Goal: Task Accomplishment & Management: Complete application form

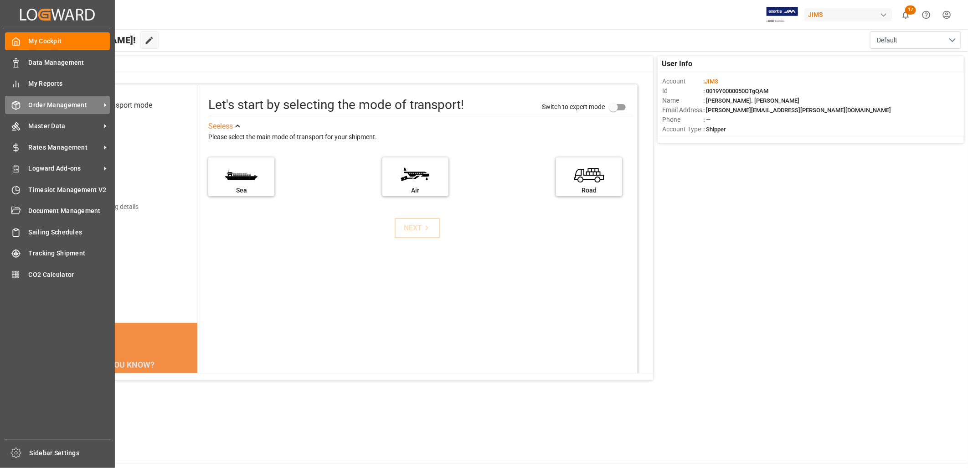
click at [46, 103] on span "Order Management" at bounding box center [65, 105] width 72 height 10
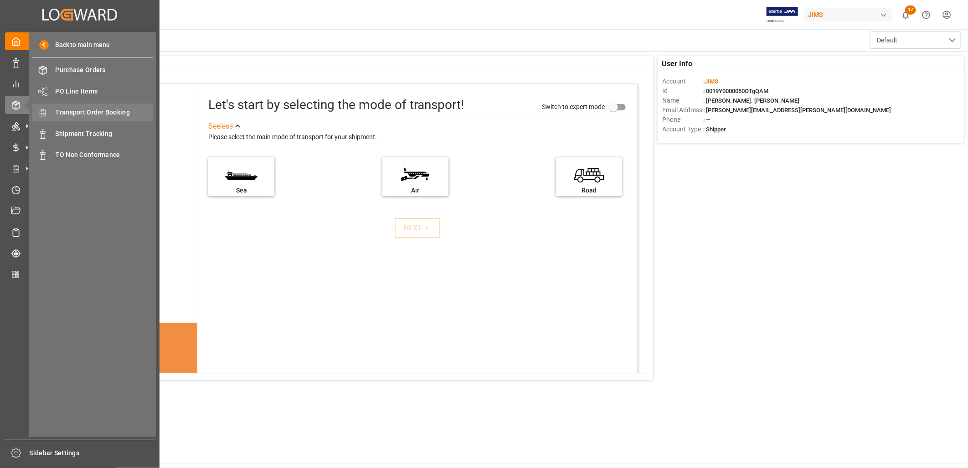
click at [104, 113] on span "Transport Order Booking" at bounding box center [105, 113] width 98 height 10
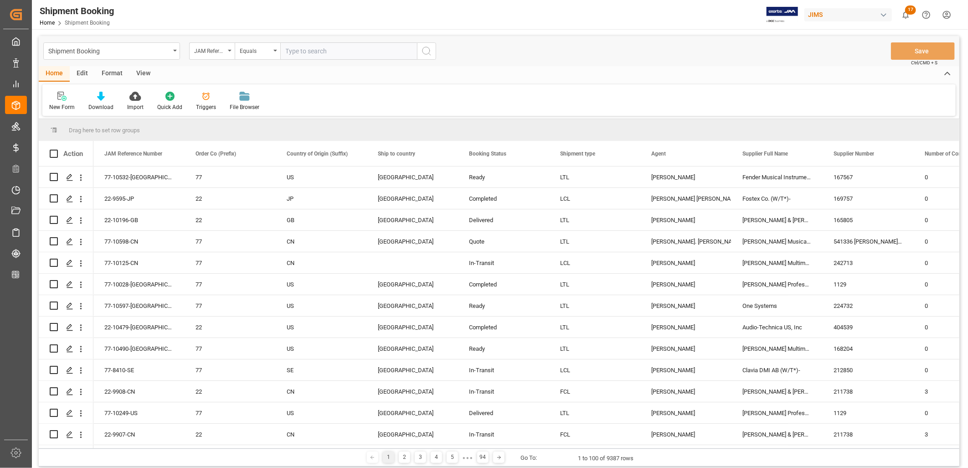
click at [295, 51] on input "text" at bounding box center [348, 50] width 137 height 17
type input "22-10424-CN"
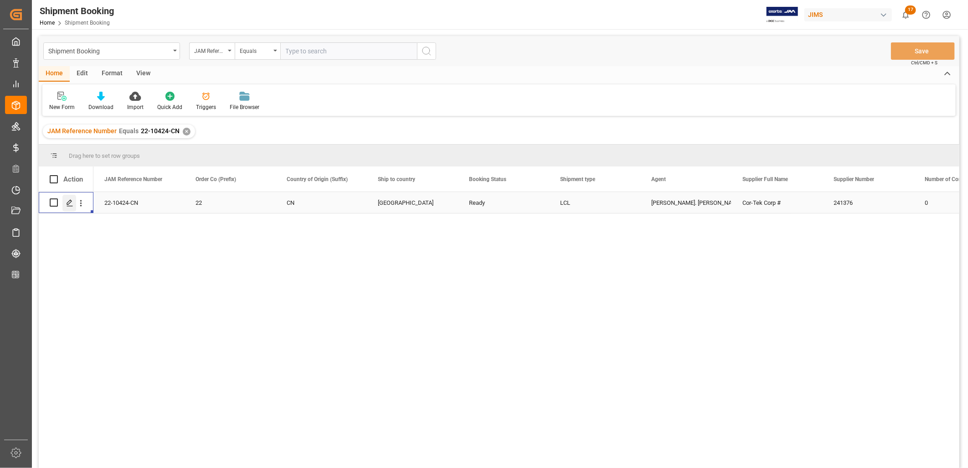
click at [70, 201] on polygon "Press SPACE to select this row." at bounding box center [69, 202] width 5 height 5
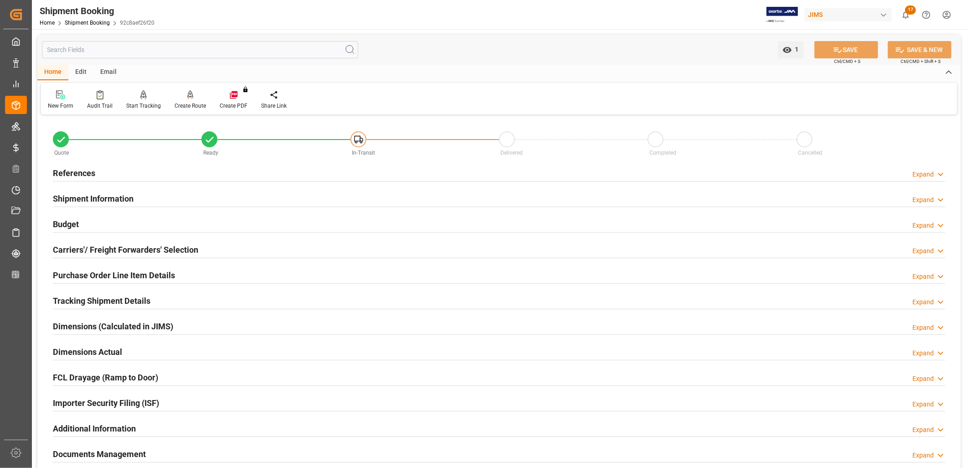
click at [73, 222] on h2 "Budget" at bounding box center [66, 224] width 26 height 12
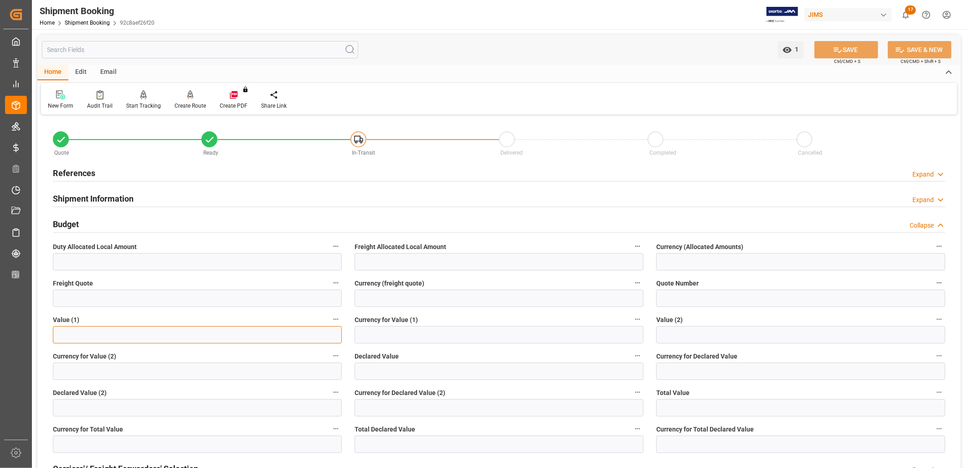
click at [124, 326] on input "text" at bounding box center [197, 334] width 289 height 17
type input "16728.00"
click at [372, 333] on input at bounding box center [499, 334] width 289 height 17
type input "USD"
click at [850, 49] on button "SAVE" at bounding box center [846, 49] width 64 height 17
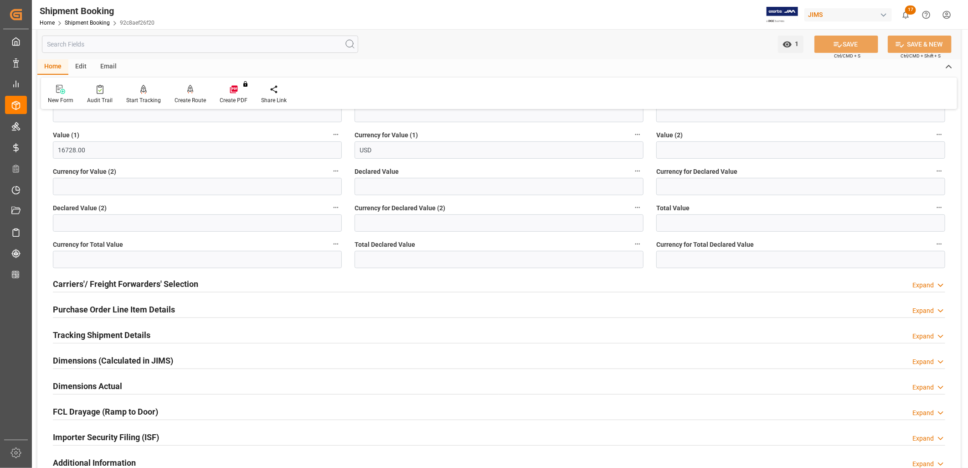
scroll to position [202, 0]
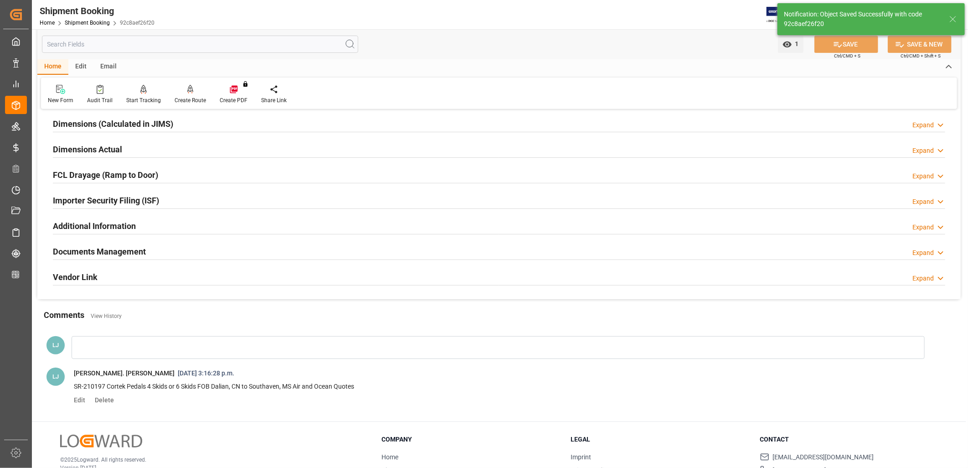
click at [123, 252] on h2 "Documents Management" at bounding box center [99, 251] width 93 height 12
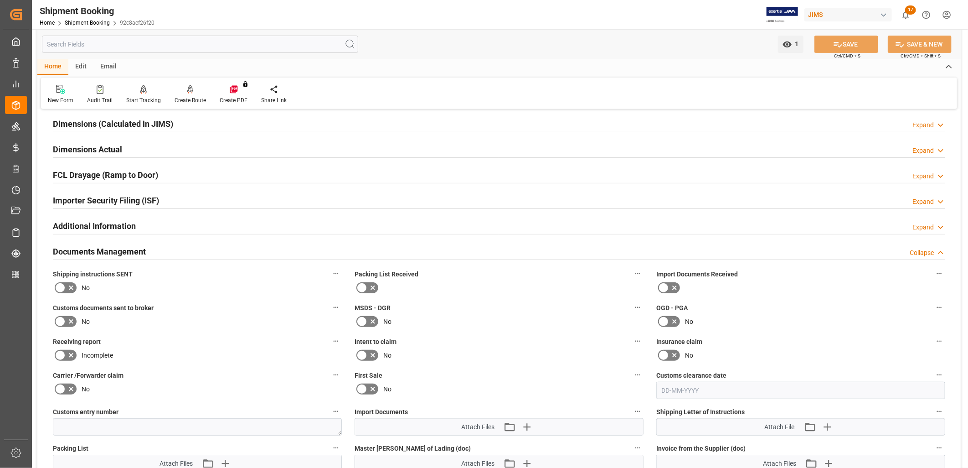
click at [362, 285] on icon at bounding box center [361, 287] width 11 height 11
click at [0, 0] on input "checkbox" at bounding box center [0, 0] width 0 height 0
click at [63, 286] on icon at bounding box center [60, 287] width 11 height 11
click at [0, 0] on input "checkbox" at bounding box center [0, 0] width 0 height 0
click at [665, 288] on icon at bounding box center [663, 287] width 11 height 11
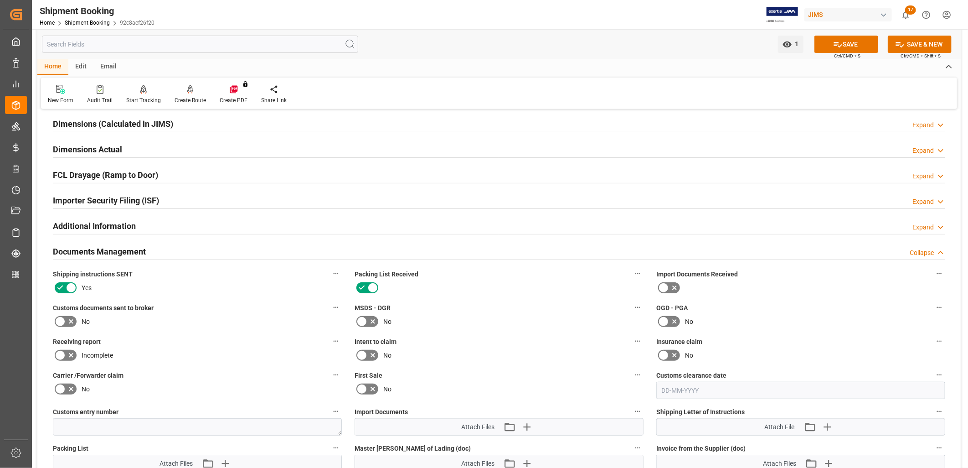
click at [0, 0] on input "checkbox" at bounding box center [0, 0] width 0 height 0
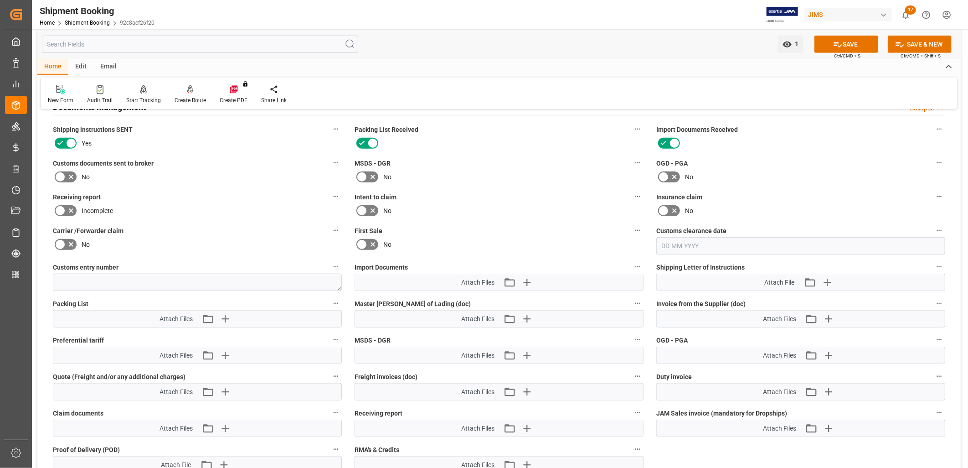
scroll to position [354, 0]
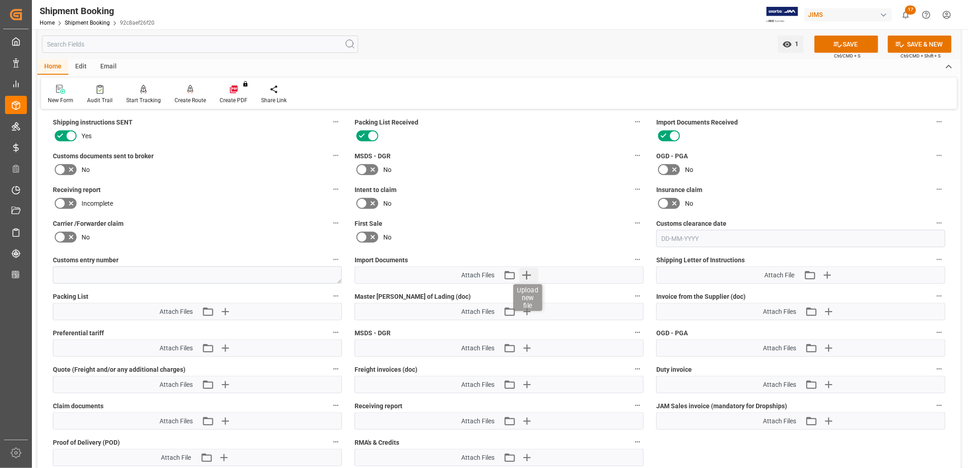
click at [526, 274] on icon "button" at bounding box center [526, 275] width 9 height 9
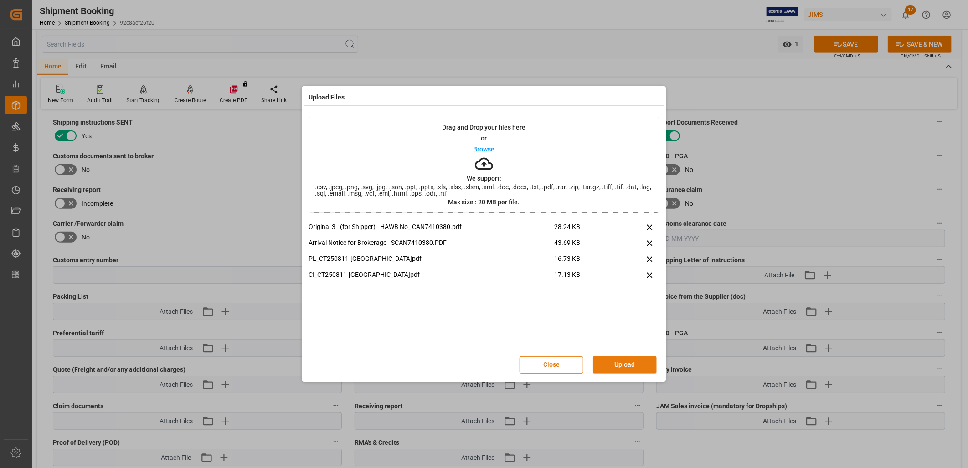
click at [632, 365] on button "Upload" at bounding box center [625, 364] width 64 height 17
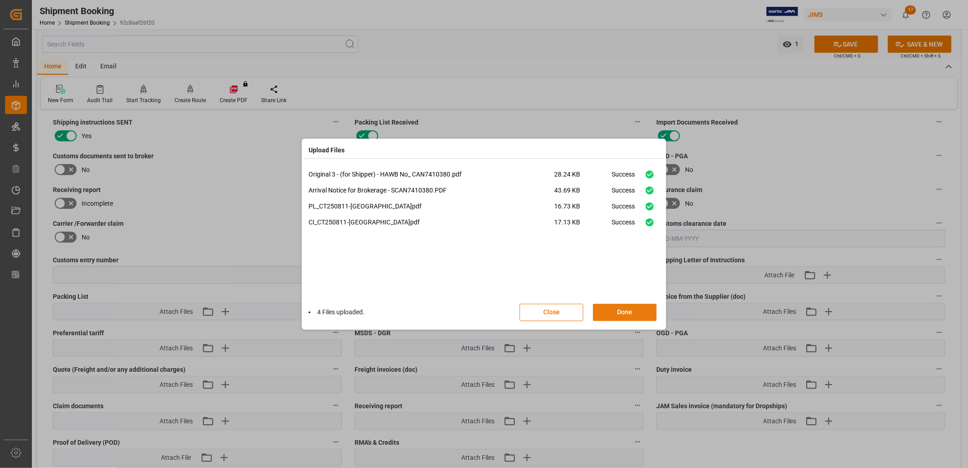
click at [632, 313] on button "Done" at bounding box center [625, 311] width 64 height 17
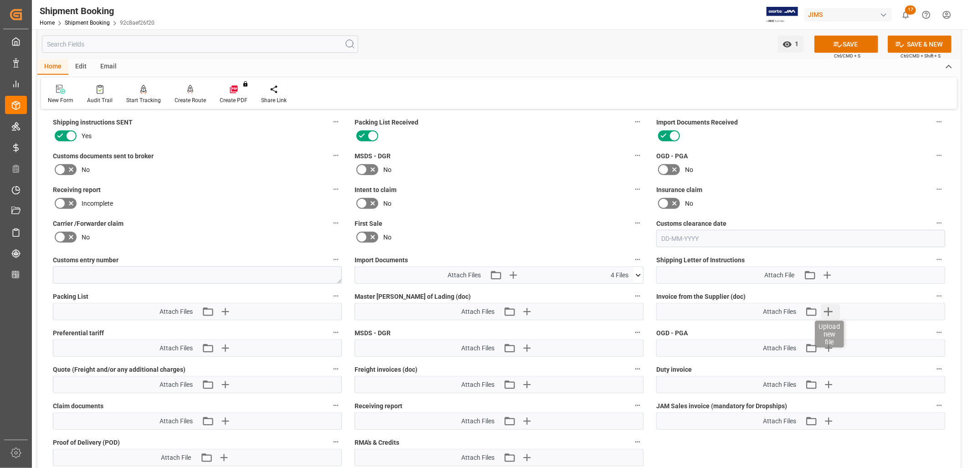
click at [826, 310] on icon "button" at bounding box center [828, 311] width 15 height 15
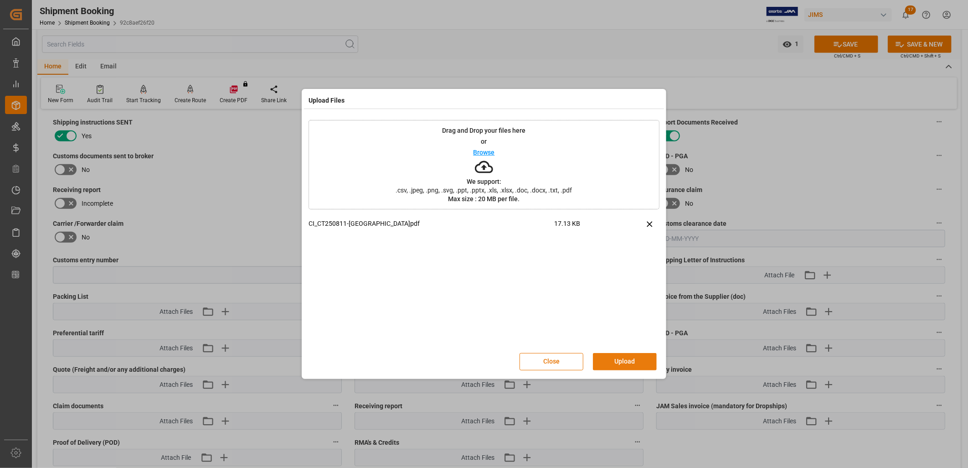
click at [613, 360] on button "Upload" at bounding box center [625, 361] width 64 height 17
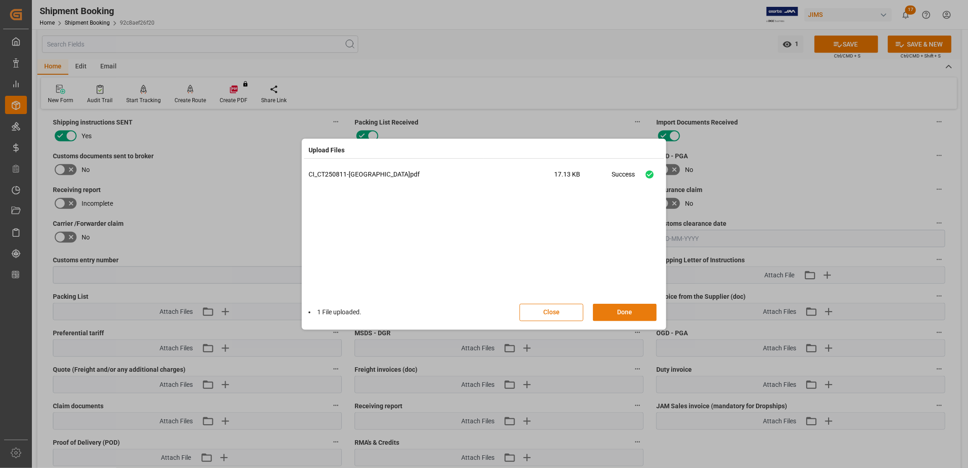
click at [638, 314] on button "Done" at bounding box center [625, 311] width 64 height 17
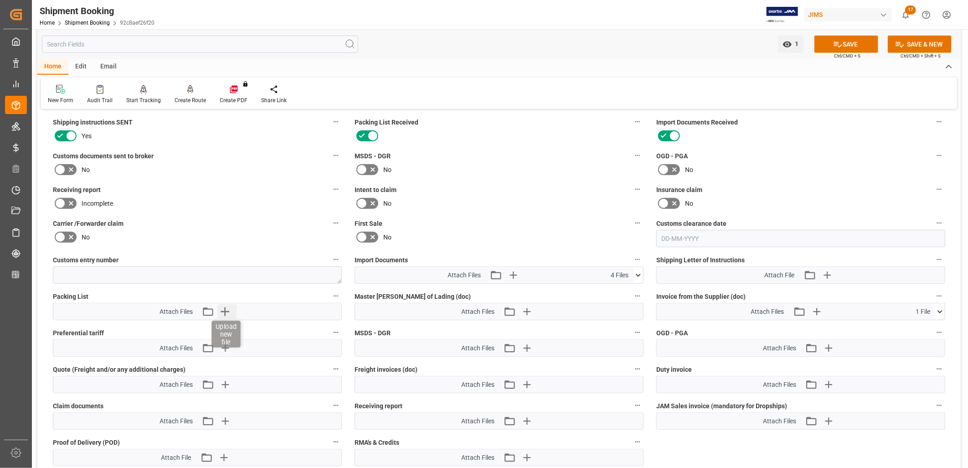
click at [224, 306] on icon "button" at bounding box center [225, 311] width 15 height 15
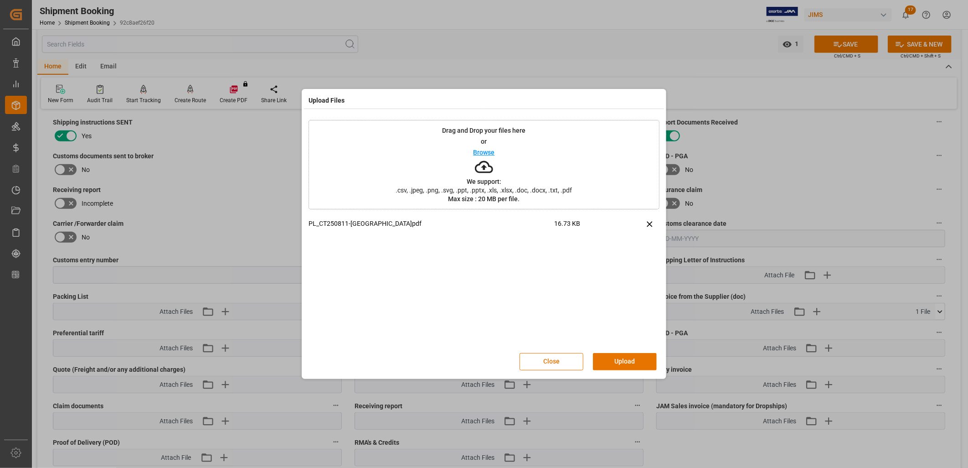
click at [622, 360] on button "Upload" at bounding box center [625, 361] width 64 height 17
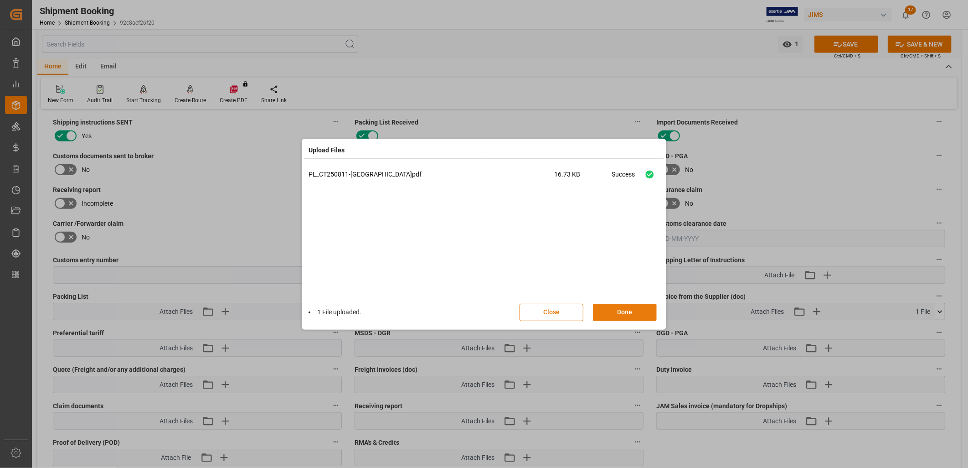
click at [638, 314] on button "Done" at bounding box center [625, 311] width 64 height 17
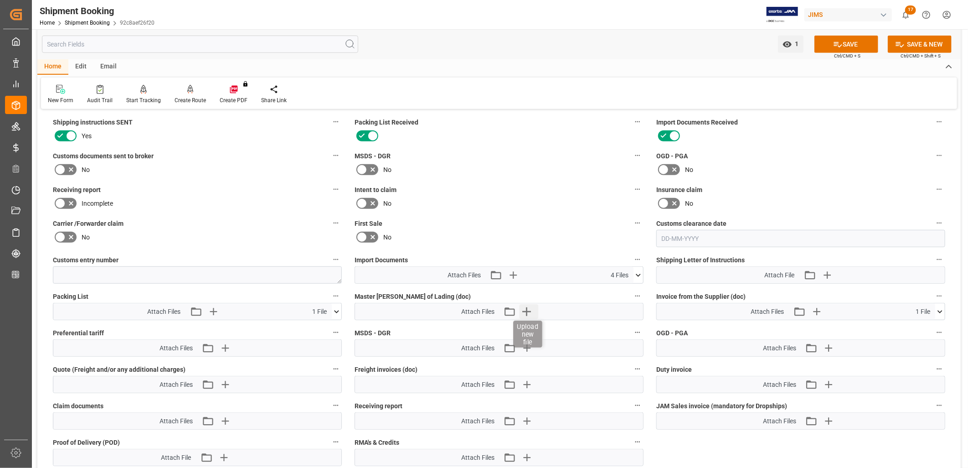
click at [529, 308] on icon "button" at bounding box center [526, 311] width 15 height 15
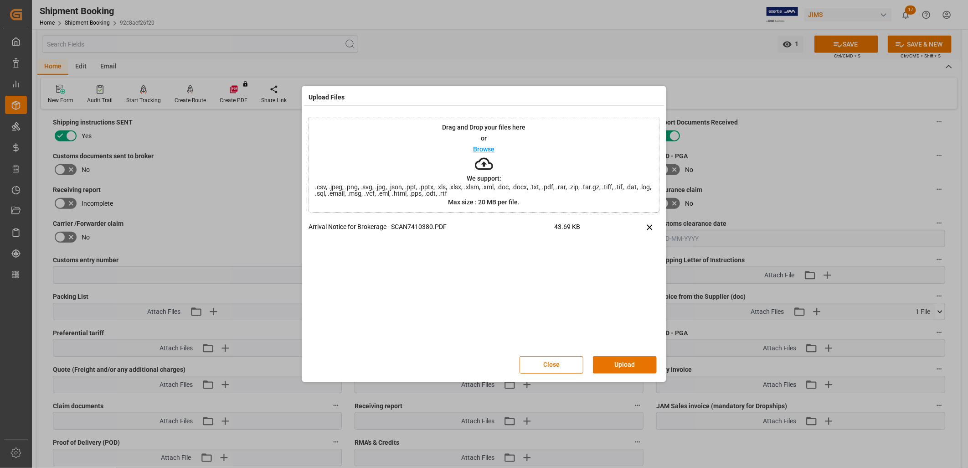
click at [627, 365] on button "Upload" at bounding box center [625, 364] width 64 height 17
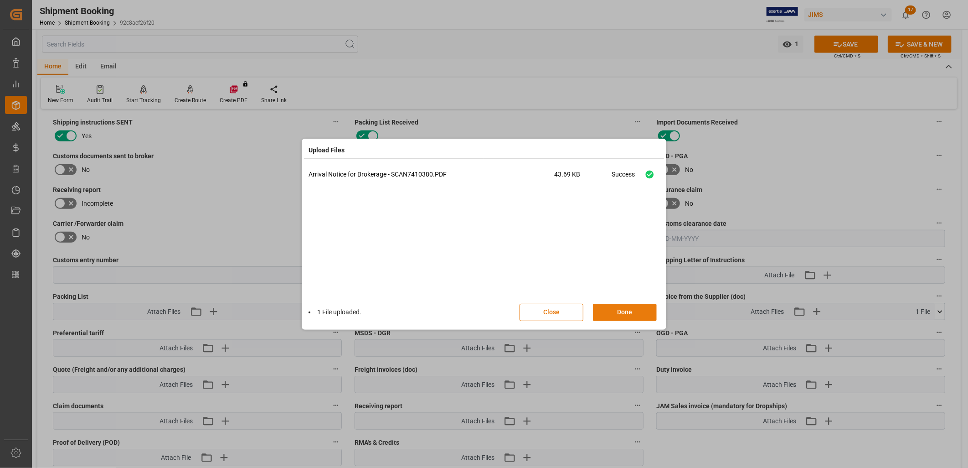
click at [634, 313] on button "Done" at bounding box center [625, 311] width 64 height 17
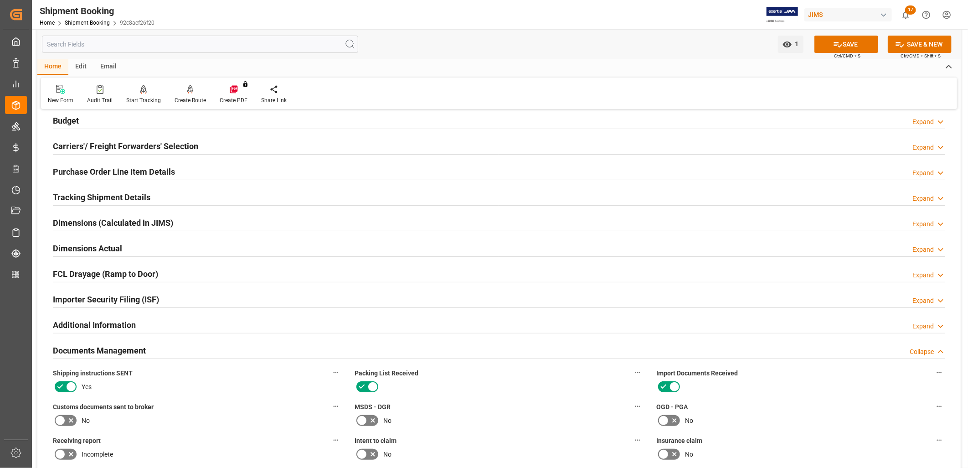
scroll to position [101, 0]
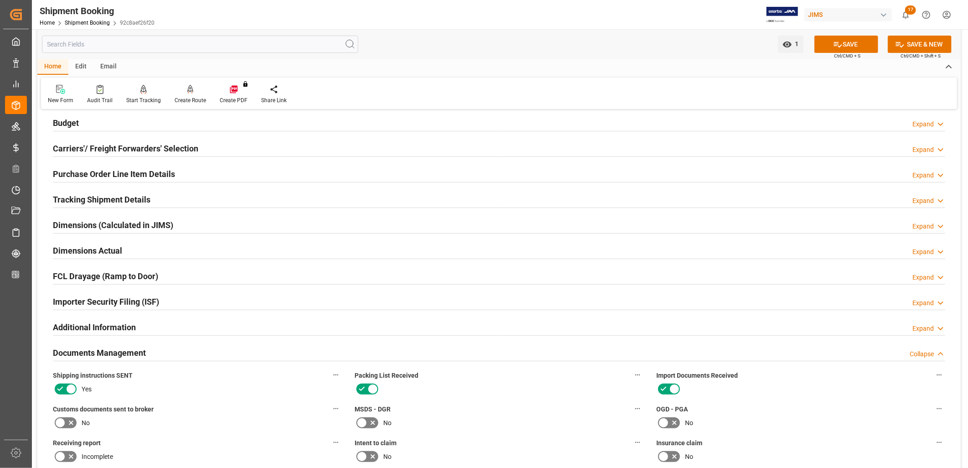
click at [140, 168] on h2 "Purchase Order Line Item Details" at bounding box center [114, 174] width 122 height 12
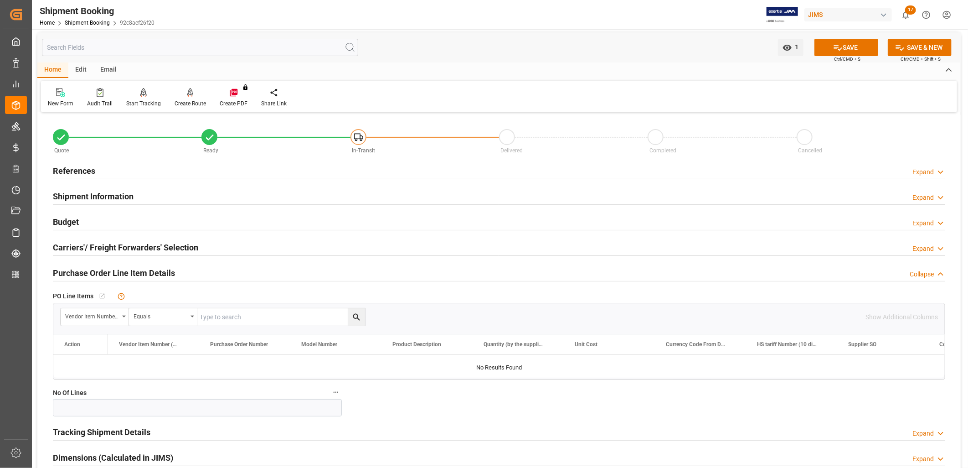
scroll to position [0, 0]
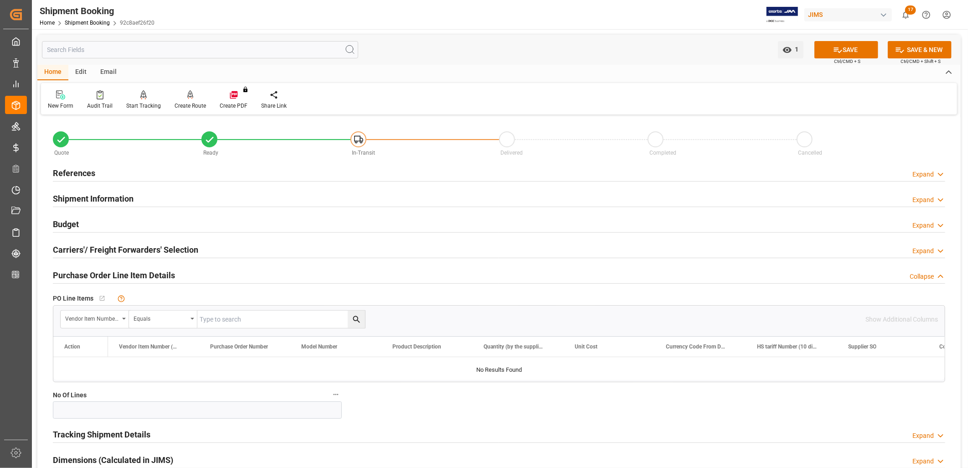
click at [122, 250] on h2 "Carriers'/ Freight Forwarders' Selection" at bounding box center [125, 249] width 145 height 12
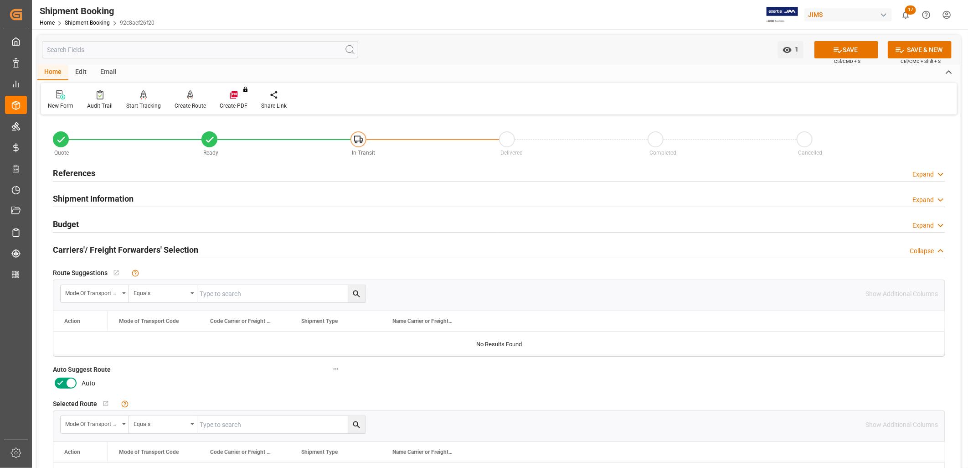
click at [71, 383] on icon at bounding box center [71, 383] width 5 height 5
click at [0, 0] on input "checkbox" at bounding box center [0, 0] width 0 height 0
click at [139, 102] on div "Start Tracking" at bounding box center [143, 106] width 35 height 8
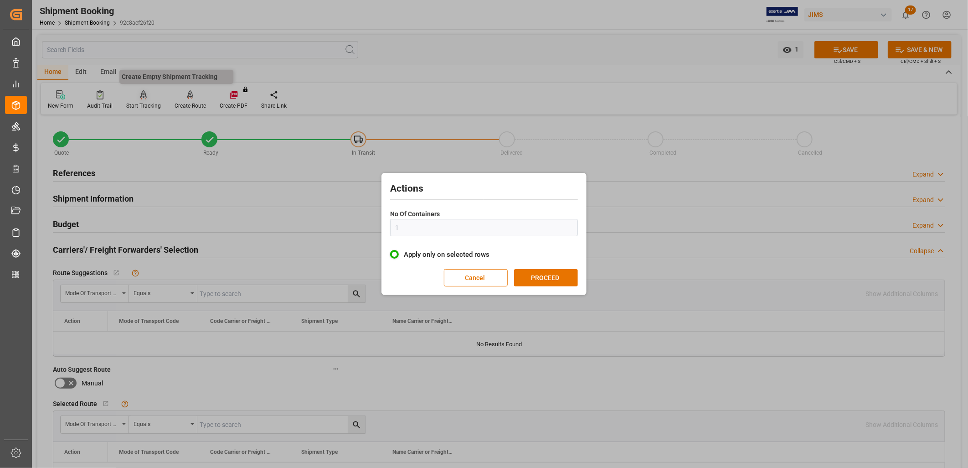
type input "1"
click at [246, 361] on div "Actions No Of Containers 1 Apply only on selected rows Cancel PROCEED" at bounding box center [484, 234] width 968 height 468
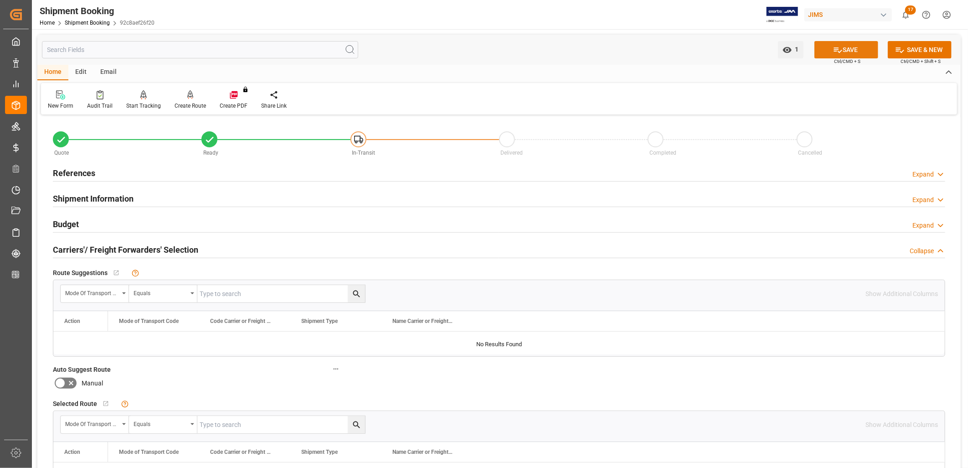
click at [828, 43] on button "SAVE" at bounding box center [846, 49] width 64 height 17
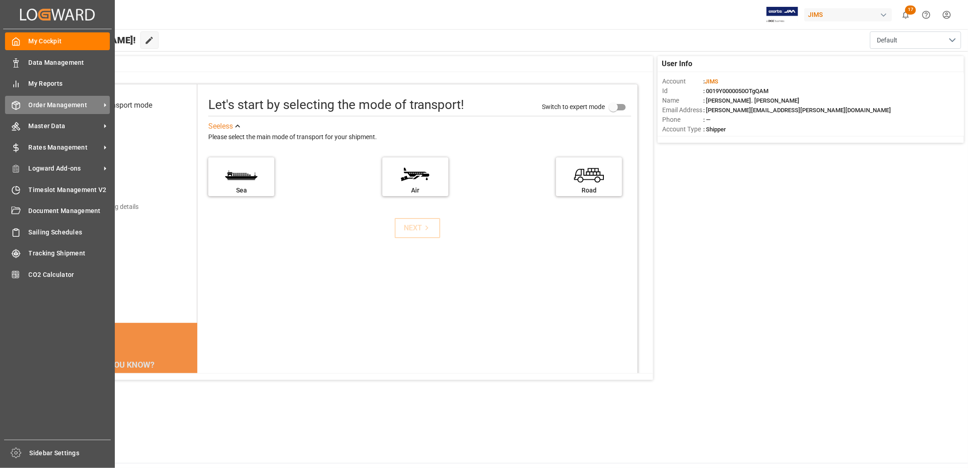
click at [54, 103] on span "Order Management" at bounding box center [65, 105] width 72 height 10
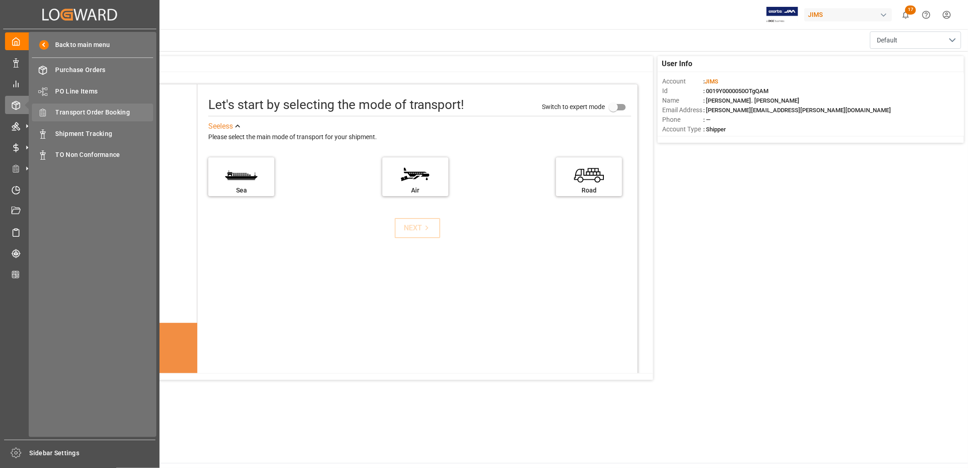
click at [98, 110] on span "Transport Order Booking" at bounding box center [105, 113] width 98 height 10
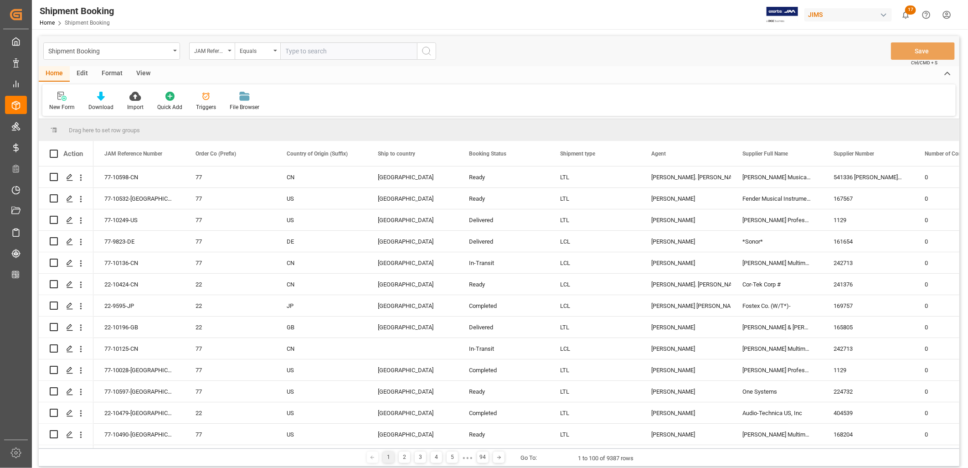
click at [291, 49] on input "text" at bounding box center [348, 50] width 137 height 17
type input "22-10424-CN"
click at [429, 51] on icon "search button" at bounding box center [426, 51] width 11 height 11
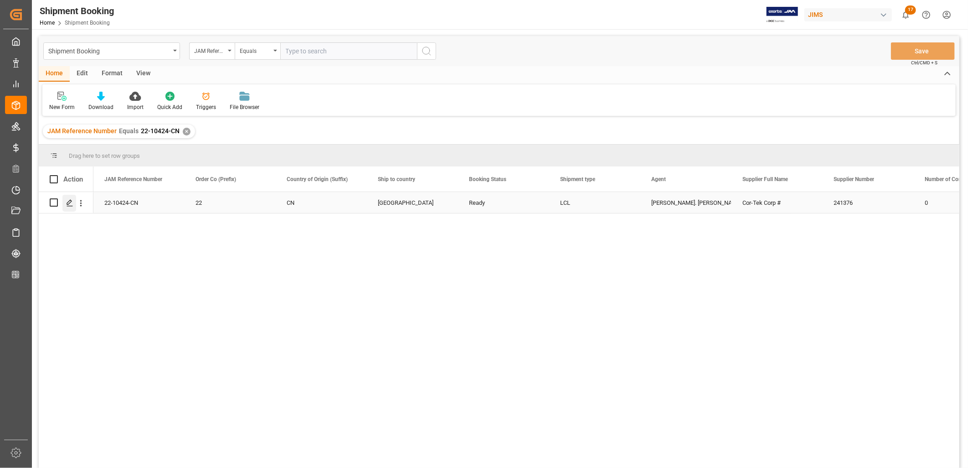
click at [67, 201] on icon "Press SPACE to select this row." at bounding box center [69, 202] width 7 height 7
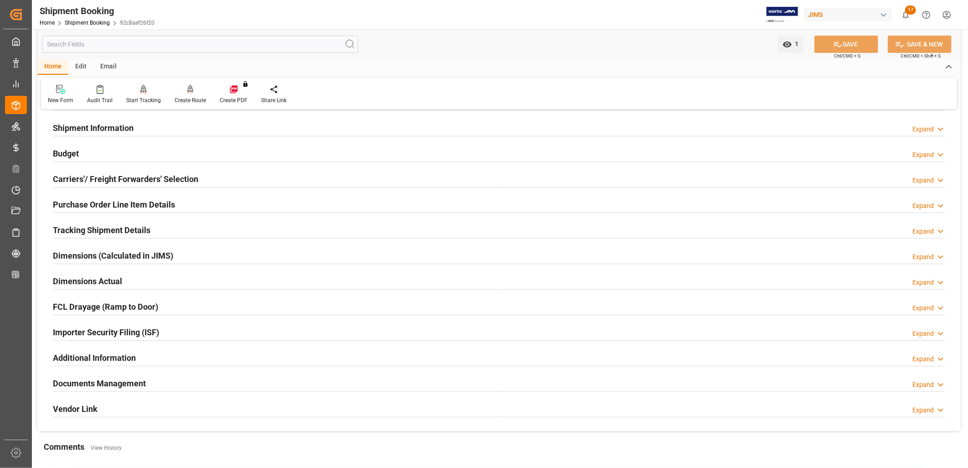
scroll to position [101, 0]
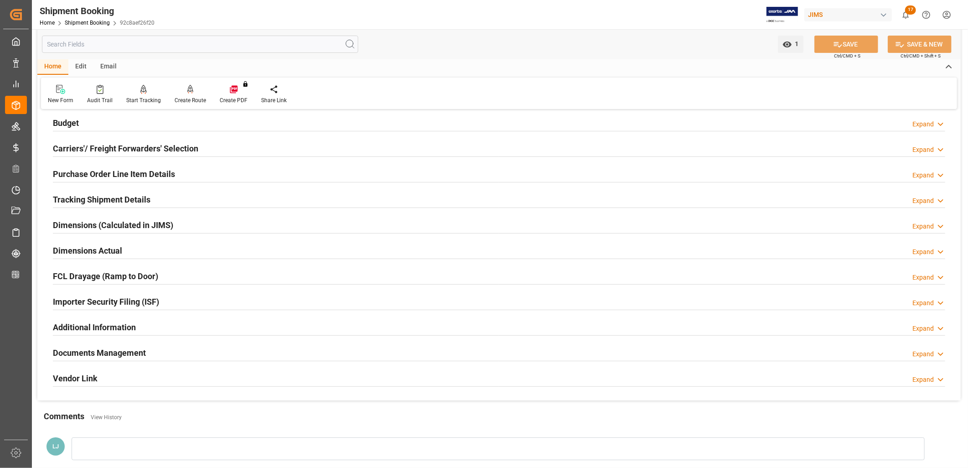
click at [114, 170] on h2 "Purchase Order Line Item Details" at bounding box center [114, 174] width 122 height 12
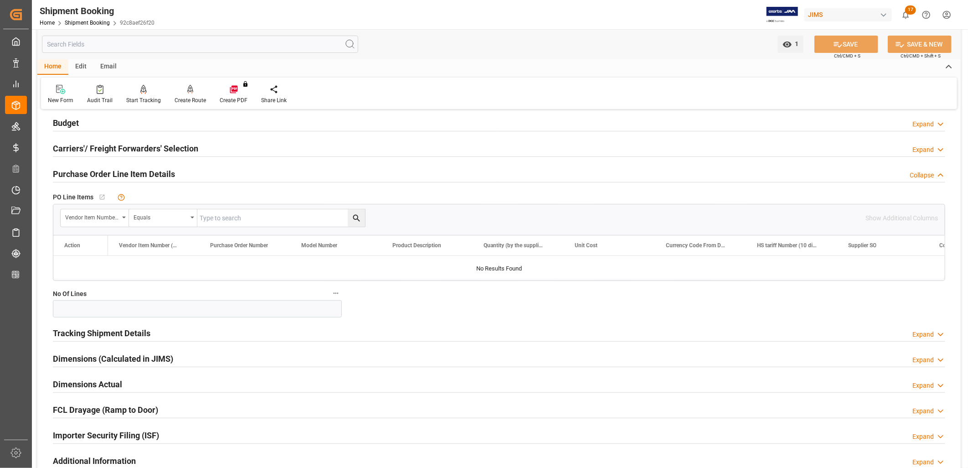
click at [119, 329] on h2 "Tracking Shipment Details" at bounding box center [102, 333] width 98 height 12
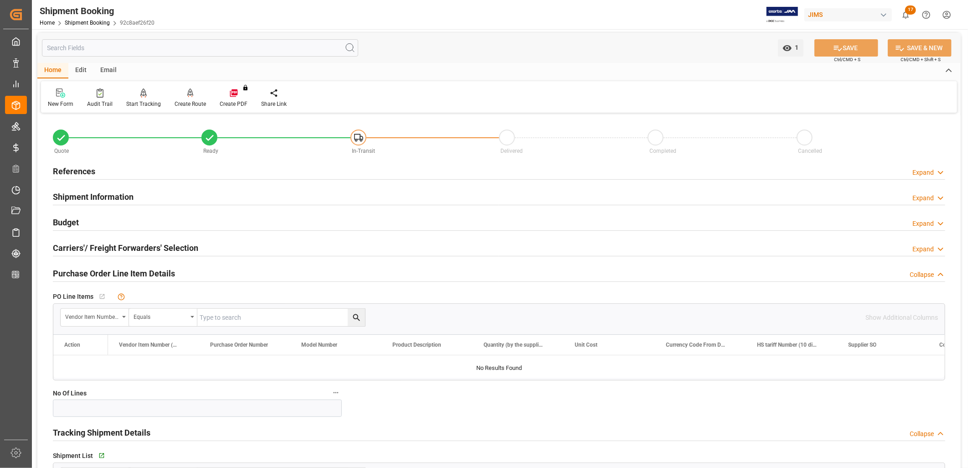
scroll to position [0, 0]
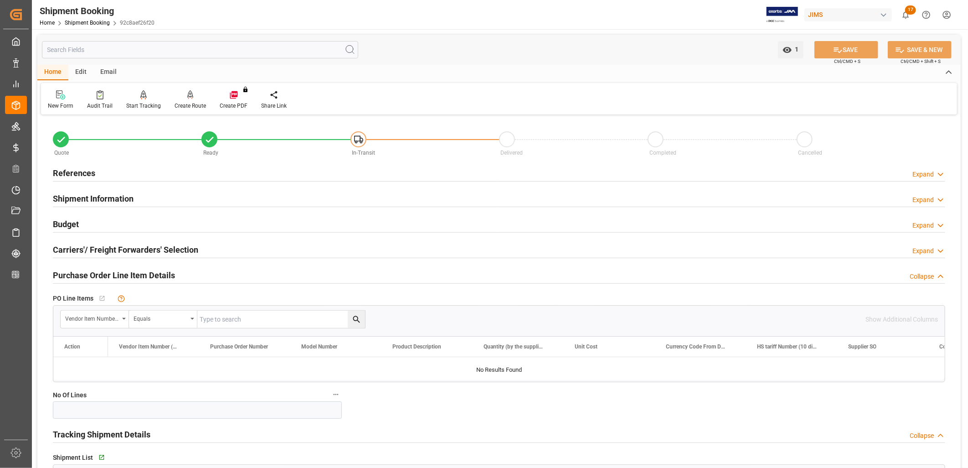
click at [117, 199] on h2 "Shipment Information" at bounding box center [93, 198] width 81 height 12
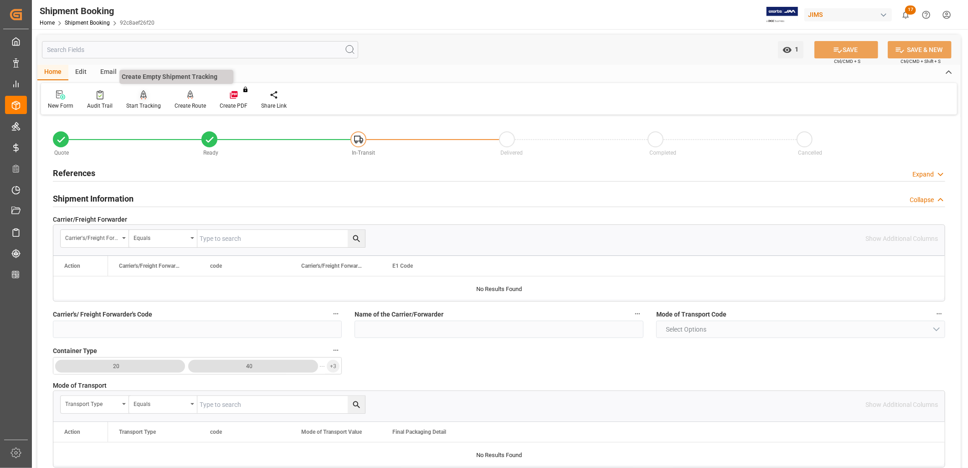
click at [143, 99] on div "Start Tracking" at bounding box center [143, 100] width 48 height 20
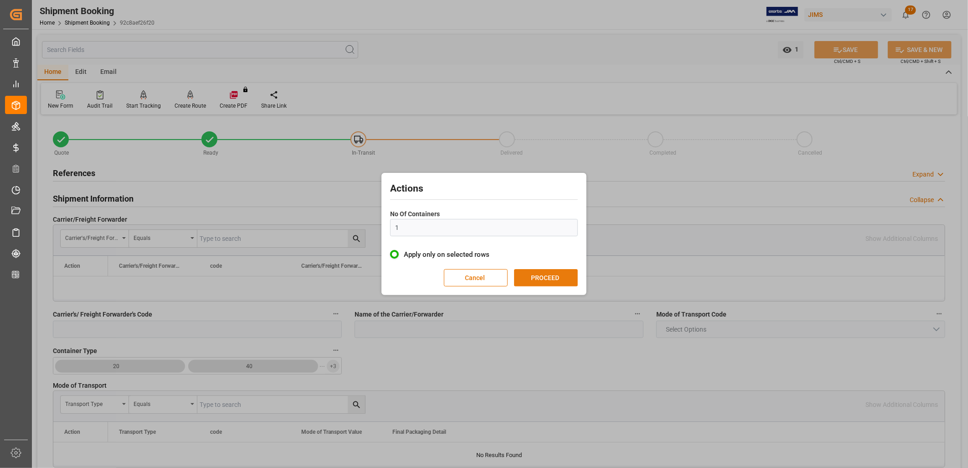
click at [534, 276] on button "PROCEED" at bounding box center [546, 277] width 64 height 17
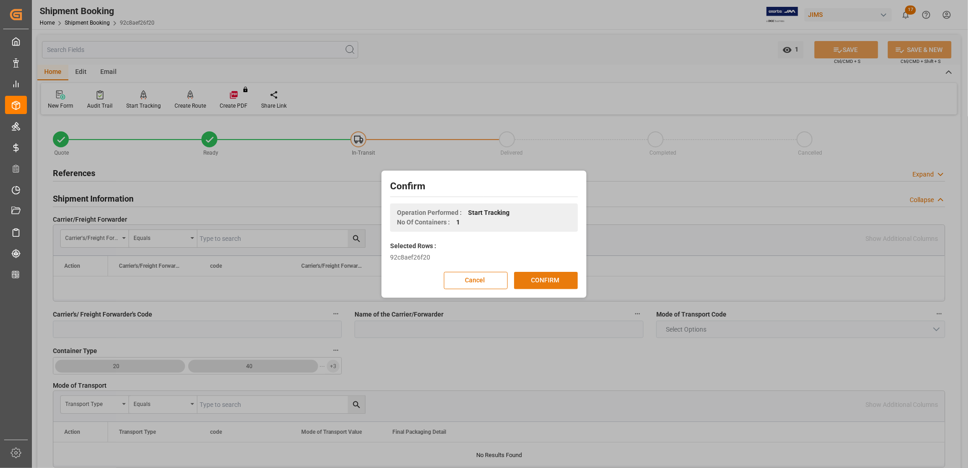
click at [541, 278] on button "CONFIRM" at bounding box center [546, 280] width 64 height 17
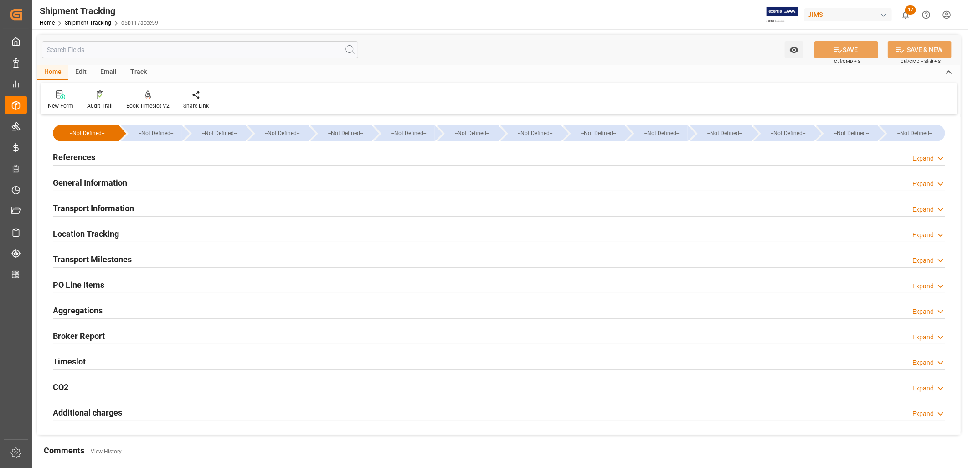
click at [112, 179] on h2 "General Information" at bounding box center [90, 182] width 74 height 12
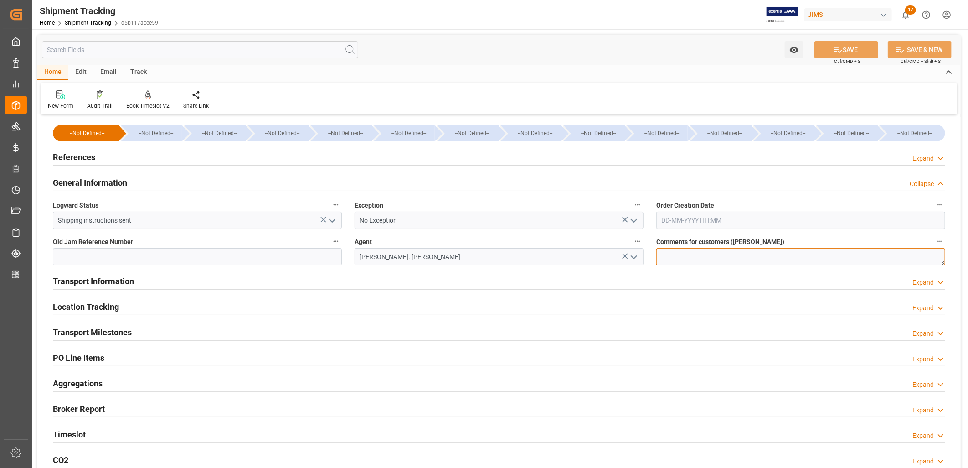
click at [668, 257] on textarea at bounding box center [800, 256] width 289 height 17
type textarea "RUSH RECEIVING PLEASE"
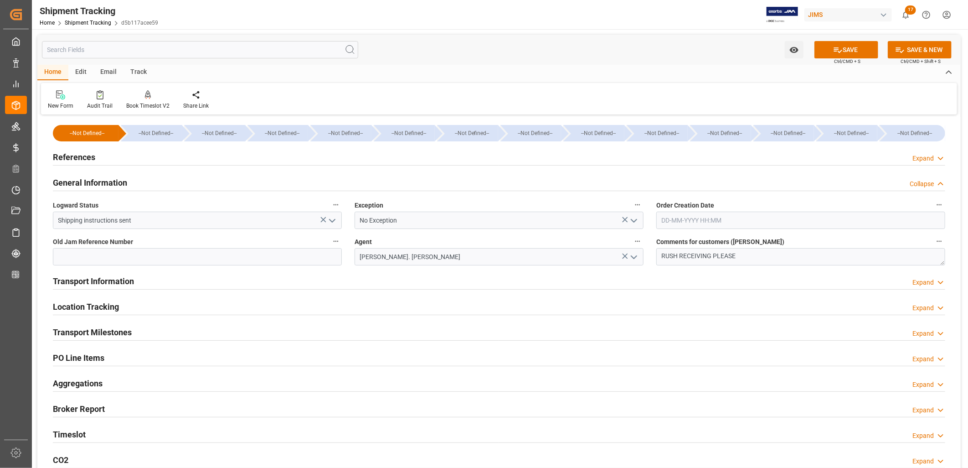
click at [95, 283] on h2 "Transport Information" at bounding box center [93, 281] width 81 height 12
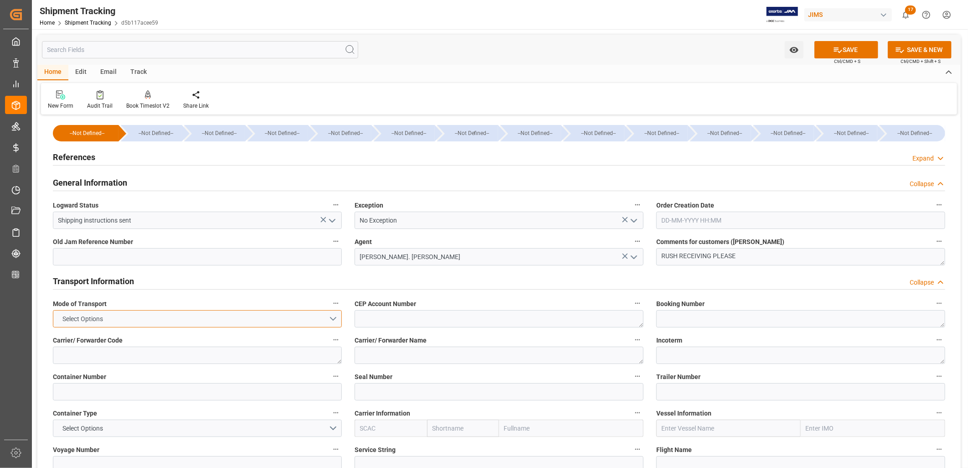
click at [334, 317] on button "Select Options" at bounding box center [197, 318] width 289 height 17
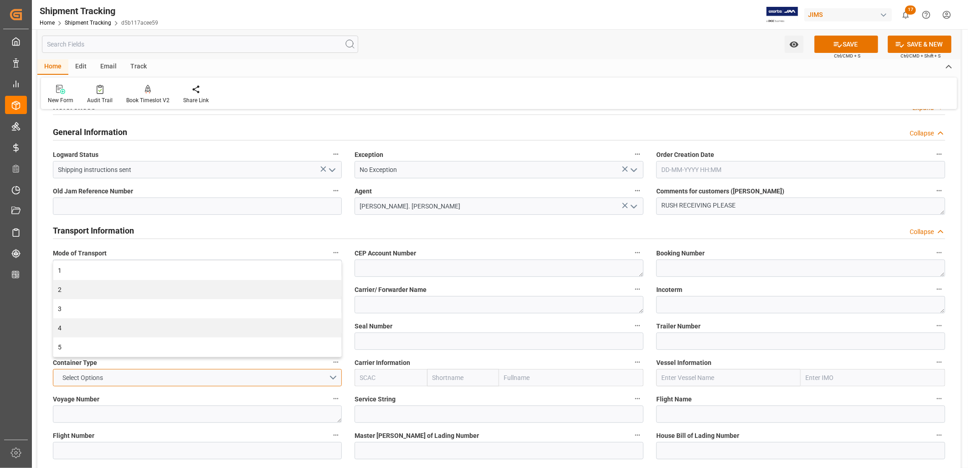
click at [237, 380] on button "Select Options" at bounding box center [197, 377] width 289 height 17
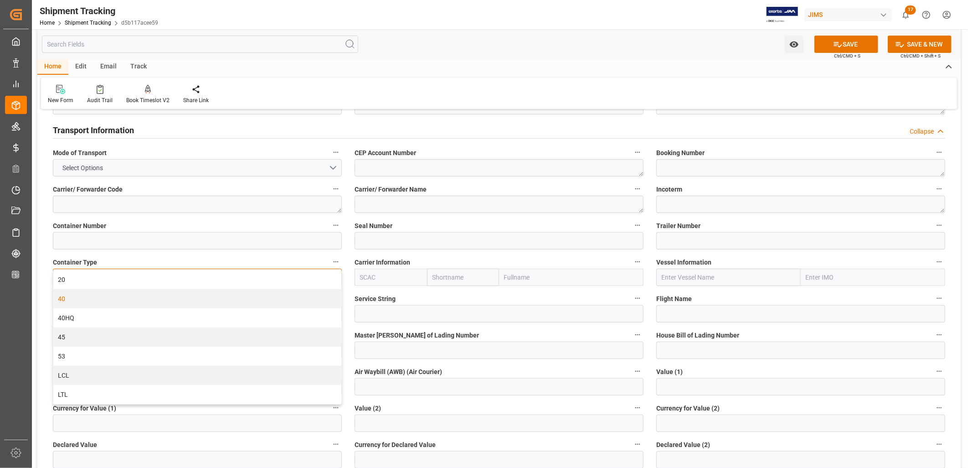
scroll to position [152, 0]
click at [62, 375] on div "LCL" at bounding box center [197, 374] width 288 height 19
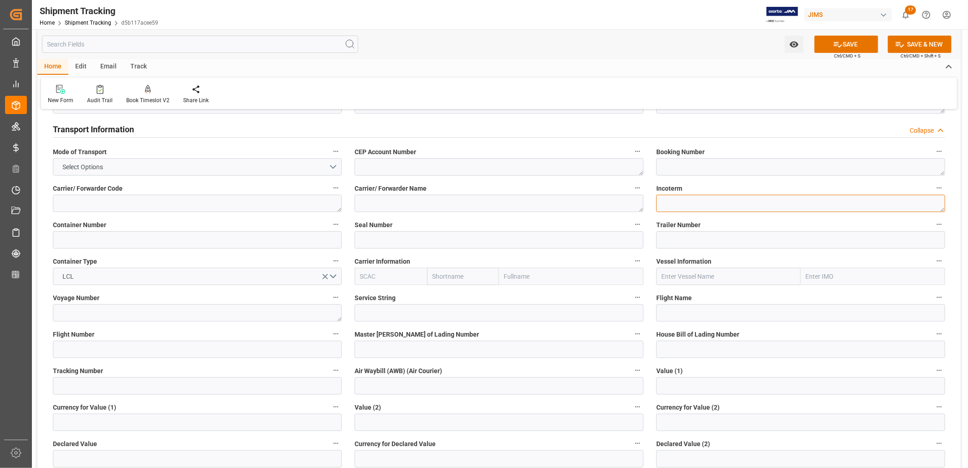
click at [670, 201] on textarea at bounding box center [800, 203] width 289 height 17
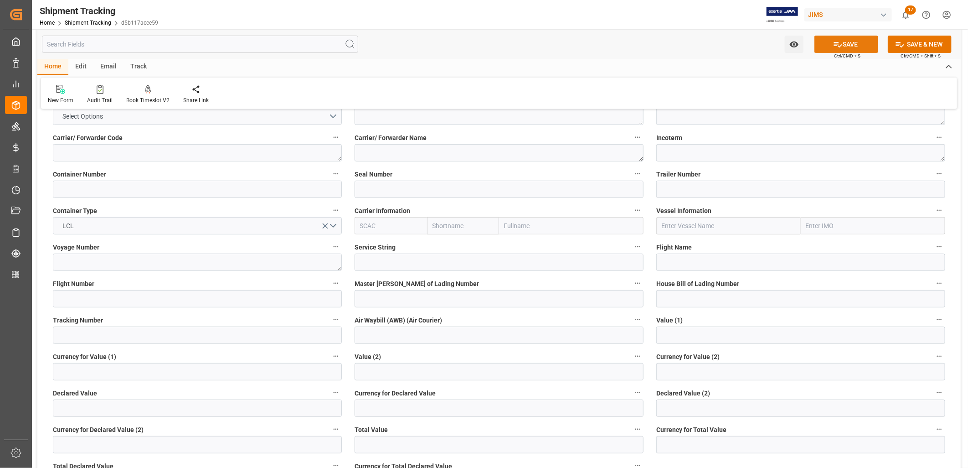
click at [855, 44] on button "SAVE" at bounding box center [846, 44] width 64 height 17
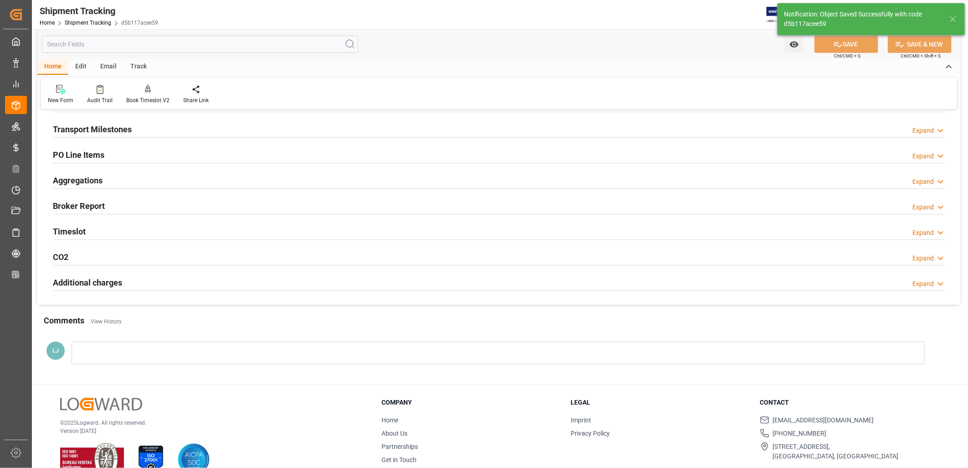
scroll to position [0, 0]
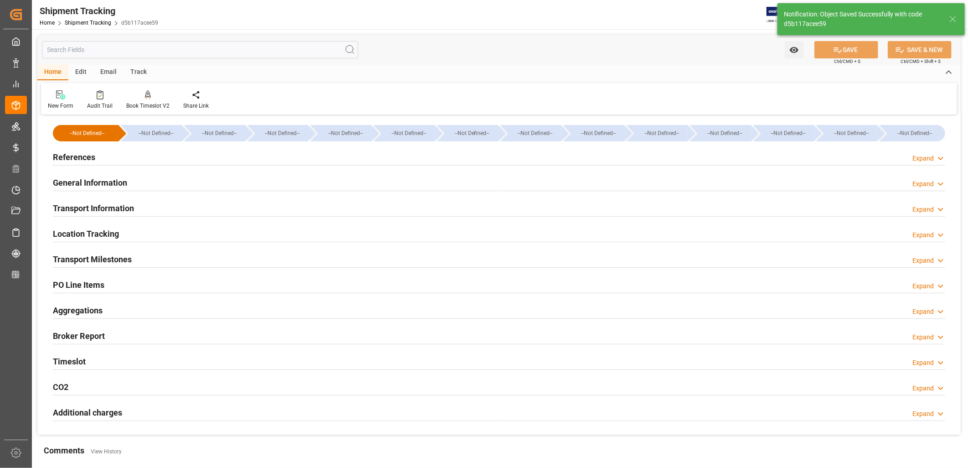
click at [81, 156] on h2 "References" at bounding box center [74, 157] width 42 height 12
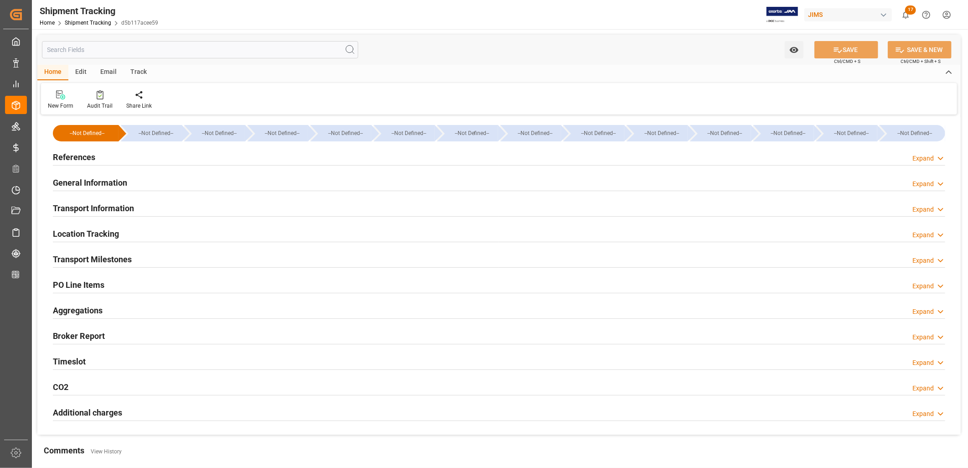
type input "14-08-2025"
click at [74, 155] on h2 "References" at bounding box center [74, 157] width 42 height 12
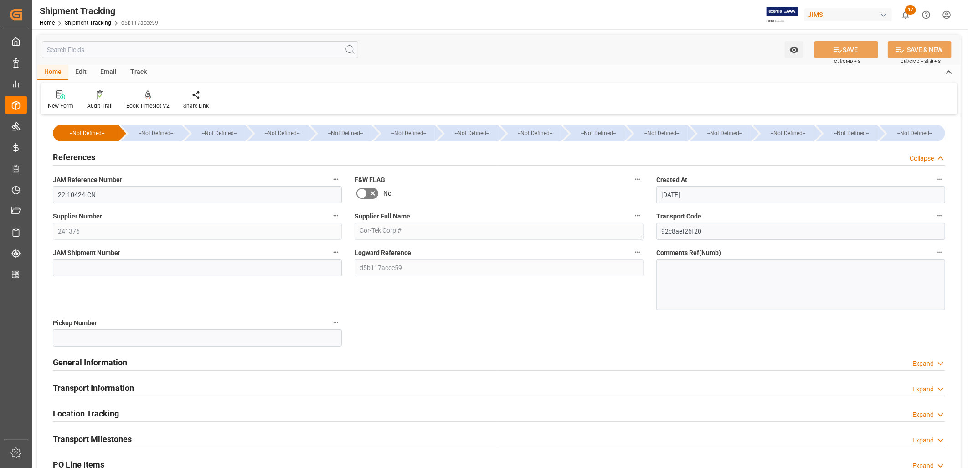
click at [102, 364] on h2 "General Information" at bounding box center [90, 362] width 74 height 12
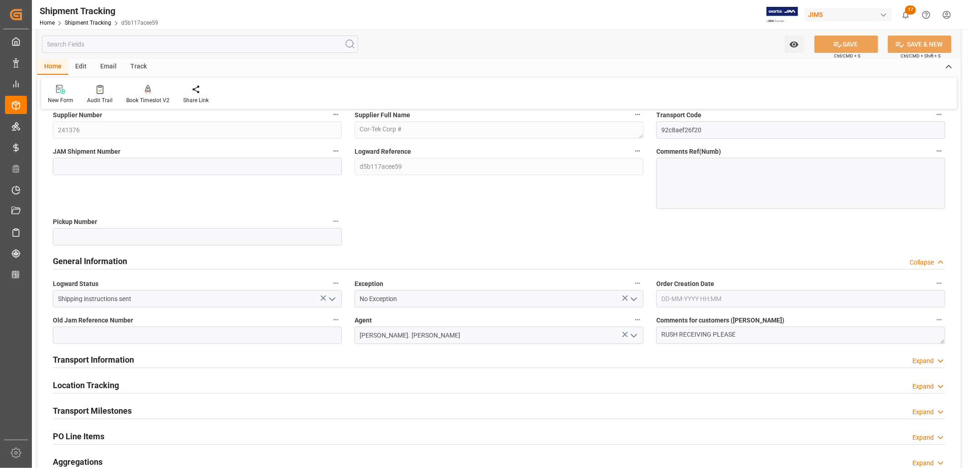
scroll to position [152, 0]
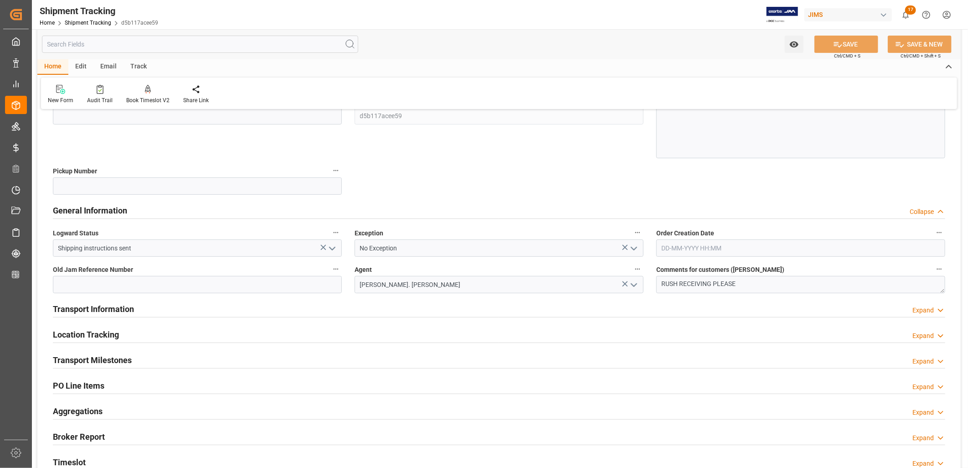
click at [110, 358] on h2 "Transport Milestones" at bounding box center [92, 360] width 79 height 12
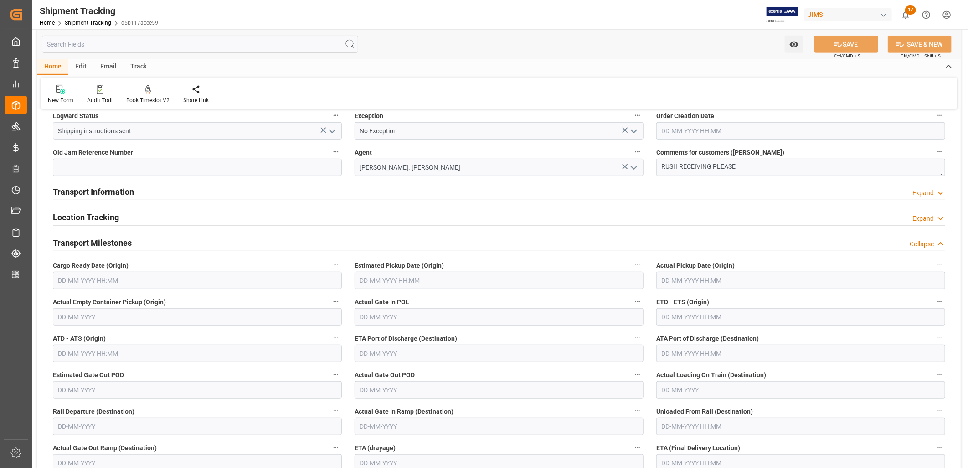
scroll to position [303, 0]
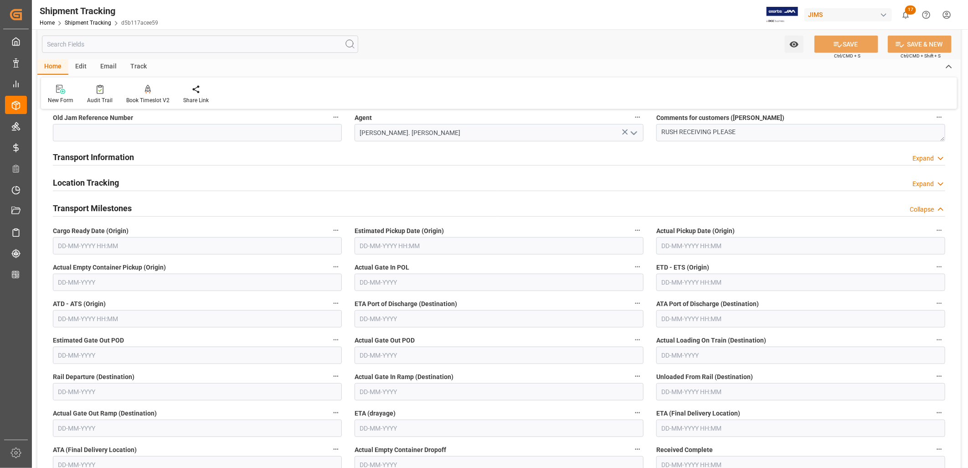
click at [99, 240] on input "text" at bounding box center [197, 245] width 289 height 17
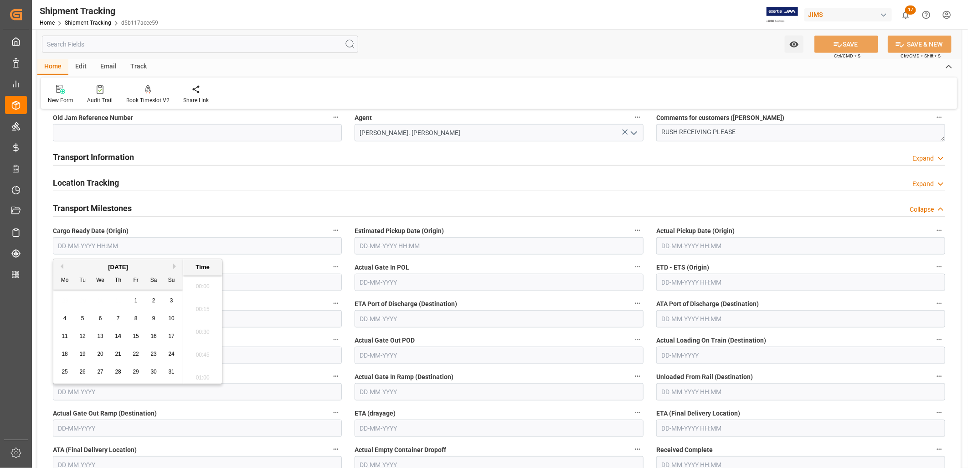
scroll to position [1438, 0]
click at [64, 284] on div "Mo" at bounding box center [64, 280] width 11 height 11
click at [153, 317] on span "9" at bounding box center [153, 318] width 3 height 6
type input "09-08-2025 00:00"
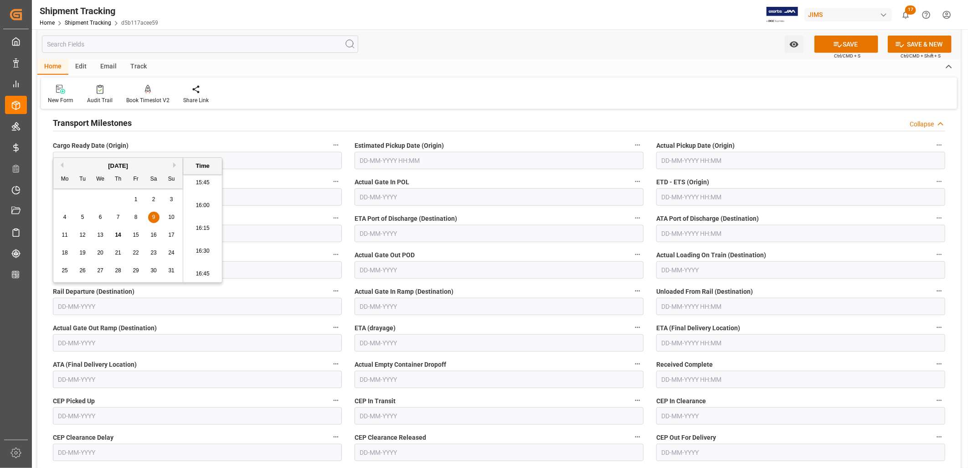
scroll to position [405, 0]
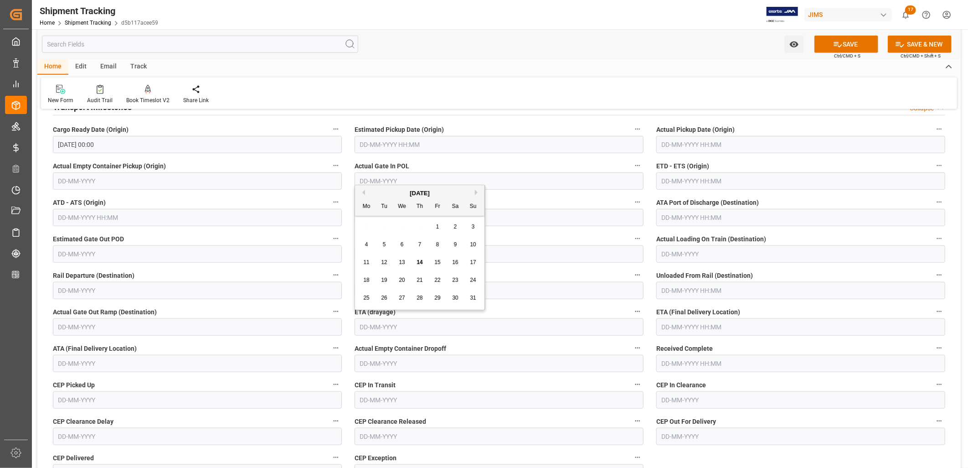
click at [383, 323] on input "text" at bounding box center [499, 326] width 289 height 17
click at [668, 331] on input "text" at bounding box center [800, 326] width 289 height 17
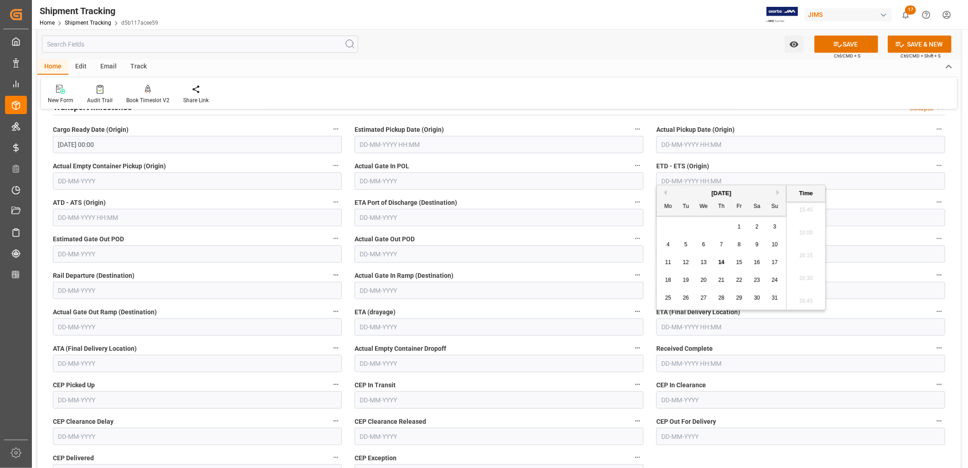
click at [374, 293] on input "text" at bounding box center [499, 290] width 289 height 17
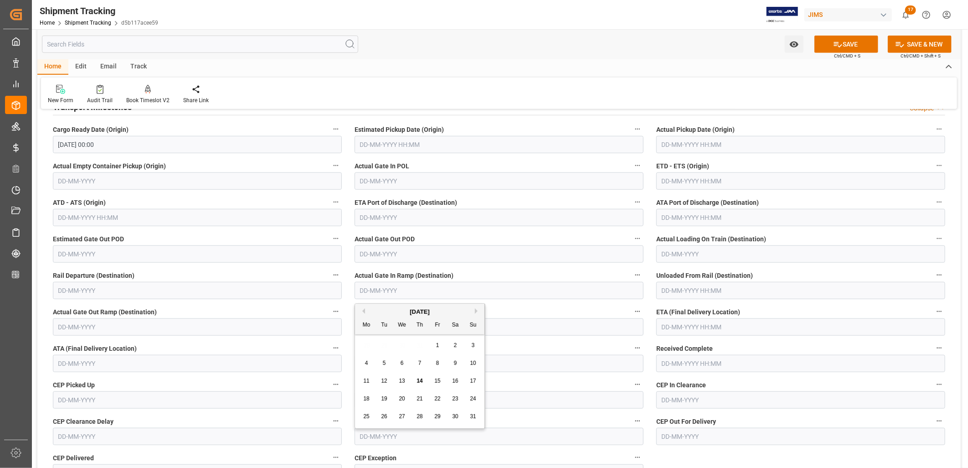
click at [381, 418] on span "26" at bounding box center [384, 416] width 6 height 6
type input "26-08-2025"
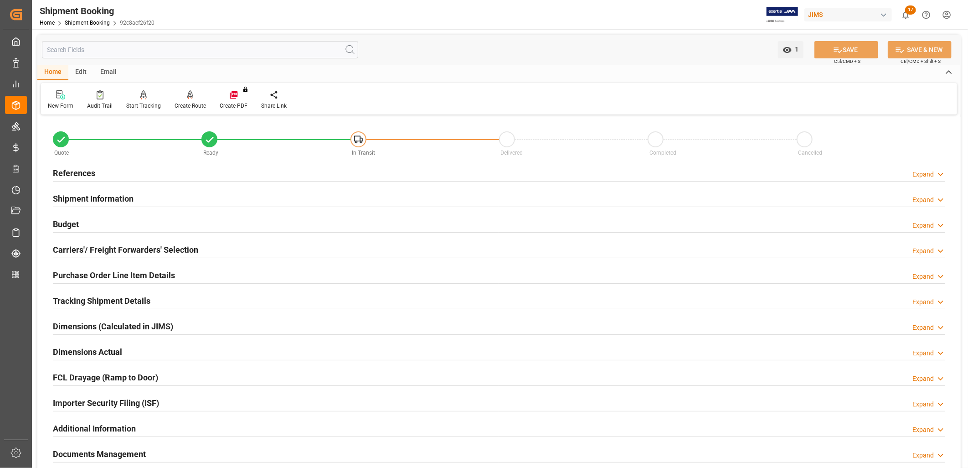
click at [122, 252] on h2 "Carriers'/ Freight Forwarders' Selection" at bounding box center [125, 249] width 145 height 12
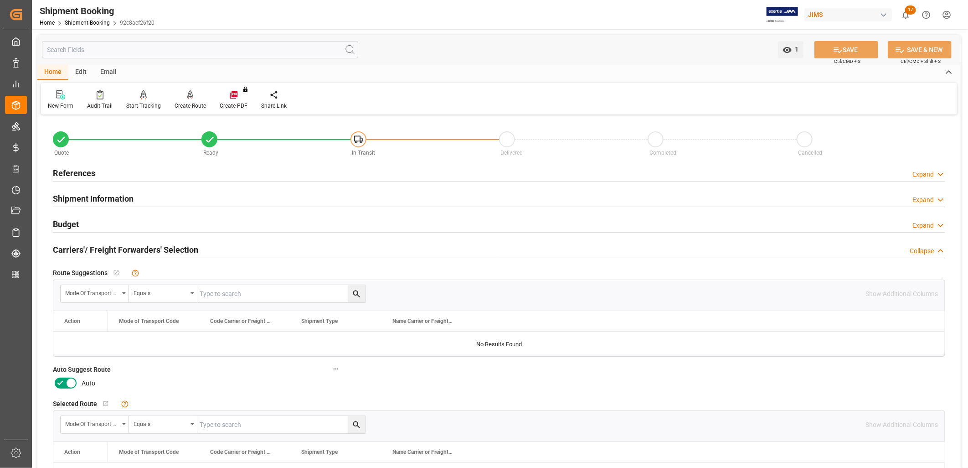
click at [68, 383] on icon at bounding box center [71, 382] width 11 height 11
click at [0, 0] on input "checkbox" at bounding box center [0, 0] width 0 height 0
click at [854, 50] on button "SAVE" at bounding box center [846, 49] width 64 height 17
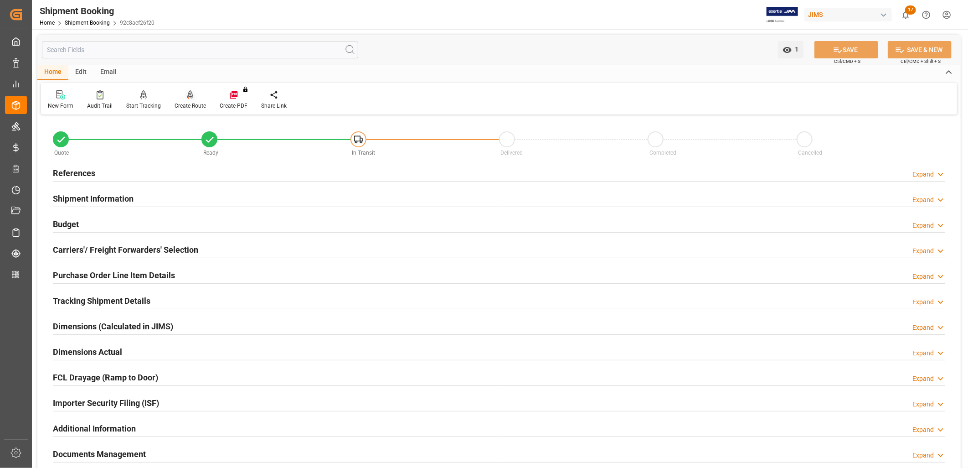
click at [192, 102] on div "Create Route" at bounding box center [190, 106] width 31 height 8
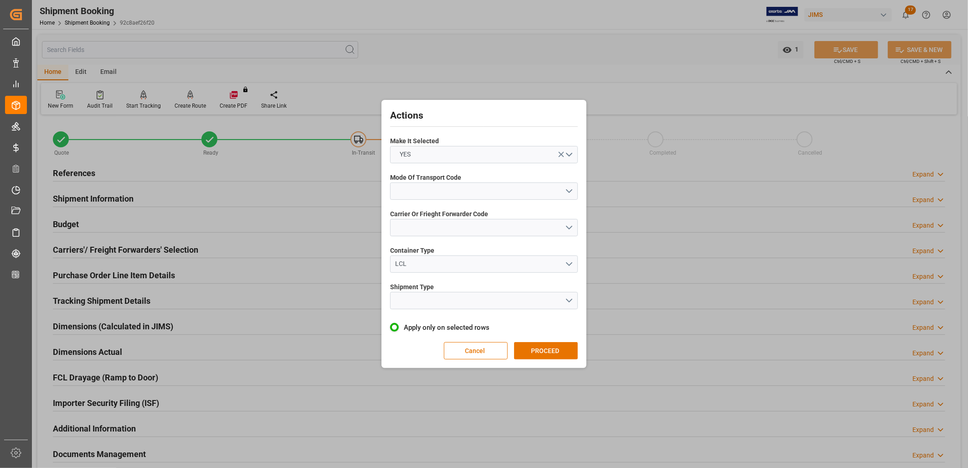
click at [187, 94] on div "Actions Make It Selected YES Mode Of Transport Code Carrier Or Frieght Forwarde…" at bounding box center [484, 234] width 968 height 468
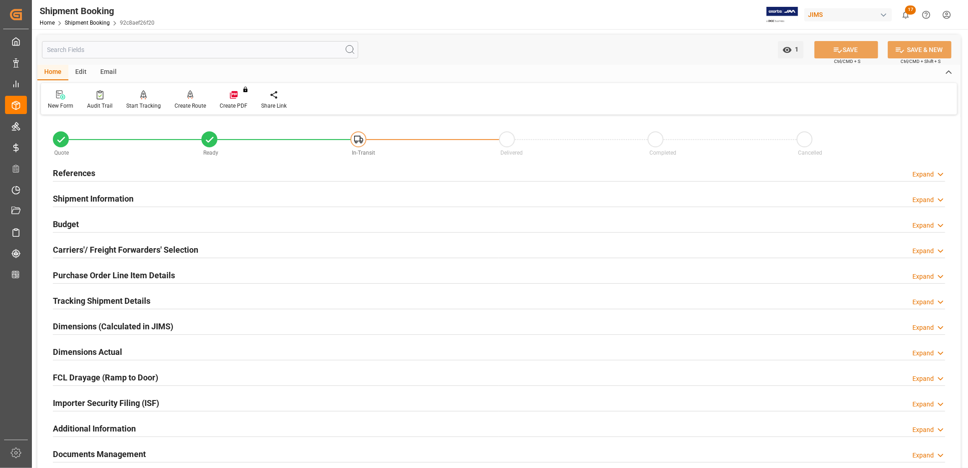
click at [187, 94] on icon at bounding box center [190, 94] width 6 height 9
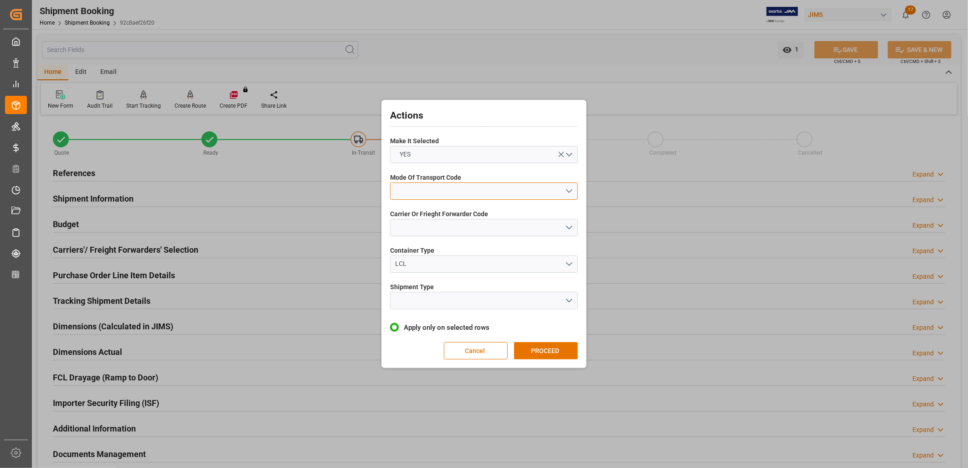
click at [571, 190] on button "open menu" at bounding box center [484, 190] width 188 height 17
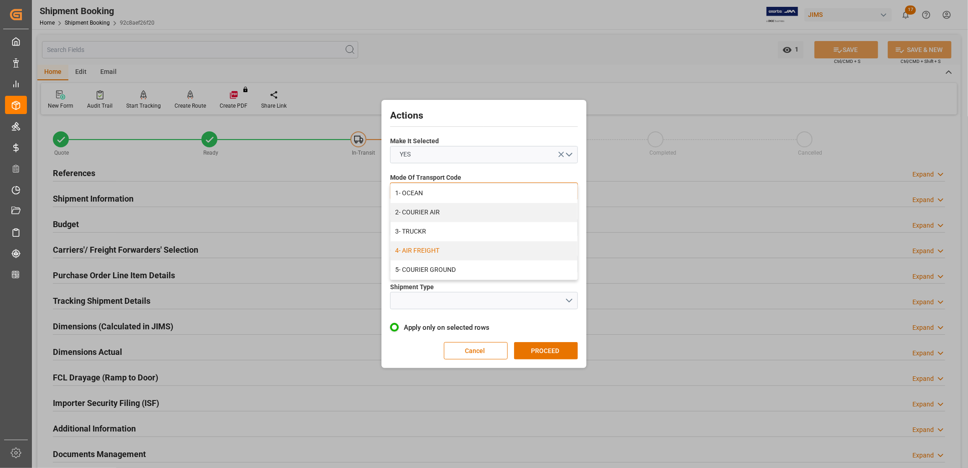
click at [430, 251] on div "4- AIR FREIGHT" at bounding box center [484, 250] width 187 height 19
click at [570, 226] on button "open menu" at bounding box center [484, 227] width 188 height 17
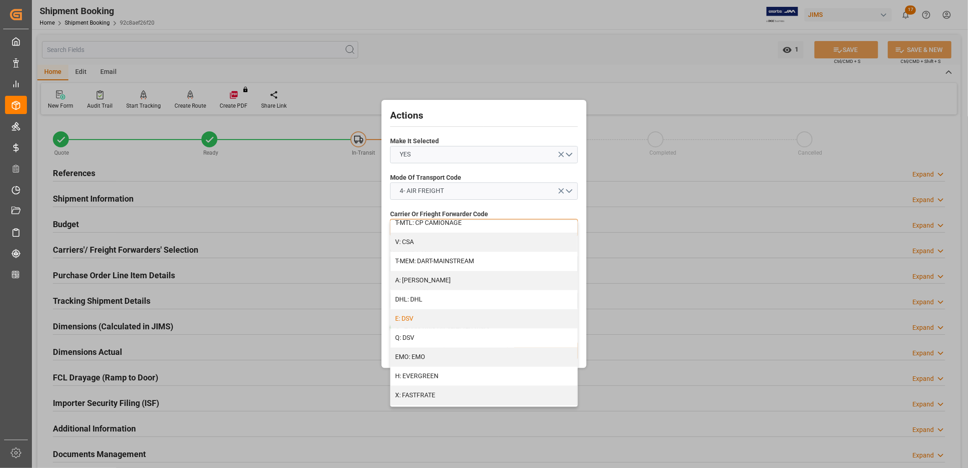
scroll to position [101, 0]
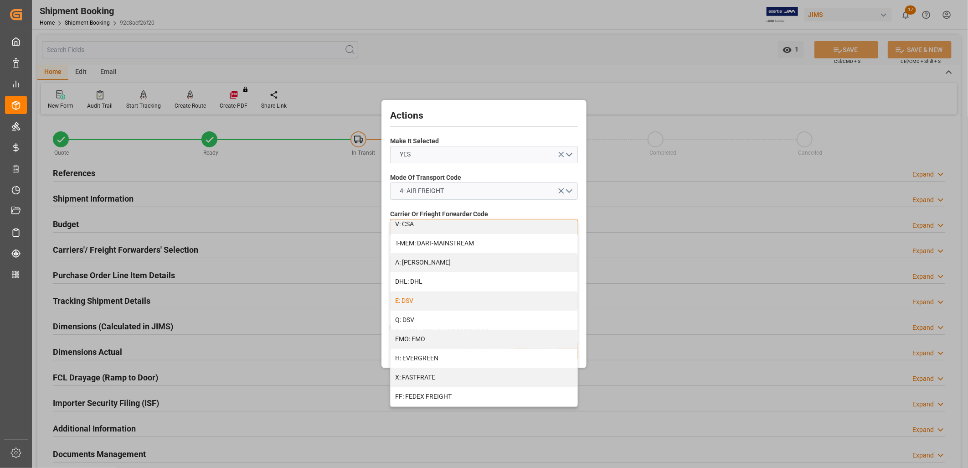
click at [415, 299] on div "E: DSV" at bounding box center [484, 300] width 187 height 19
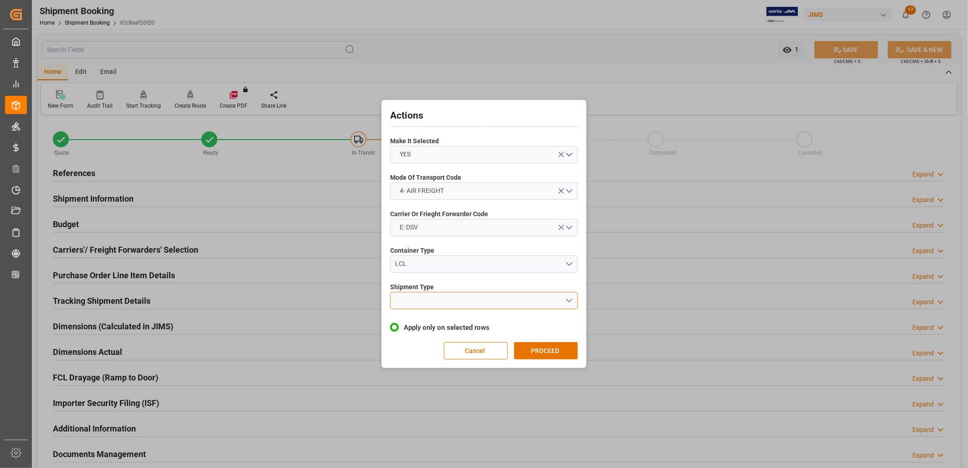
click at [568, 299] on button "open menu" at bounding box center [484, 300] width 188 height 17
click at [401, 319] on div "LCL" at bounding box center [484, 321] width 187 height 19
click at [570, 299] on button "LCL" at bounding box center [484, 300] width 188 height 17
click at [401, 301] on div "LTL" at bounding box center [484, 302] width 187 height 19
click at [571, 263] on button "LCL" at bounding box center [484, 263] width 188 height 17
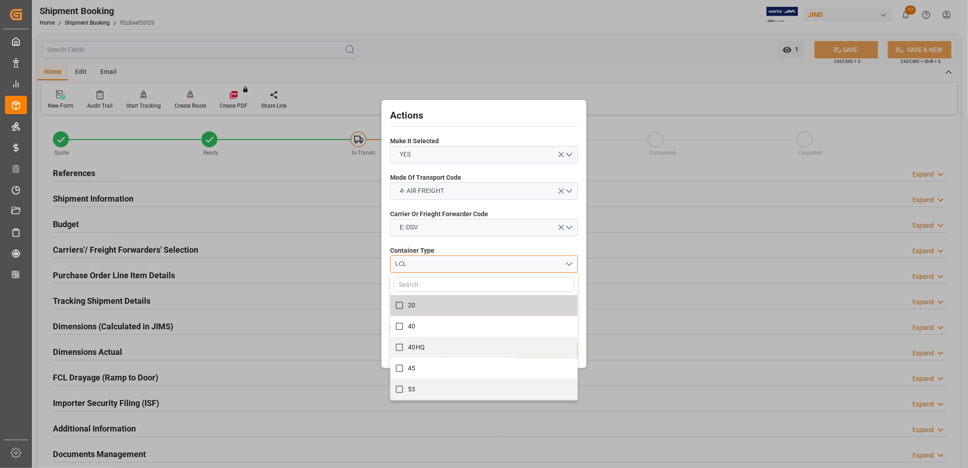
click at [553, 263] on div "LCL" at bounding box center [481, 264] width 170 height 10
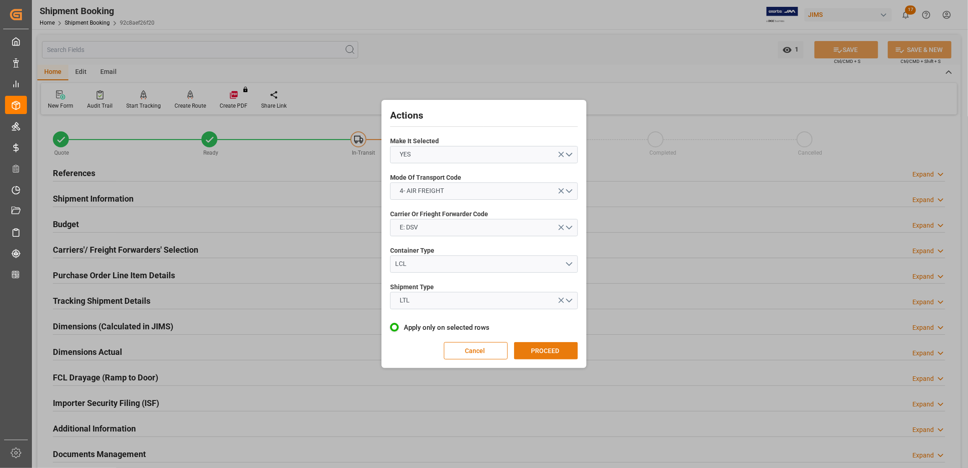
click at [540, 348] on button "PROCEED" at bounding box center [546, 350] width 64 height 17
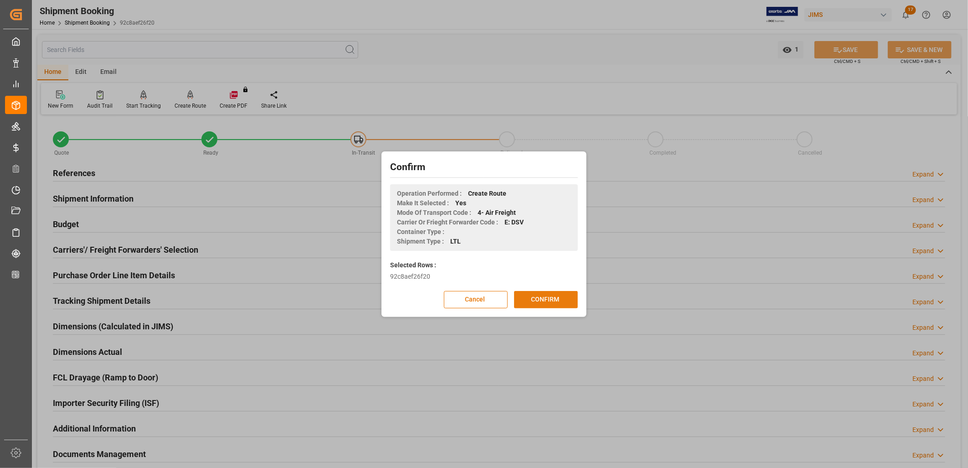
click at [545, 302] on button "CONFIRM" at bounding box center [546, 299] width 64 height 17
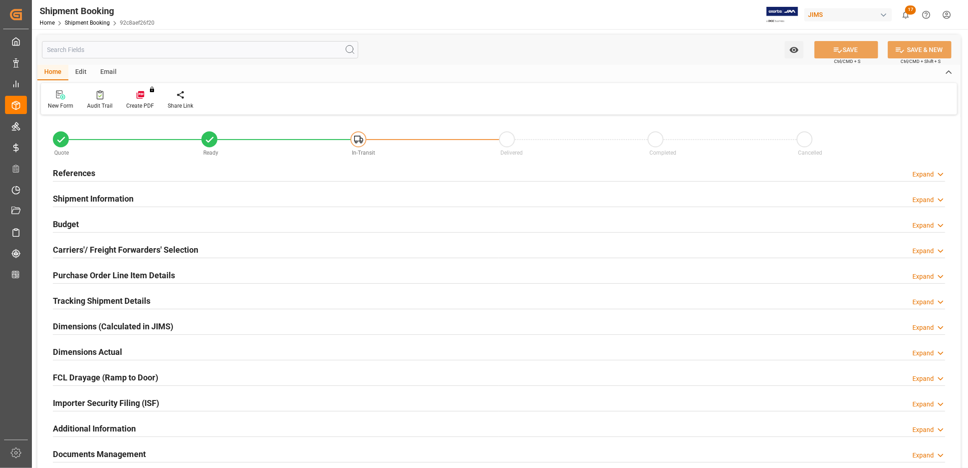
type input "0"
type input "[DATE]"
click at [77, 169] on h2 "References" at bounding box center [74, 173] width 42 height 12
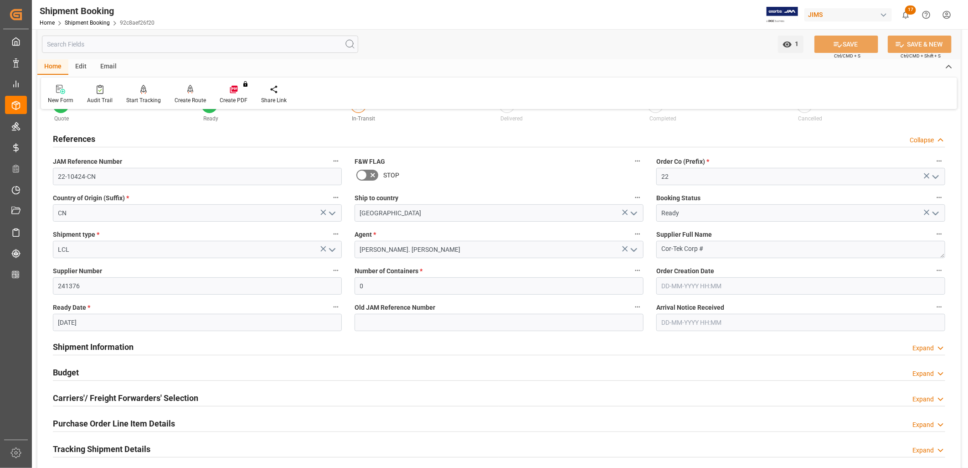
scroll to position [51, 0]
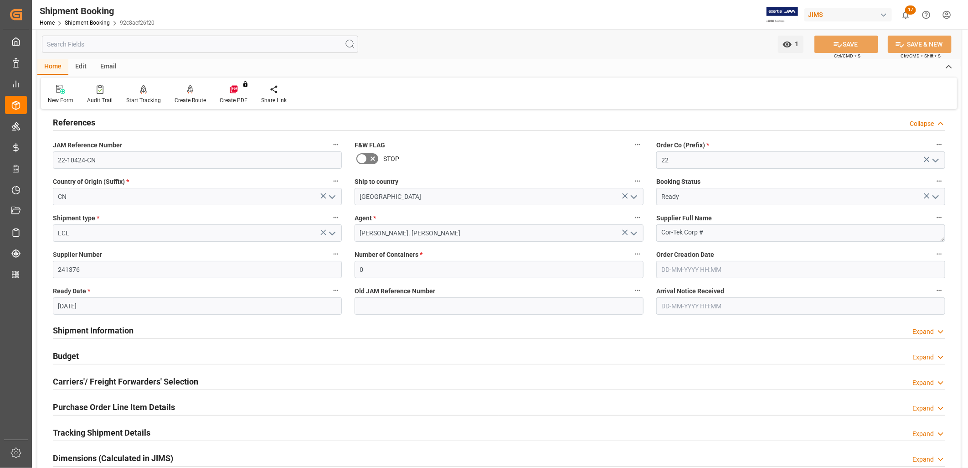
click at [108, 329] on h2 "Shipment Information" at bounding box center [93, 330] width 81 height 12
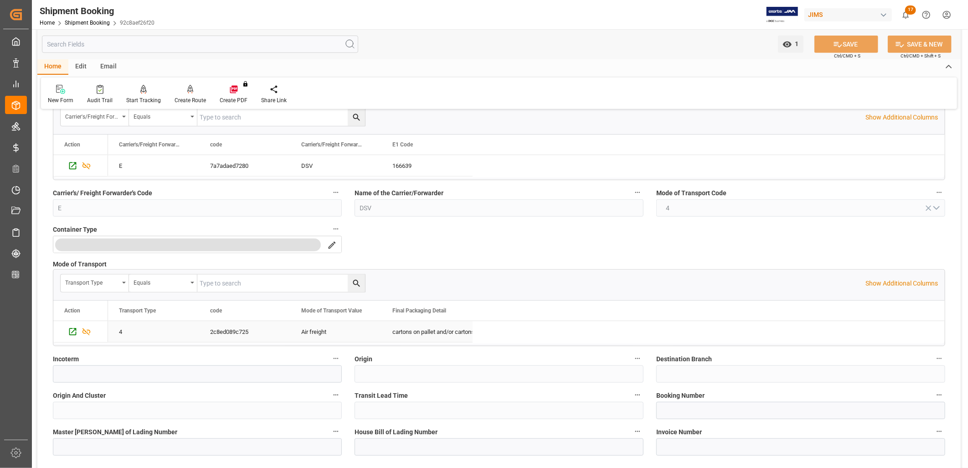
scroll to position [354, 0]
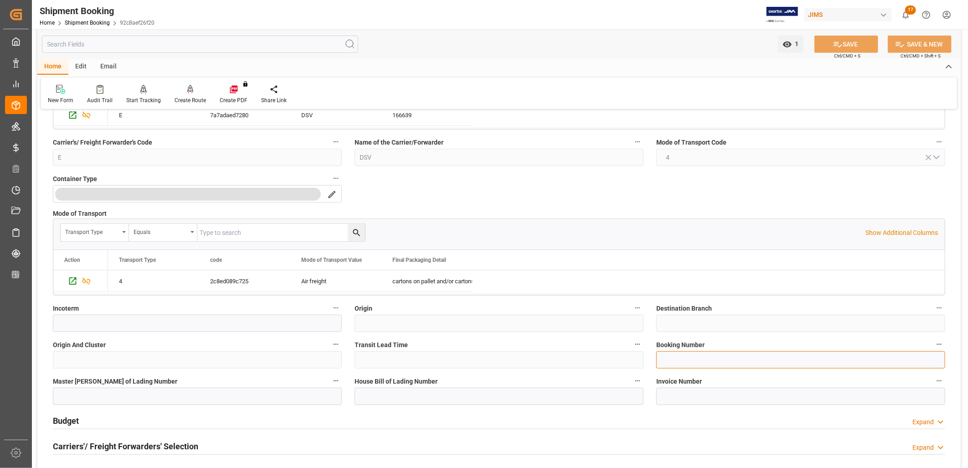
click at [671, 358] on input at bounding box center [800, 359] width 289 height 17
paste input "13134833676"
type input "13134833676"
click at [67, 395] on input at bounding box center [197, 395] width 289 height 17
paste input "13134833676"
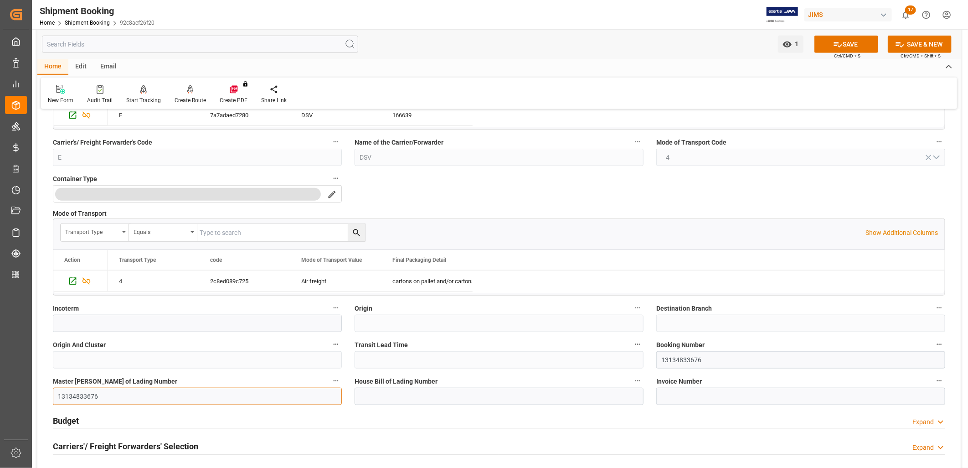
type input "13134833676"
click at [380, 393] on input at bounding box center [499, 395] width 289 height 17
click at [376, 398] on input at bounding box center [499, 395] width 289 height 17
paste input "CAN7410380"
type input "CAN7410380"
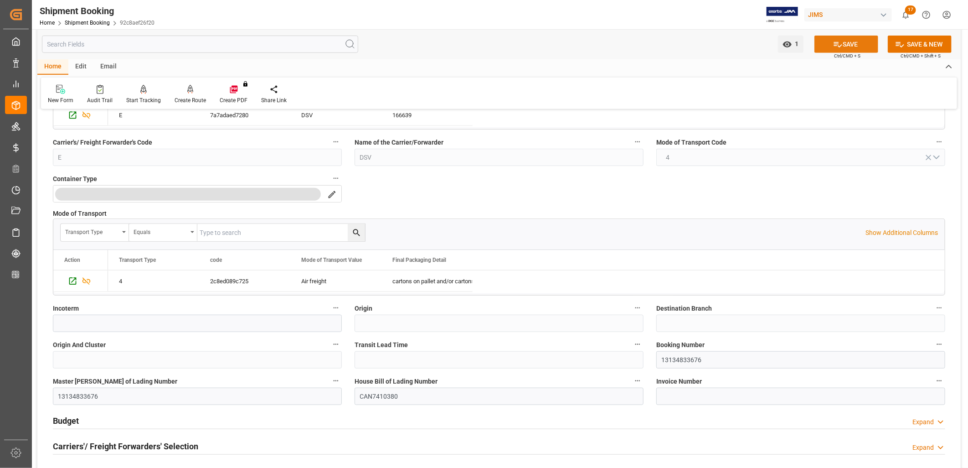
click at [850, 39] on button "SAVE" at bounding box center [846, 44] width 64 height 17
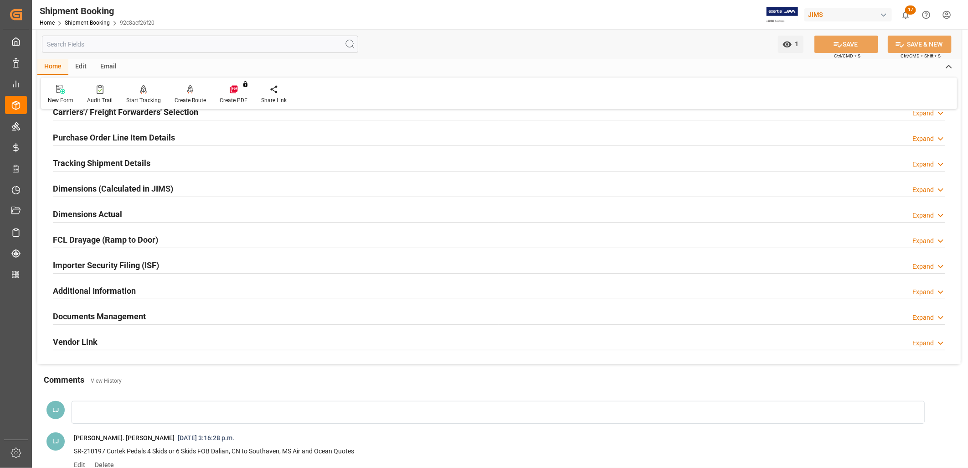
scroll to position [121, 0]
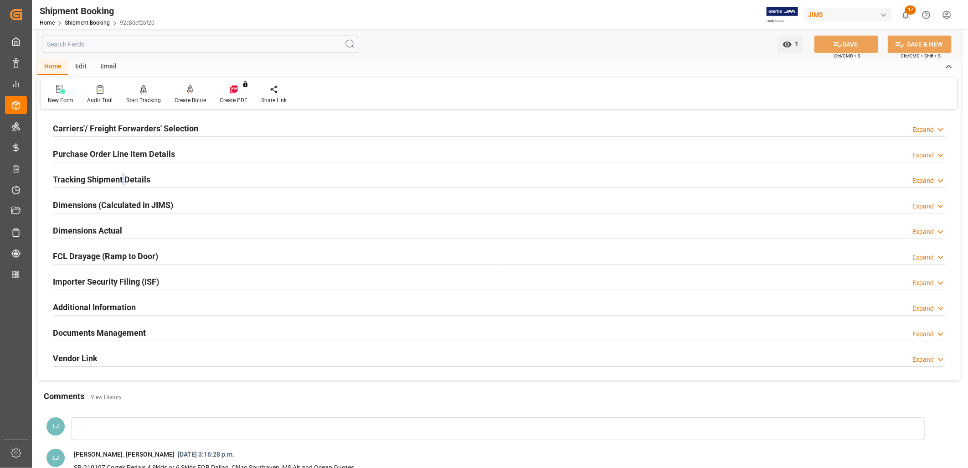
click at [123, 179] on h2 "Tracking Shipment Details" at bounding box center [102, 179] width 98 height 12
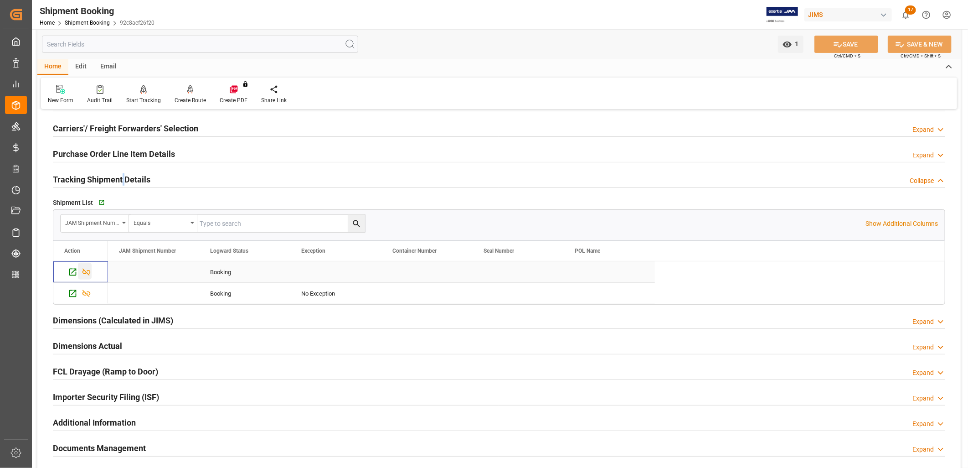
click at [86, 272] on icon "Press SPACE to select this row." at bounding box center [87, 272] width 10 height 10
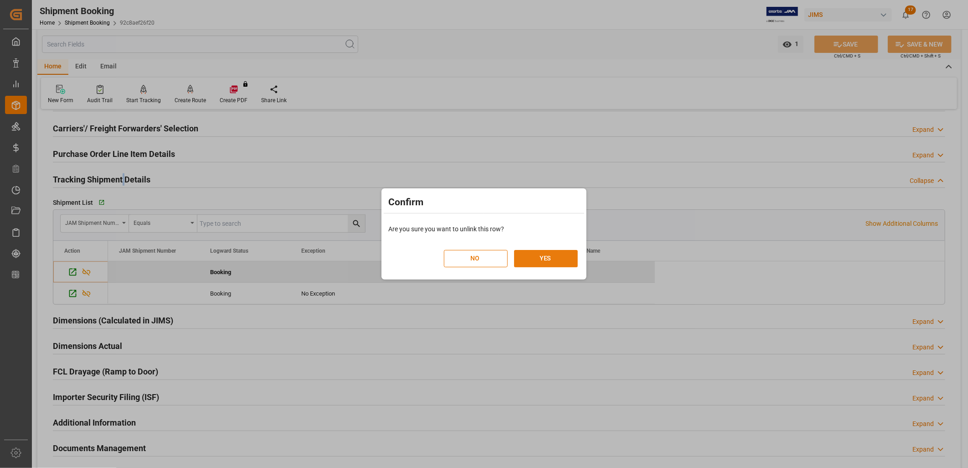
click at [532, 254] on button "YES" at bounding box center [546, 258] width 64 height 17
click at [538, 260] on button "YES" at bounding box center [546, 258] width 64 height 17
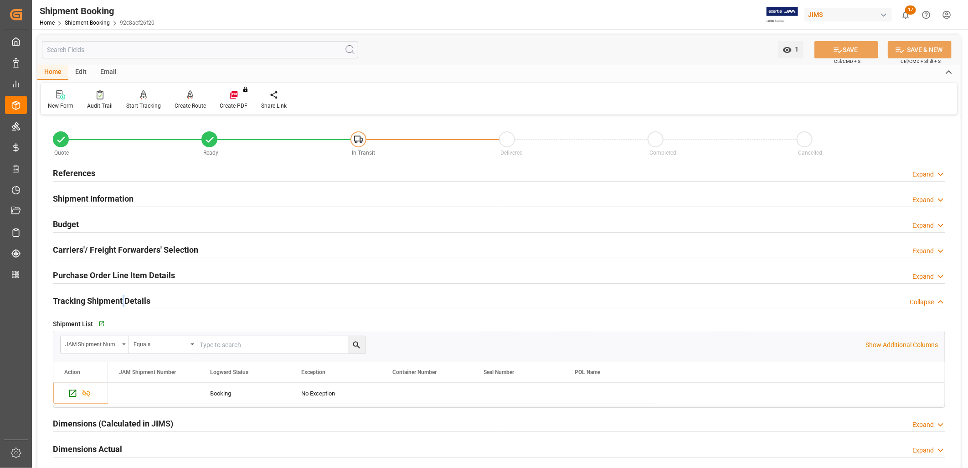
scroll to position [51, 0]
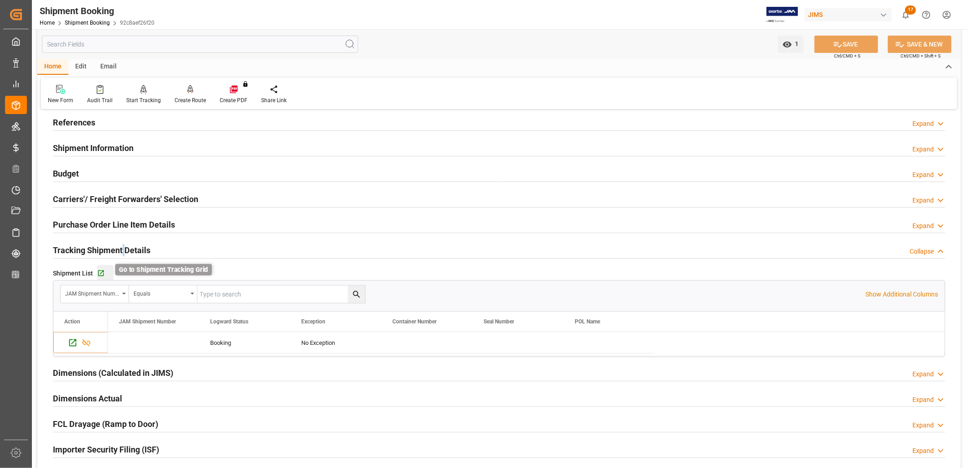
click at [101, 272] on icon "button" at bounding box center [101, 273] width 6 height 6
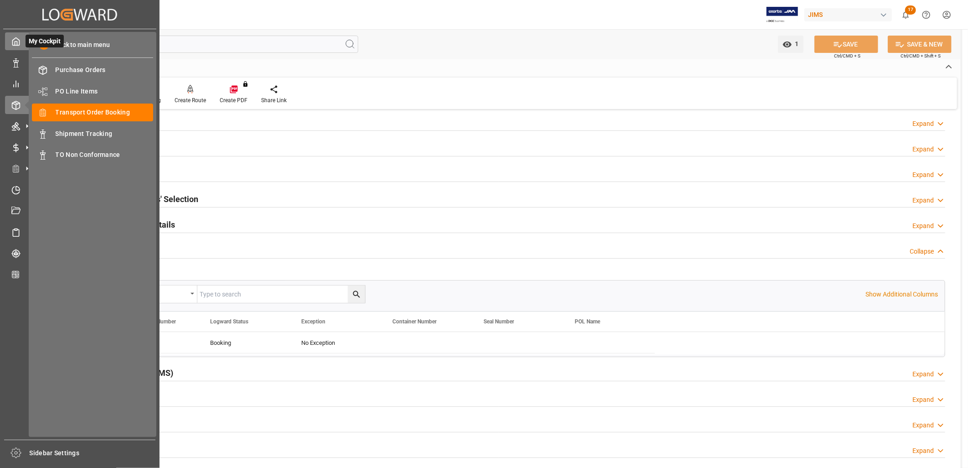
click at [15, 41] on polyline at bounding box center [16, 43] width 2 height 4
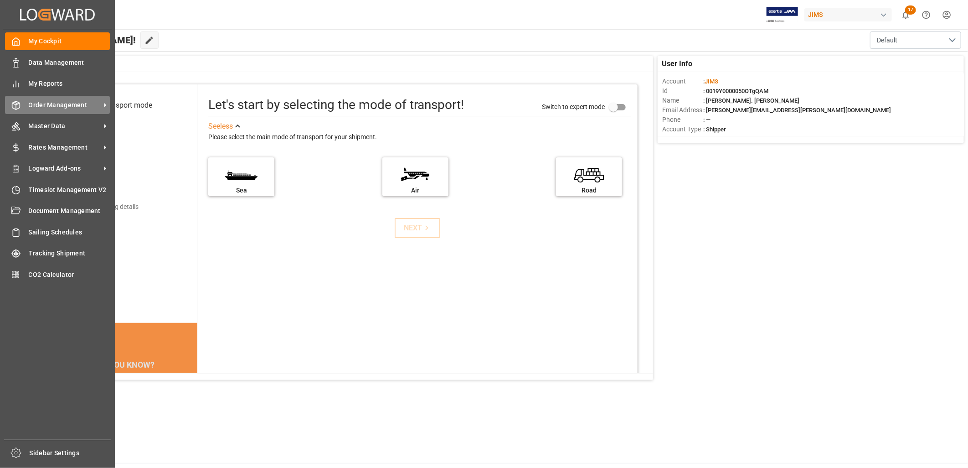
click at [56, 101] on span "Order Management" at bounding box center [65, 105] width 72 height 10
click at [65, 102] on span "Order Management" at bounding box center [65, 105] width 72 height 10
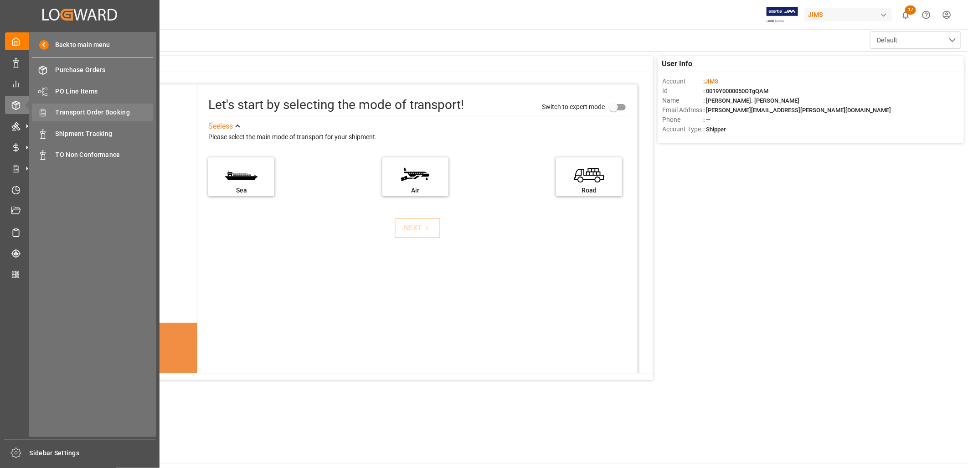
click at [103, 111] on span "Transport Order Booking" at bounding box center [105, 113] width 98 height 10
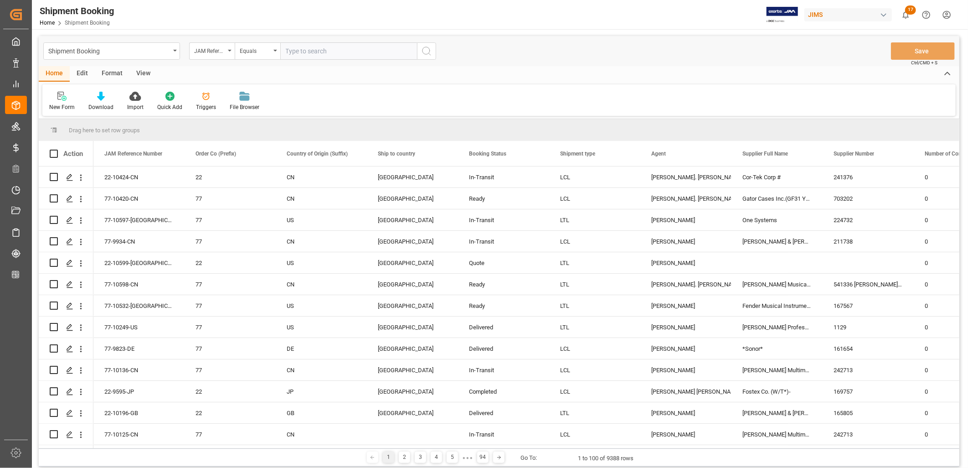
click at [292, 48] on input "text" at bounding box center [348, 50] width 137 height 17
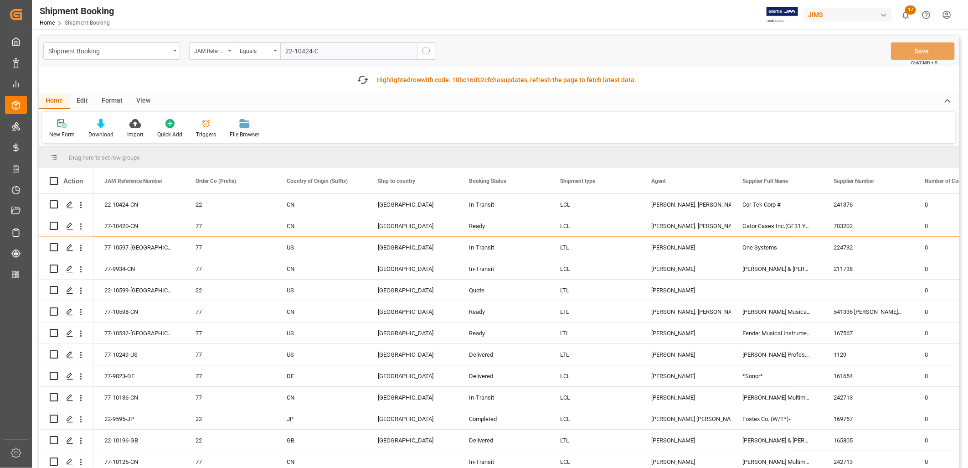
type input "22-10424-CN"
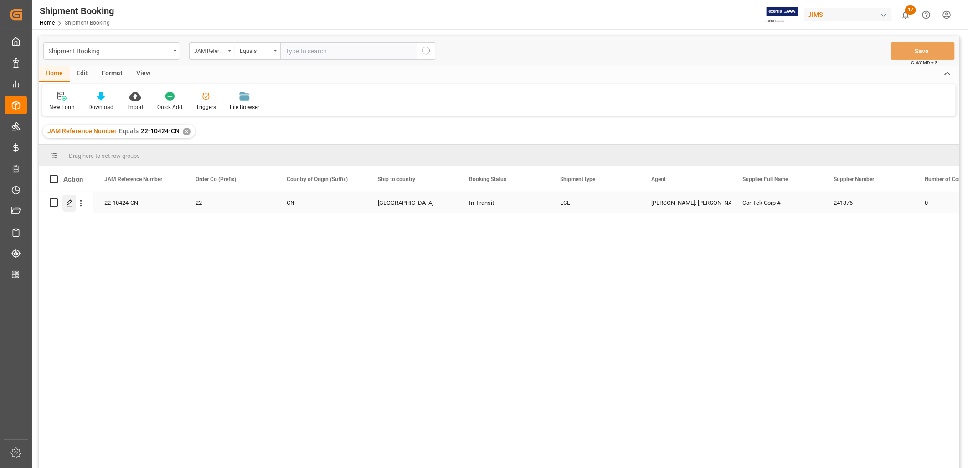
click at [69, 201] on icon "Press SPACE to select this row." at bounding box center [69, 202] width 7 height 7
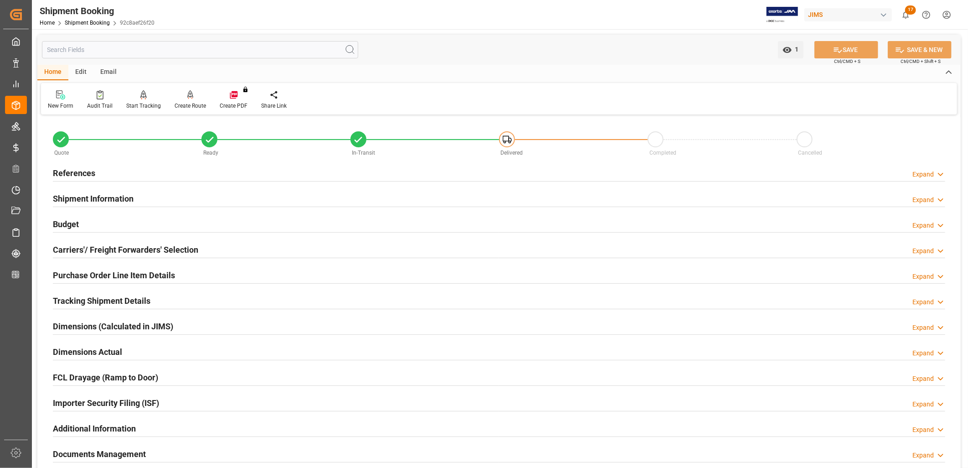
click at [155, 270] on h2 "Purchase Order Line Item Details" at bounding box center [114, 275] width 122 height 12
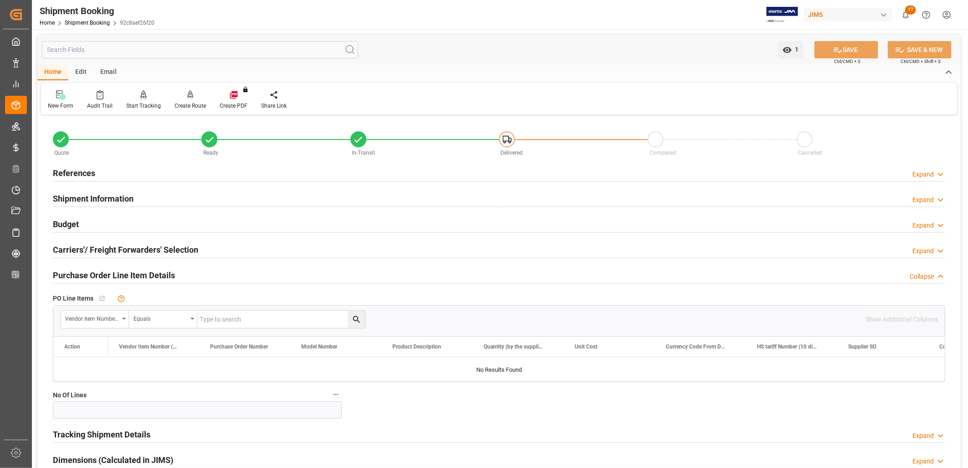
click at [95, 171] on div "References Expand" at bounding box center [499, 172] width 892 height 17
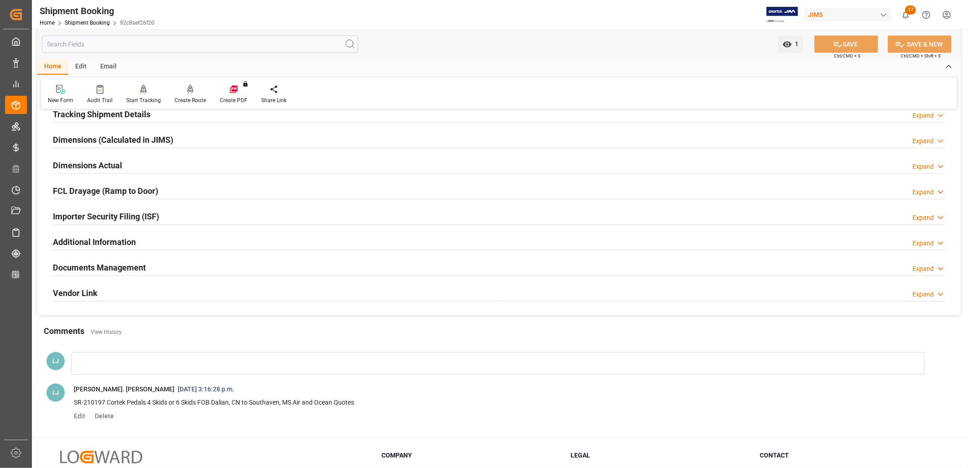
scroll to position [506, 0]
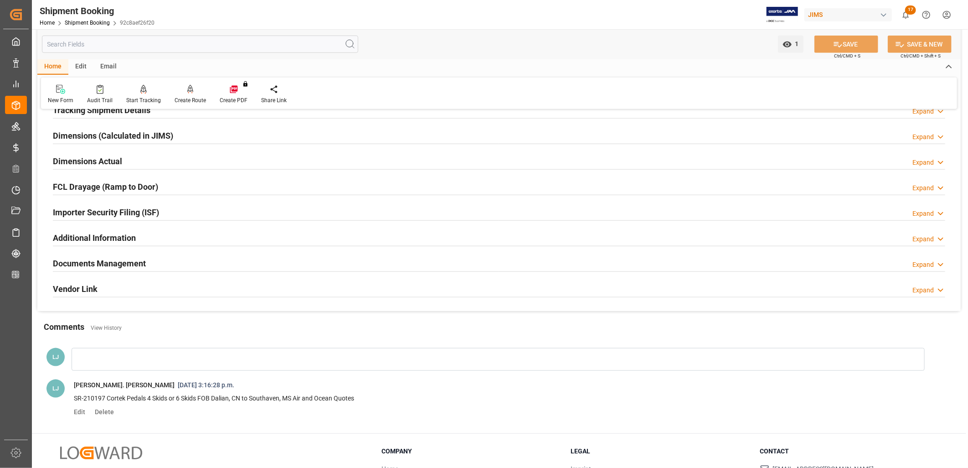
click at [122, 261] on h2 "Documents Management" at bounding box center [99, 263] width 93 height 12
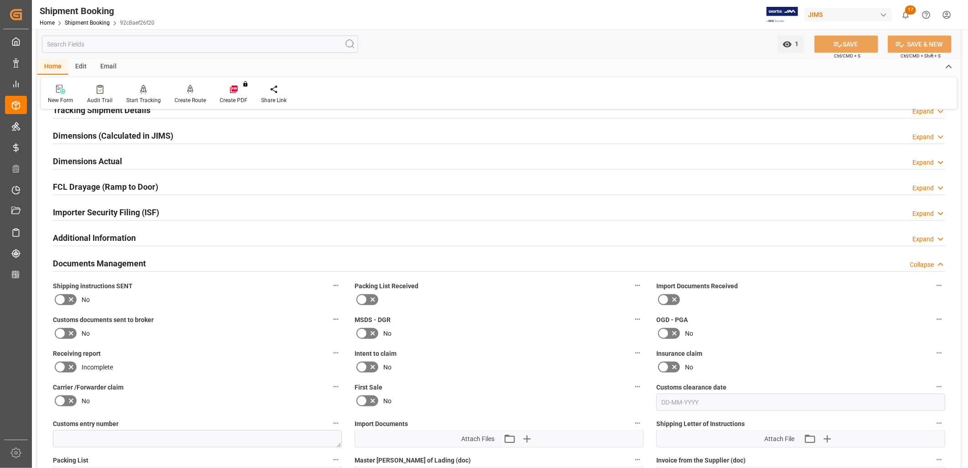
click at [366, 296] on icon at bounding box center [361, 299] width 11 height 11
click at [0, 0] on input "checkbox" at bounding box center [0, 0] width 0 height 0
click at [661, 297] on icon at bounding box center [663, 299] width 11 height 11
click at [0, 0] on input "checkbox" at bounding box center [0, 0] width 0 height 0
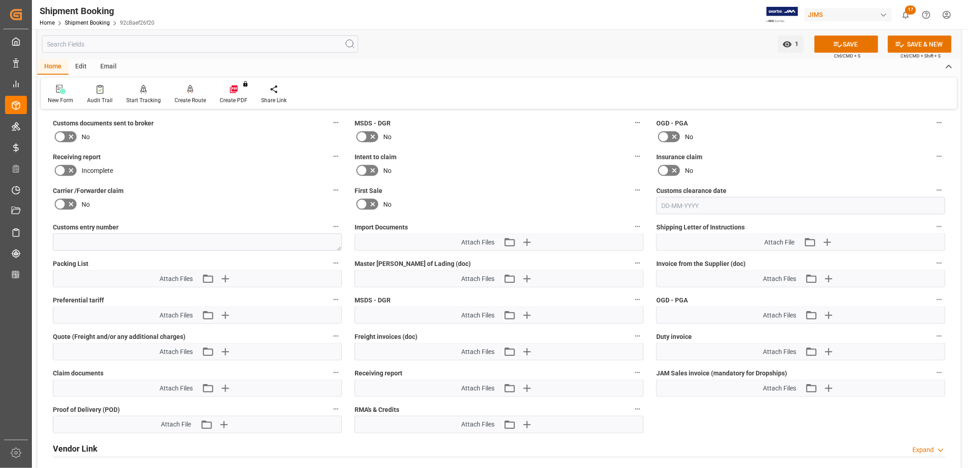
scroll to position [709, 0]
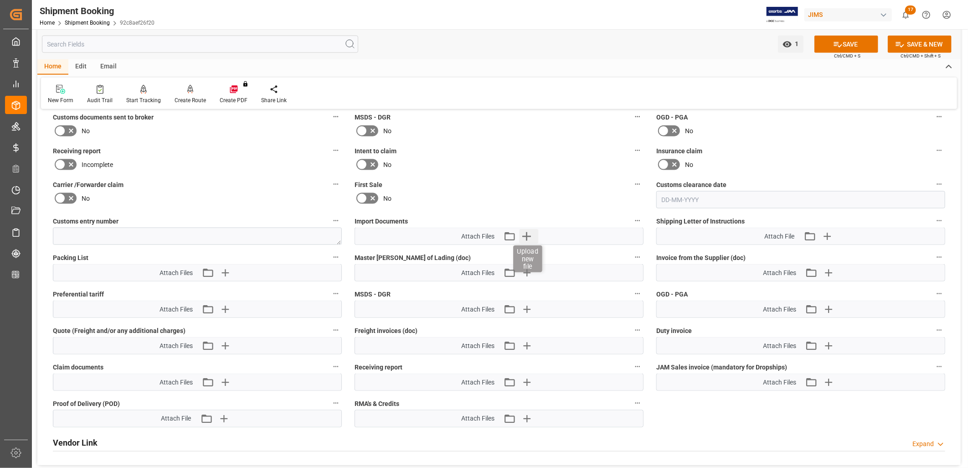
click at [524, 233] on icon "button" at bounding box center [526, 236] width 9 height 9
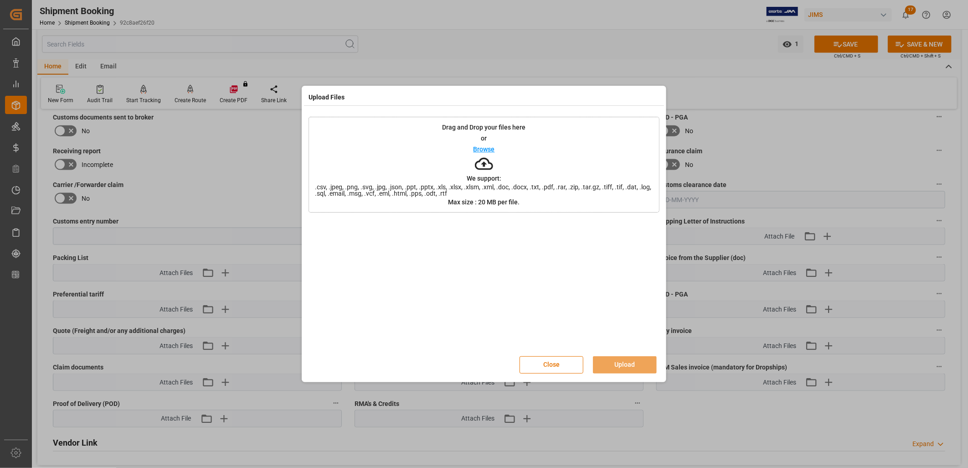
click at [484, 148] on p "Browse" at bounding box center [483, 149] width 21 height 6
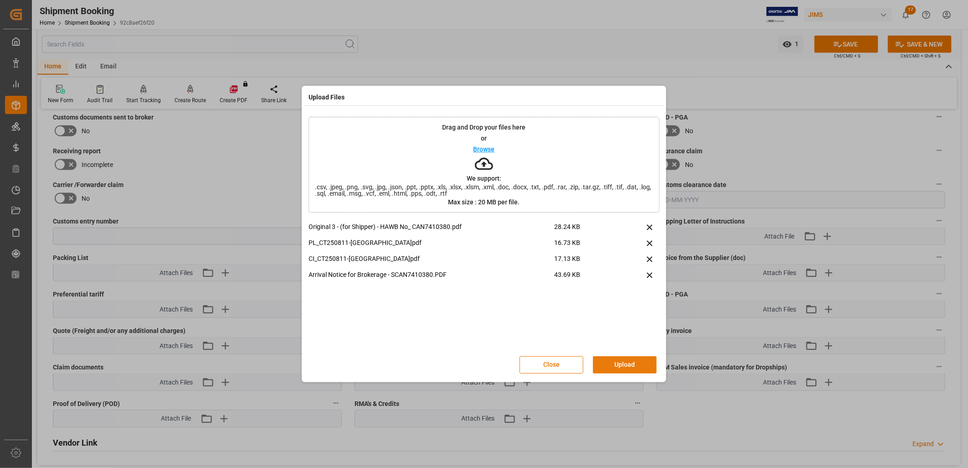
click at [622, 361] on button "Upload" at bounding box center [625, 364] width 64 height 17
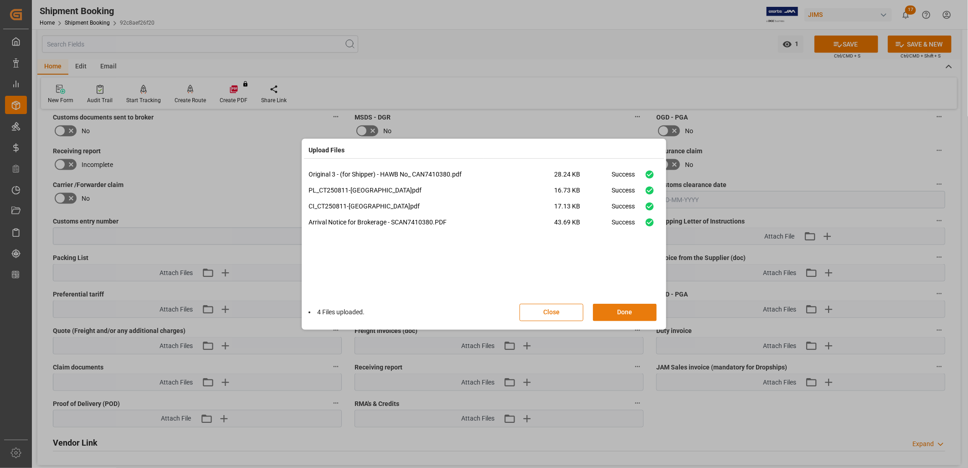
click at [623, 311] on button "Done" at bounding box center [625, 311] width 64 height 17
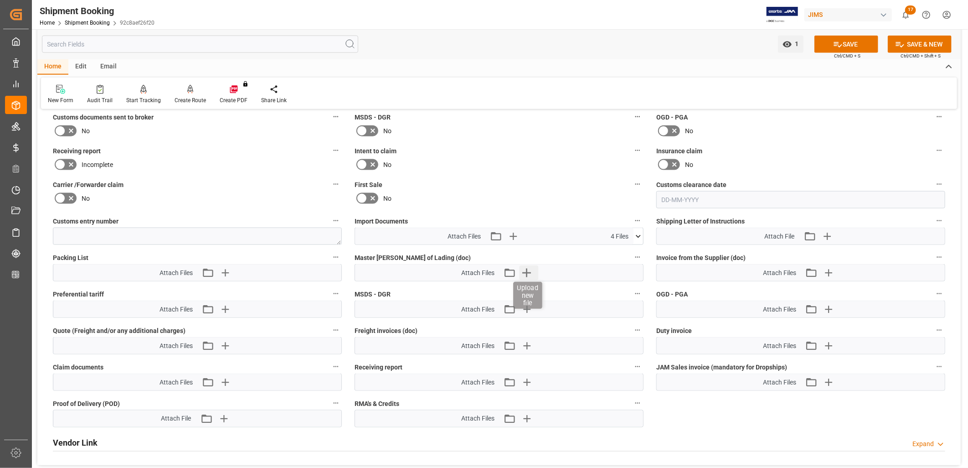
click at [529, 268] on icon "button" at bounding box center [526, 272] width 15 height 15
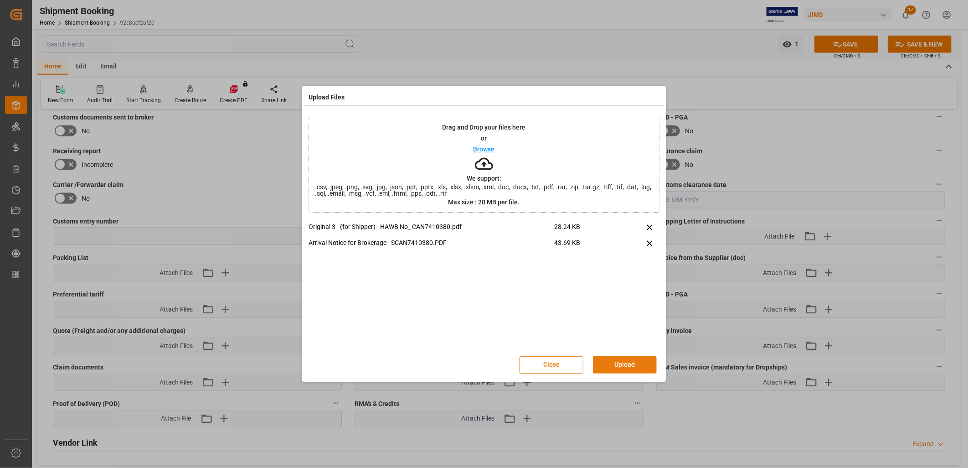
click at [621, 358] on button "Upload" at bounding box center [625, 364] width 64 height 17
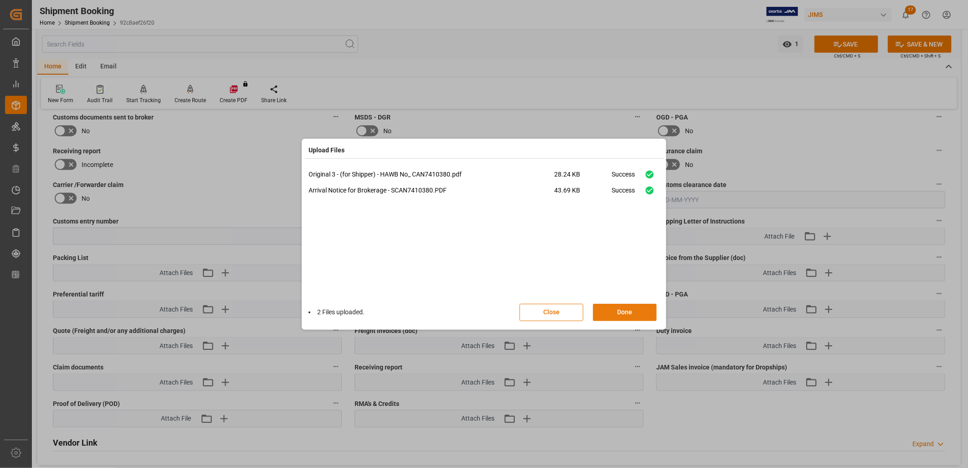
click at [630, 310] on button "Done" at bounding box center [625, 311] width 64 height 17
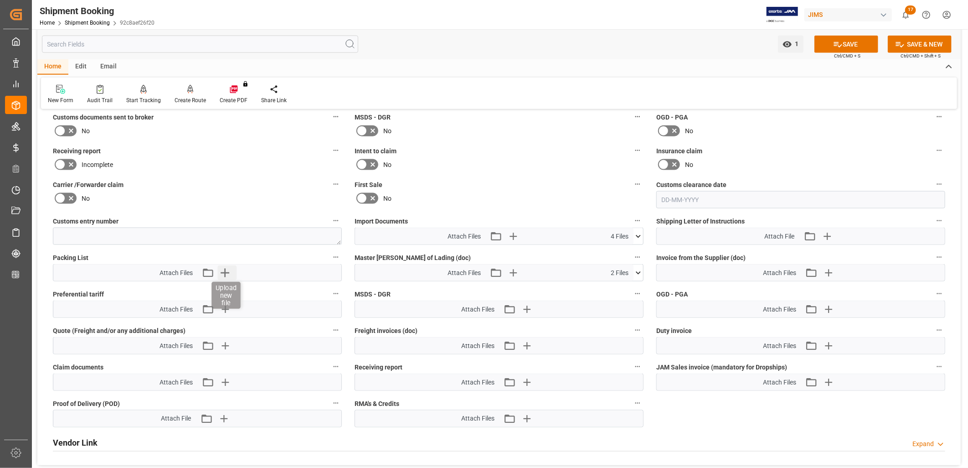
click at [224, 269] on icon "button" at bounding box center [225, 272] width 15 height 15
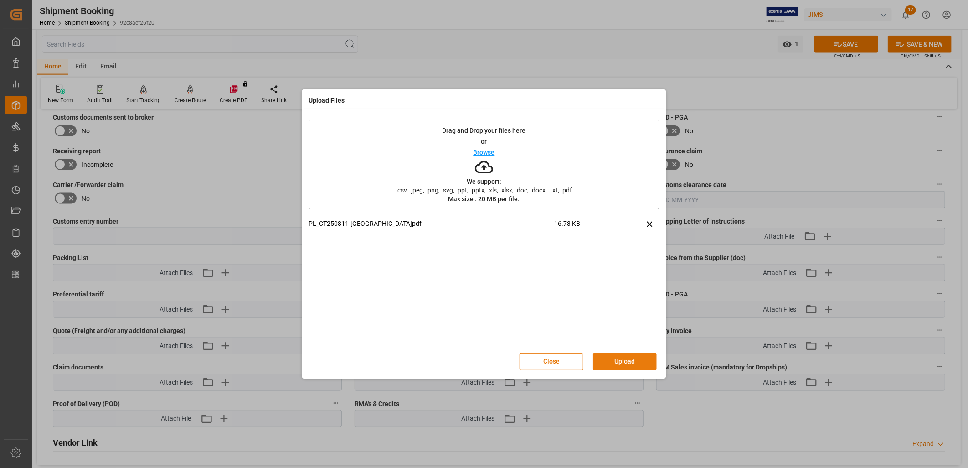
click at [623, 357] on button "Upload" at bounding box center [625, 361] width 64 height 17
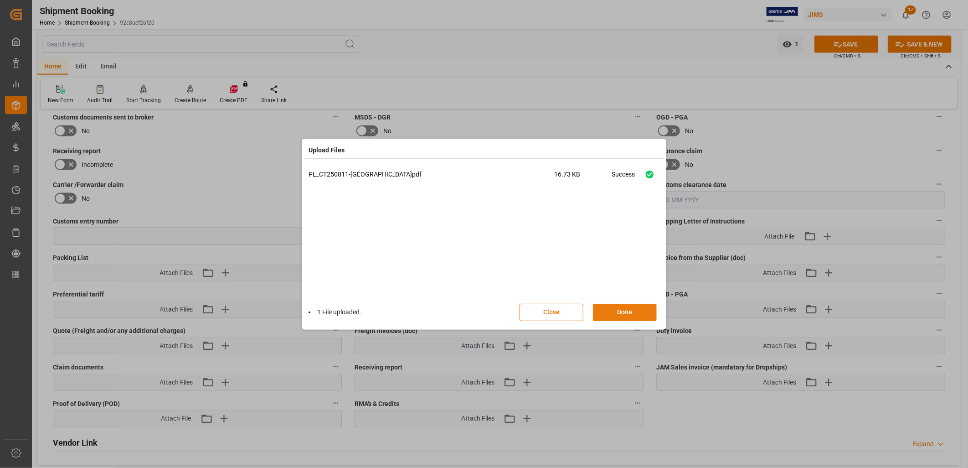
click at [632, 310] on button "Done" at bounding box center [625, 311] width 64 height 17
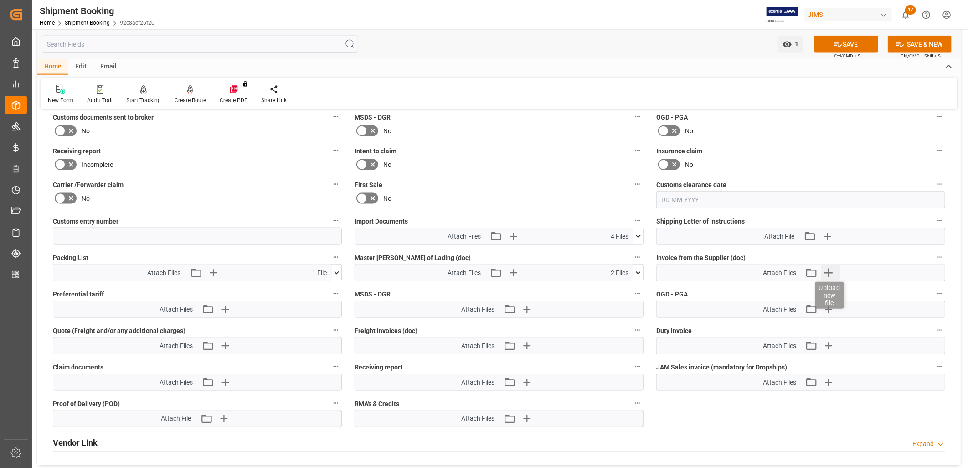
click at [828, 272] on icon "button" at bounding box center [828, 272] width 9 height 9
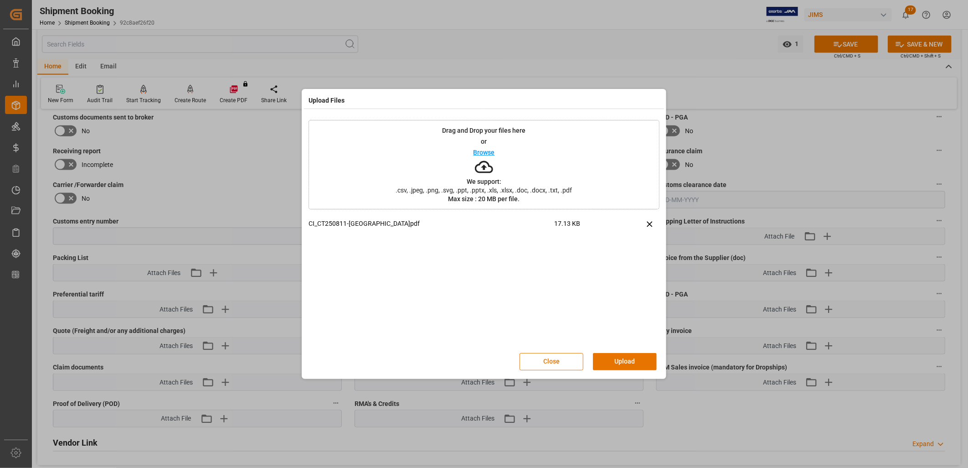
click at [630, 362] on button "Upload" at bounding box center [625, 361] width 64 height 17
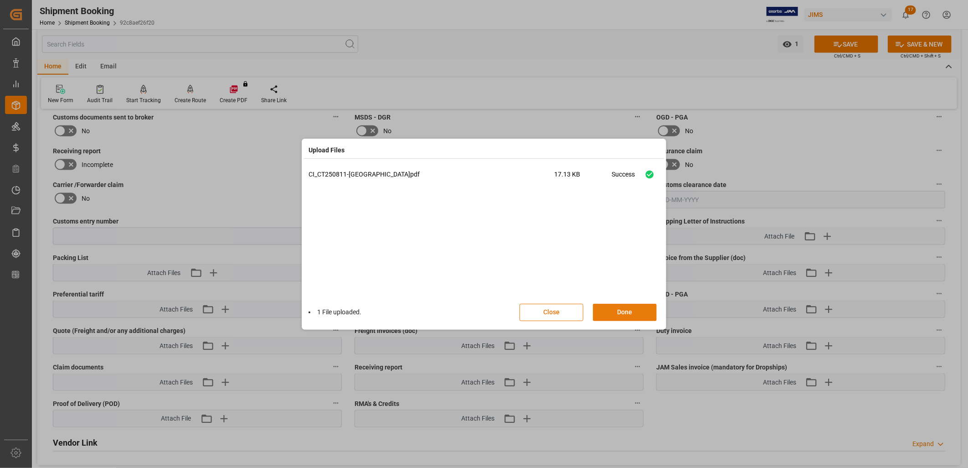
click at [631, 310] on button "Done" at bounding box center [625, 311] width 64 height 17
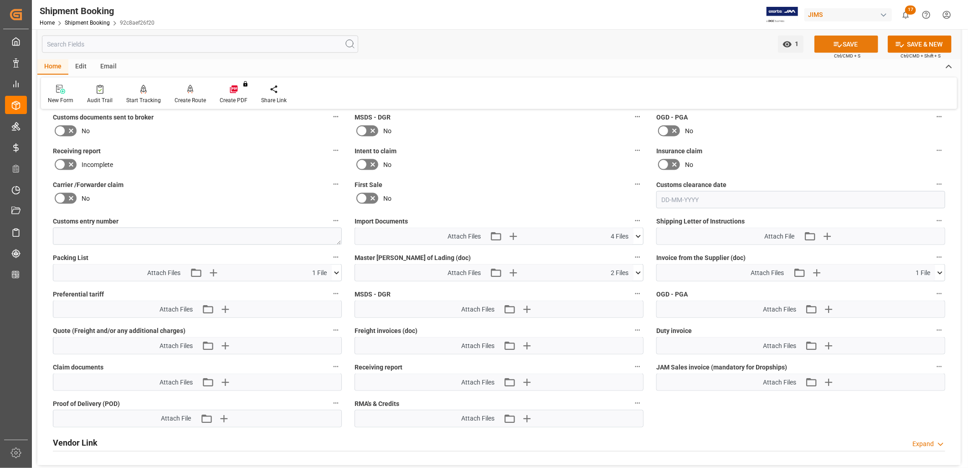
click at [855, 44] on button "SAVE" at bounding box center [846, 44] width 64 height 17
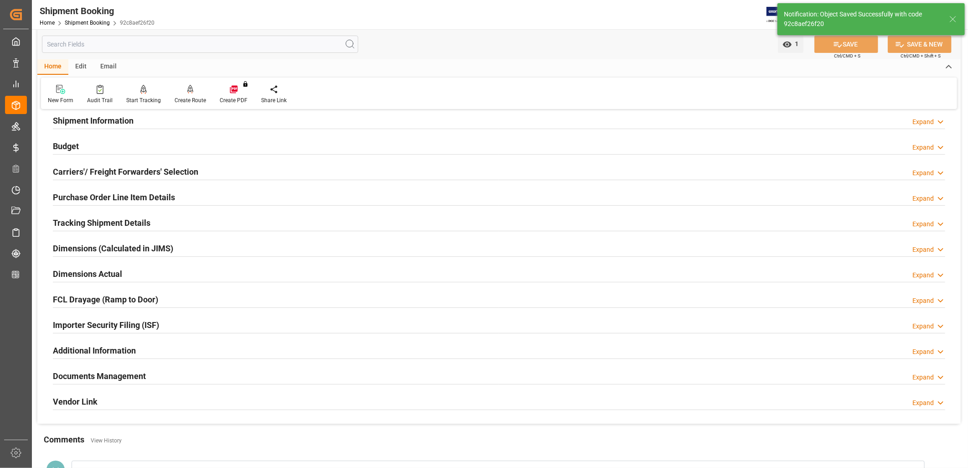
scroll to position [57, 0]
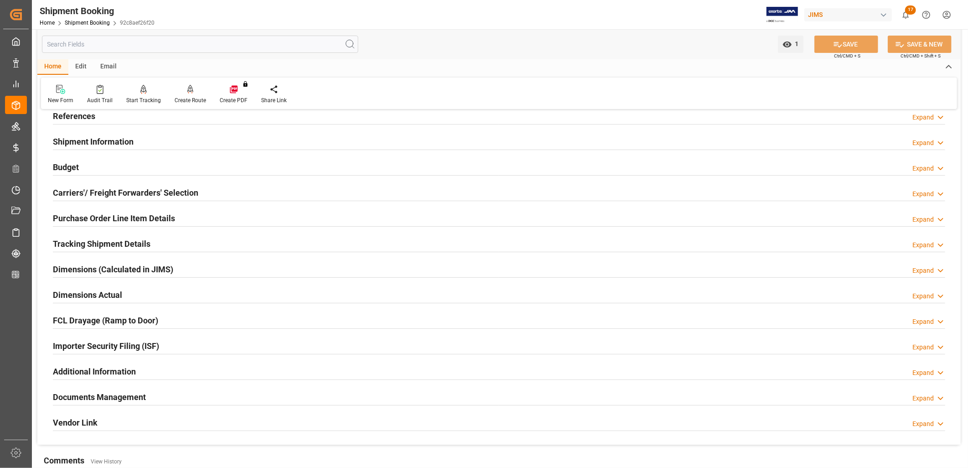
click at [109, 217] on h2 "Purchase Order Line Item Details" at bounding box center [114, 218] width 122 height 12
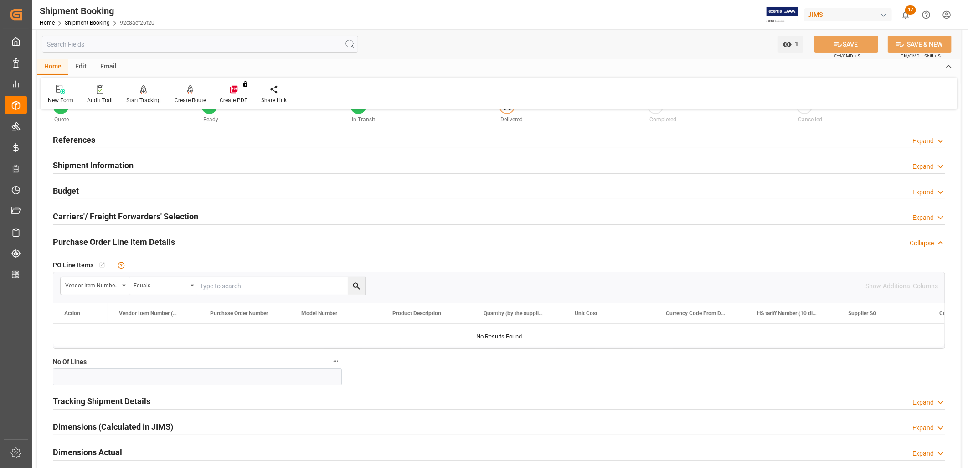
scroll to position [0, 0]
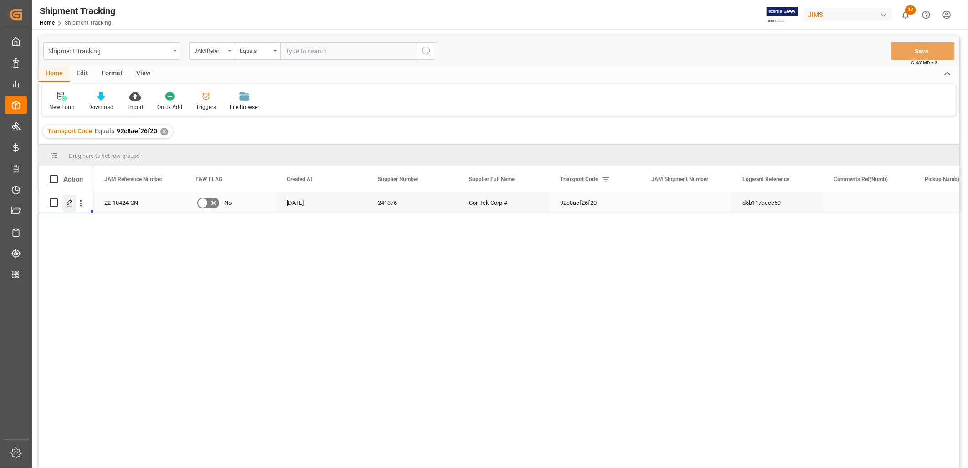
click at [69, 199] on icon "Press SPACE to select this row." at bounding box center [69, 202] width 7 height 7
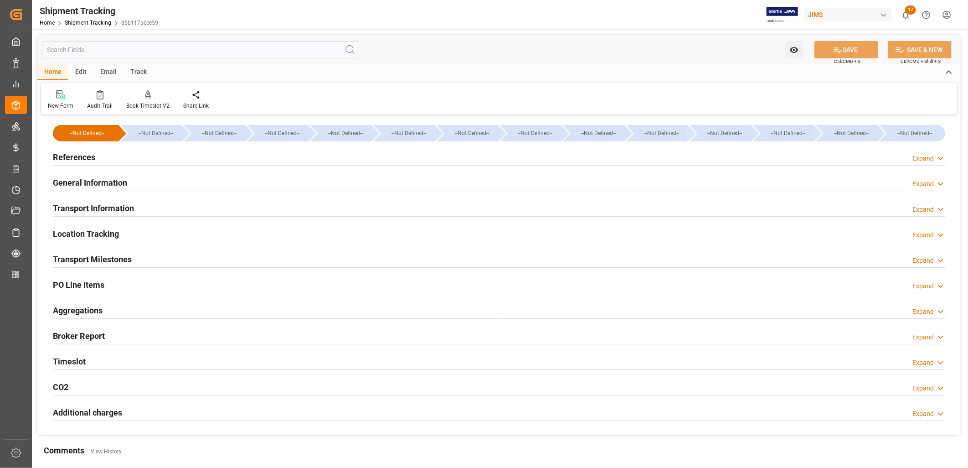
click at [89, 156] on h2 "References" at bounding box center [74, 157] width 42 height 12
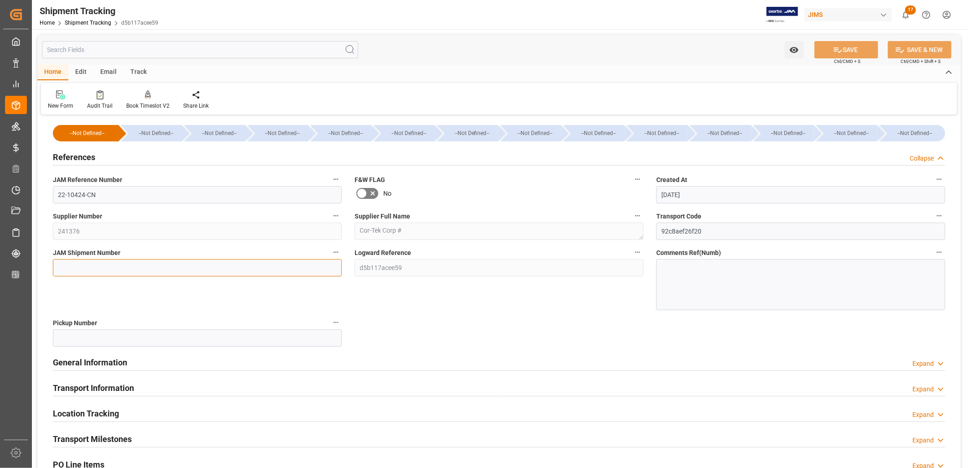
click at [78, 265] on input at bounding box center [197, 267] width 289 height 17
type input "72588"
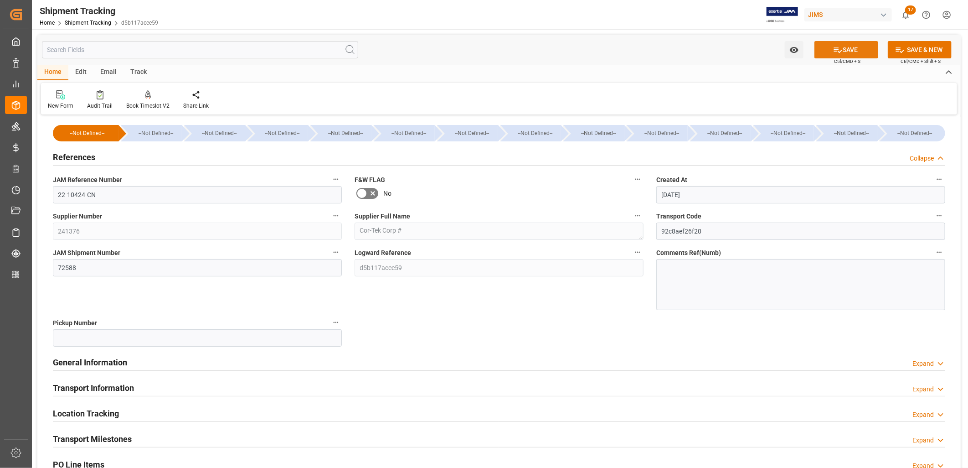
click at [858, 50] on button "SAVE" at bounding box center [846, 49] width 64 height 17
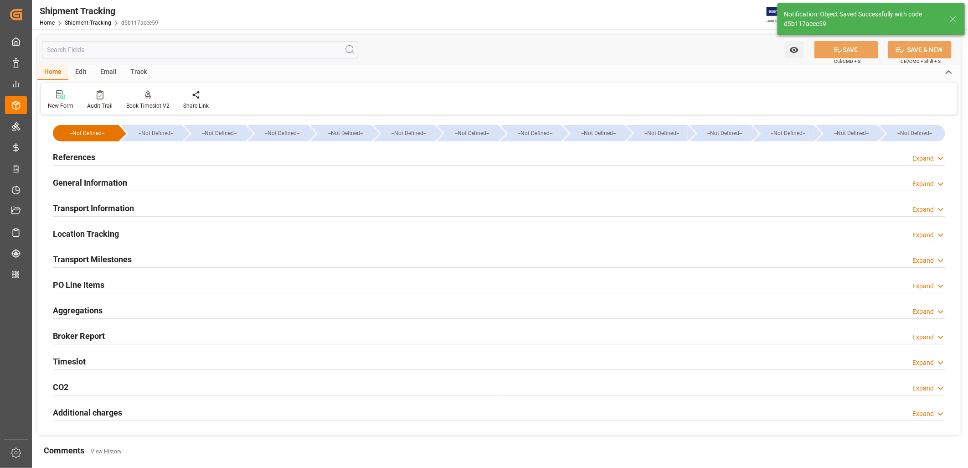
click at [110, 261] on h2 "Transport Milestones" at bounding box center [92, 259] width 79 height 12
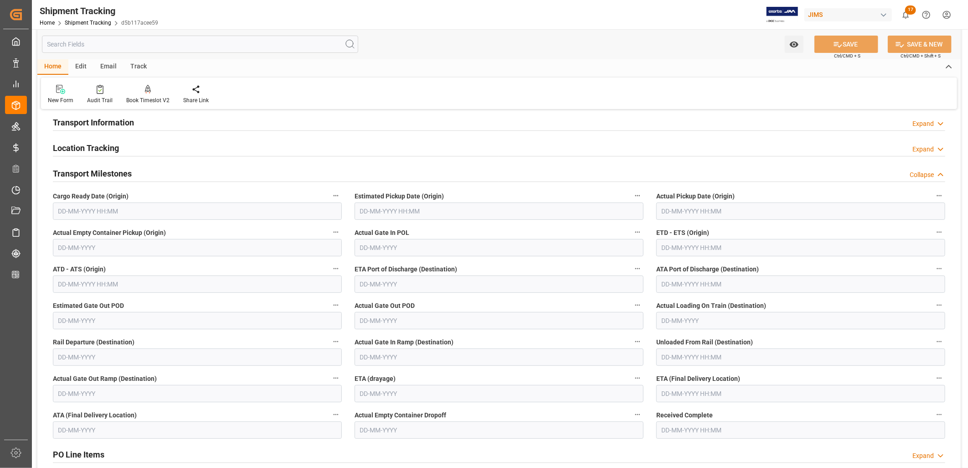
scroll to position [101, 0]
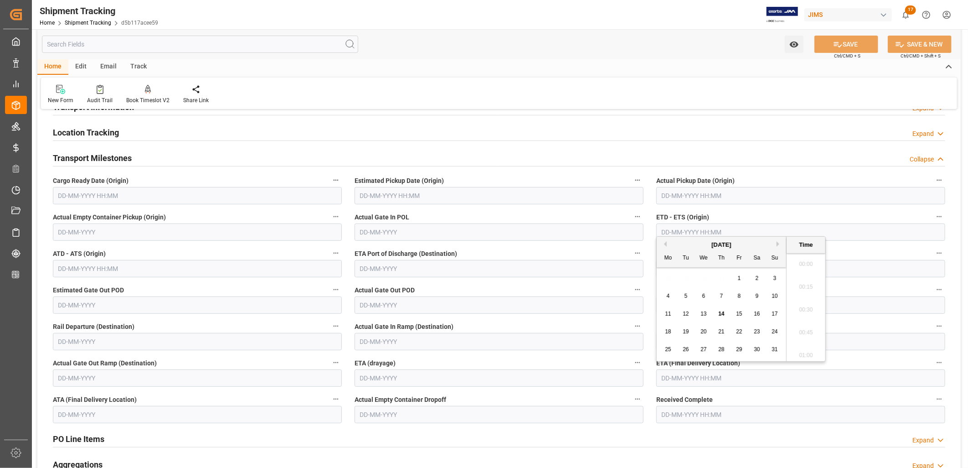
click at [668, 376] on input "text" at bounding box center [800, 377] width 289 height 17
click at [672, 307] on div "11 12 13 14 15 16 17" at bounding box center [721, 314] width 124 height 18
click at [684, 349] on span "26" at bounding box center [686, 349] width 6 height 6
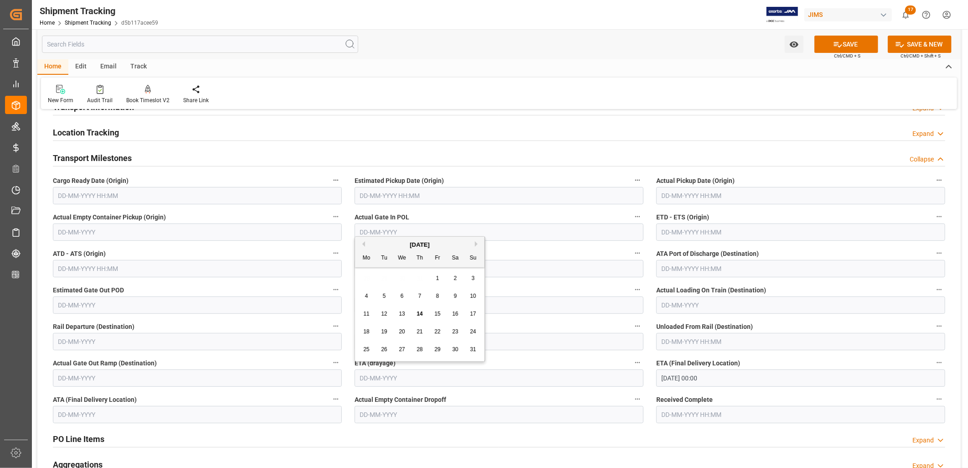
click at [359, 379] on input "text" at bounding box center [499, 377] width 289 height 17
click at [669, 196] on input "text" at bounding box center [800, 195] width 289 height 17
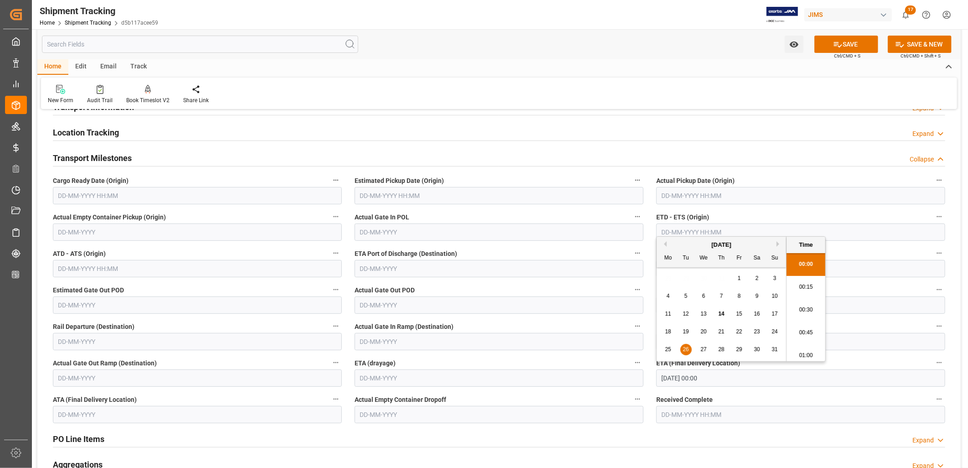
click at [711, 376] on input "26-08-2025 00:00" at bounding box center [800, 377] width 289 height 17
click at [740, 333] on span "22" at bounding box center [739, 331] width 6 height 6
type input "22-08-2025 00:00"
click at [557, 342] on input "text" at bounding box center [499, 341] width 289 height 17
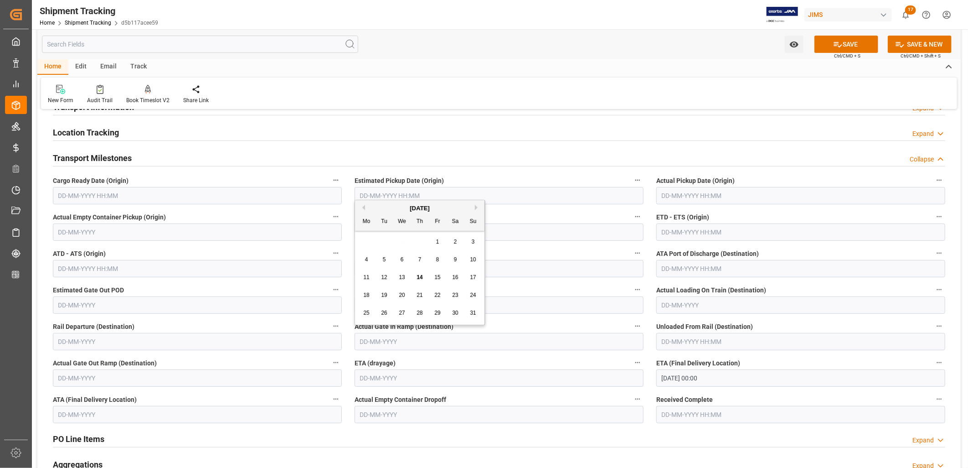
click at [85, 196] on input "text" at bounding box center [197, 195] width 289 height 17
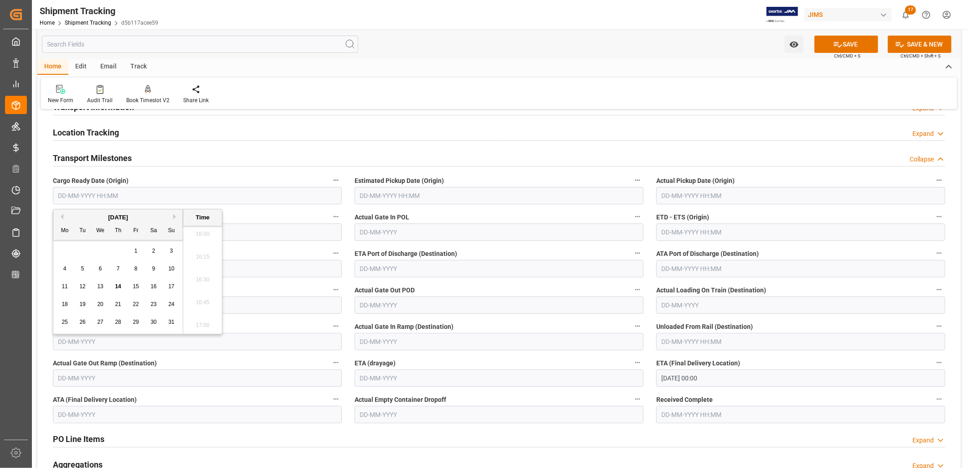
click at [72, 256] on div "28 29 30 31 1 2 3" at bounding box center [118, 251] width 124 height 18
click at [137, 267] on span "8" at bounding box center [135, 268] width 3 height 6
type input "08-08-2025 00:00"
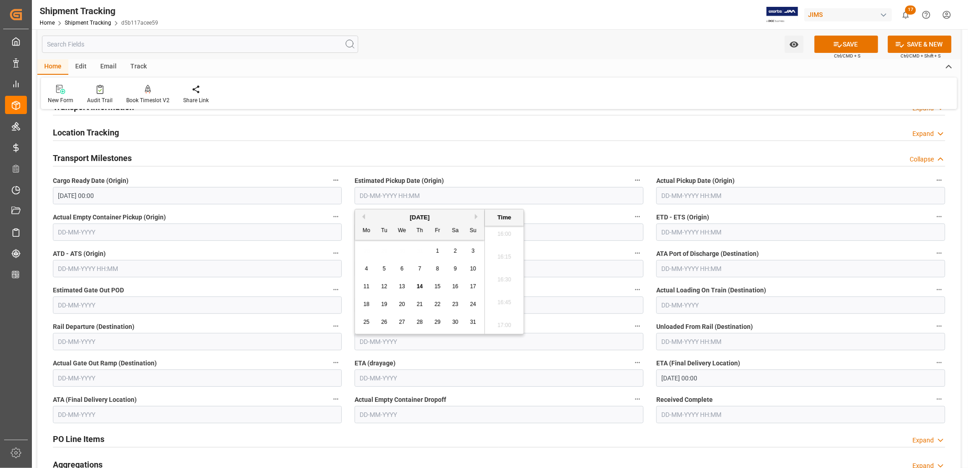
click at [412, 194] on input "text" at bounding box center [499, 195] width 289 height 17
click at [368, 262] on div "4 5 6 7 8 9 10" at bounding box center [420, 269] width 124 height 18
click at [383, 286] on span "12" at bounding box center [384, 286] width 6 height 6
type input "12-08-2025 00:00"
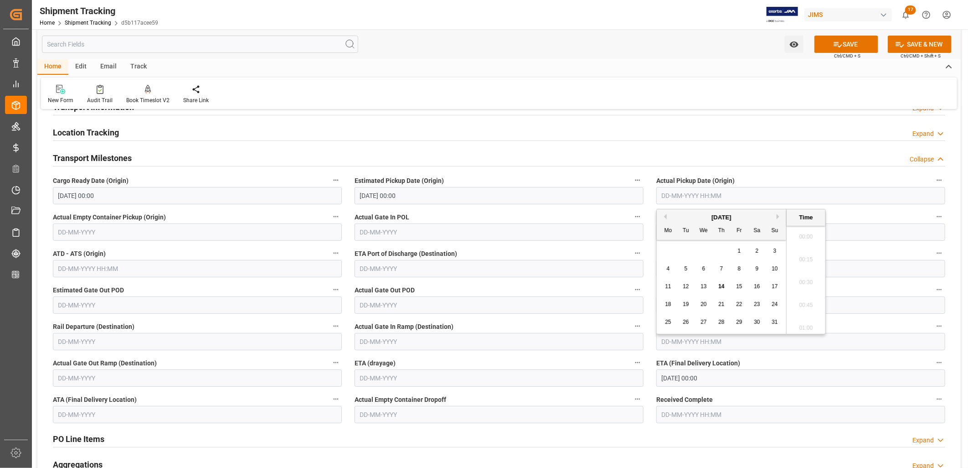
click at [670, 197] on input "text" at bounding box center [800, 195] width 289 height 17
click at [659, 283] on div "11 12 13 14 15 16 17" at bounding box center [721, 287] width 124 height 18
click at [756, 285] on span "16" at bounding box center [757, 286] width 6 height 6
type input "16-08-2025 00:00"
click at [429, 228] on input "text" at bounding box center [499, 231] width 289 height 17
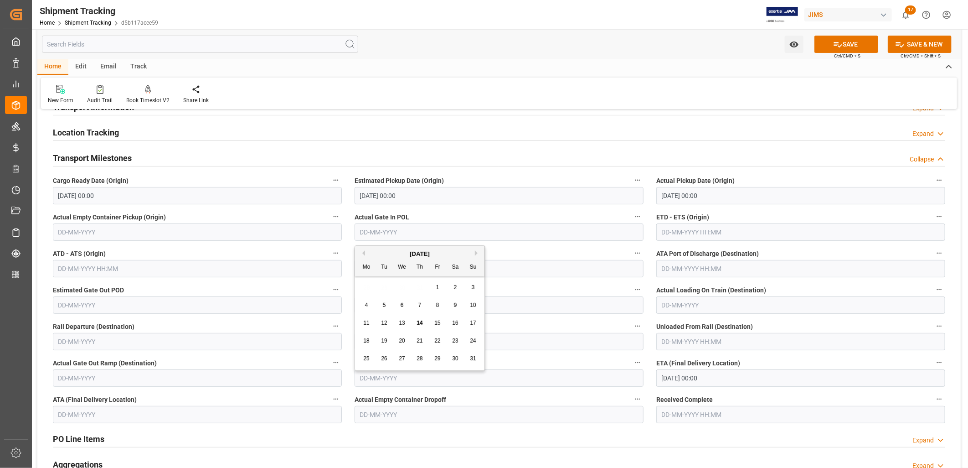
click at [669, 234] on input "text" at bounding box center [800, 231] width 289 height 17
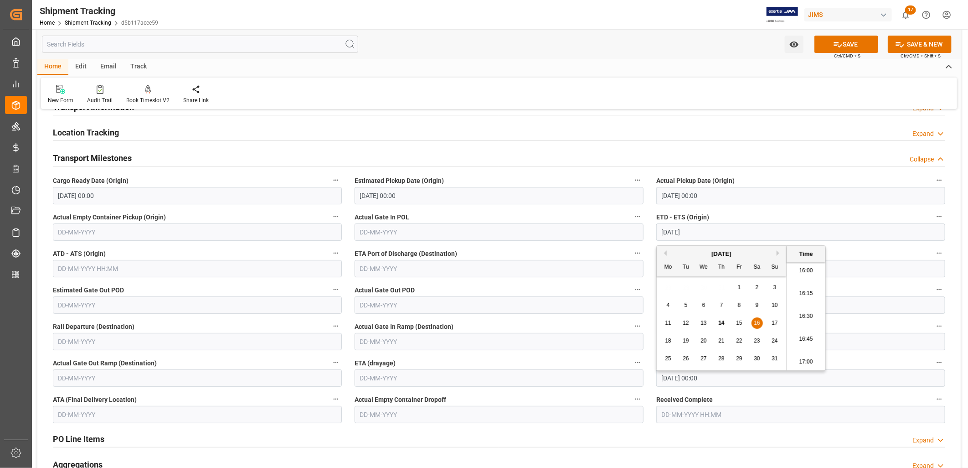
type input "16-08-2025 00:00"
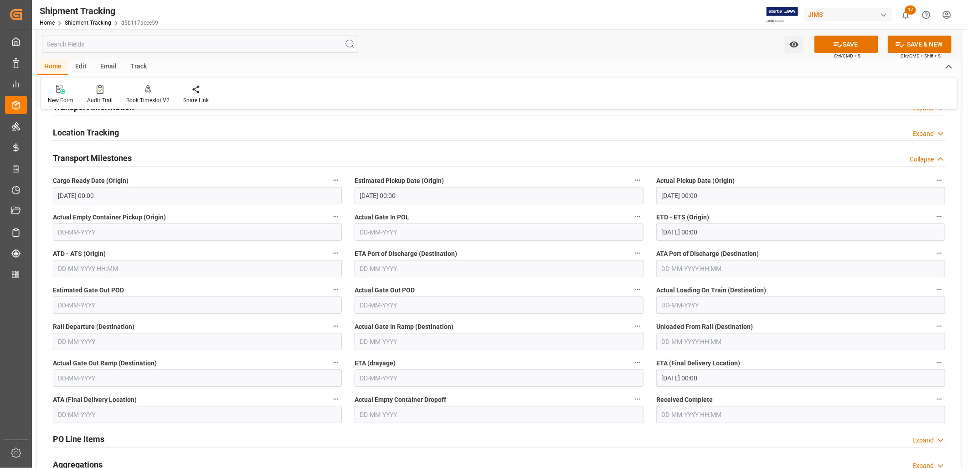
click at [590, 289] on label "Actual Gate Out POD" at bounding box center [499, 289] width 289 height 13
click at [632, 289] on button "Actual Gate Out POD" at bounding box center [638, 289] width 12 height 12
click at [666, 269] on div at bounding box center [484, 234] width 968 height 468
click at [393, 269] on input "text" at bounding box center [499, 268] width 289 height 17
click at [638, 355] on div "ETA (drayage)" at bounding box center [499, 371] width 302 height 36
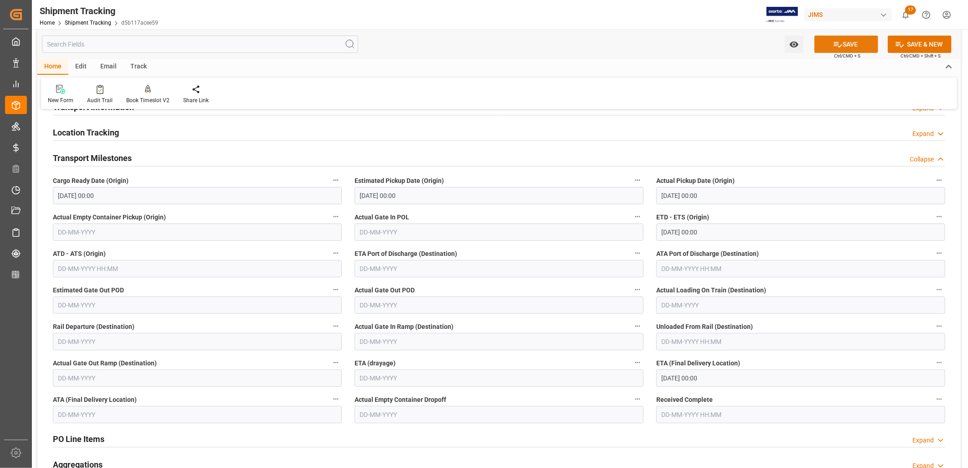
click at [825, 43] on button "SAVE" at bounding box center [846, 44] width 64 height 17
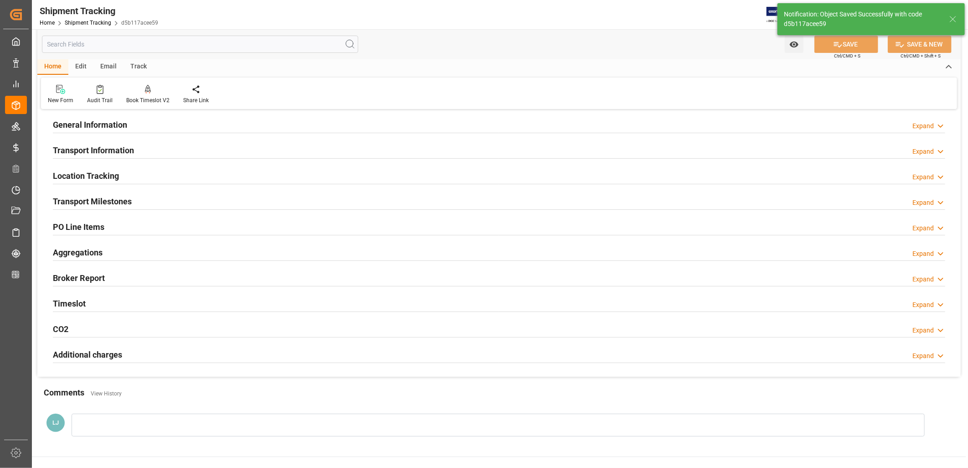
scroll to position [0, 0]
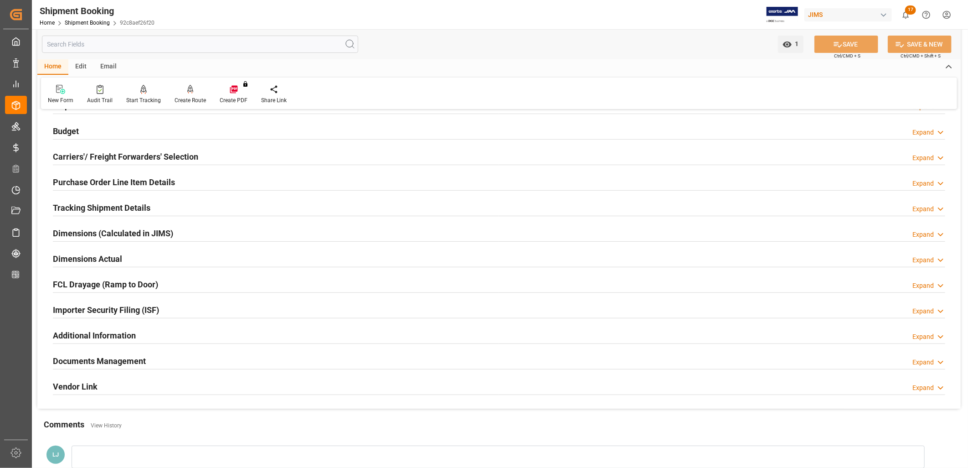
scroll to position [101, 0]
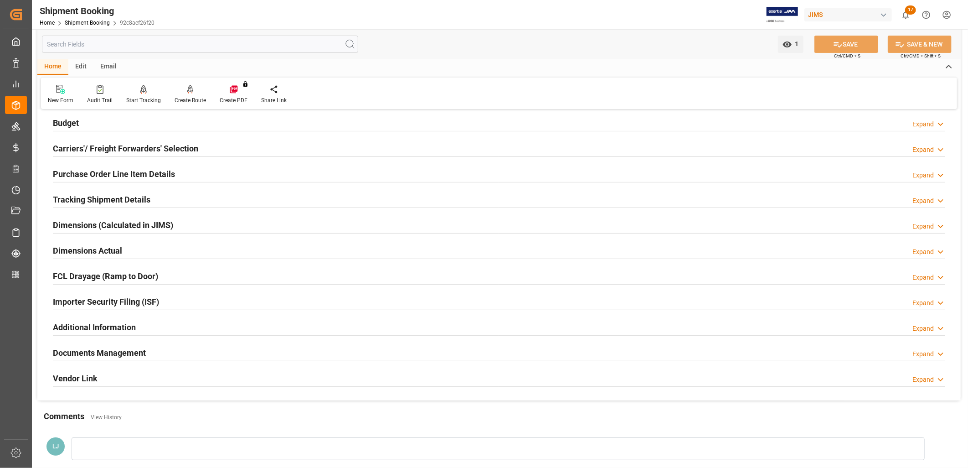
click at [134, 350] on h2 "Documents Management" at bounding box center [99, 352] width 93 height 12
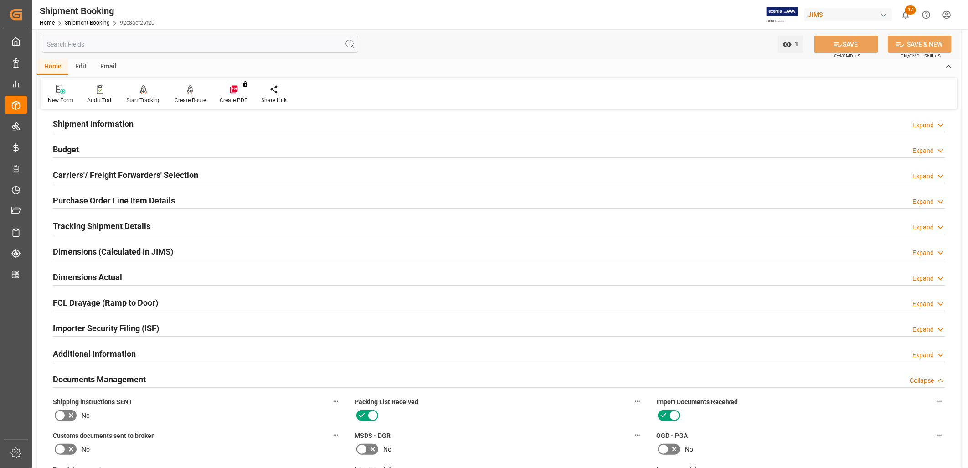
scroll to position [51, 0]
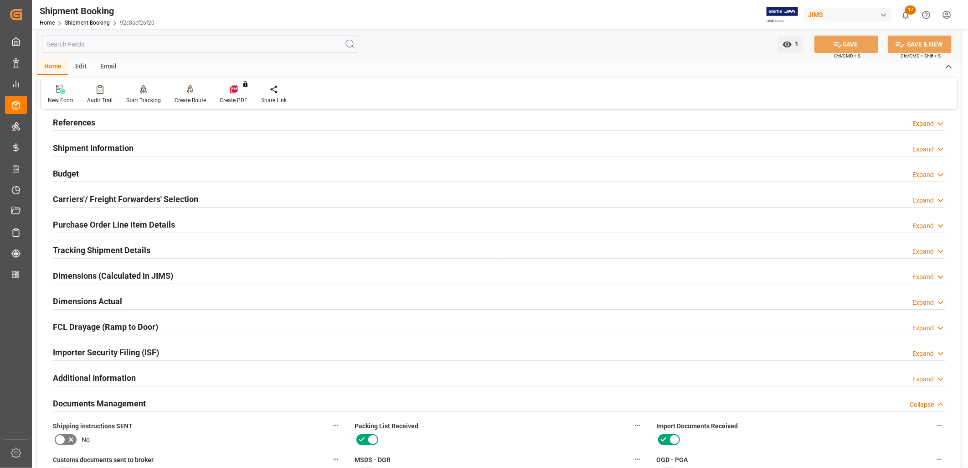
click at [142, 221] on h2 "Purchase Order Line Item Details" at bounding box center [114, 224] width 122 height 12
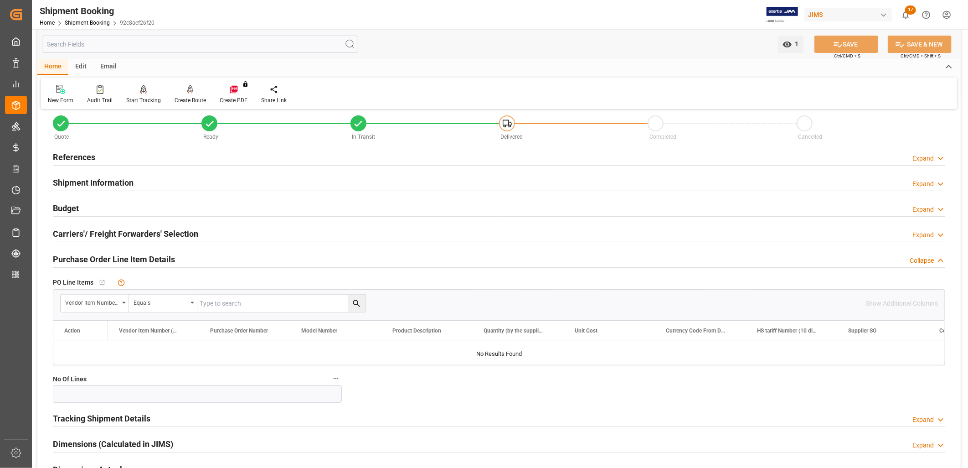
scroll to position [0, 0]
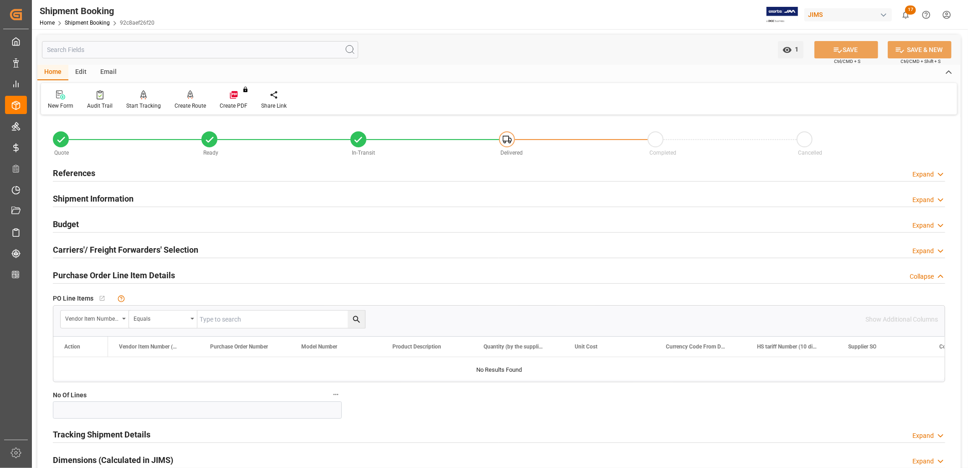
click at [86, 170] on h2 "References" at bounding box center [74, 173] width 42 height 12
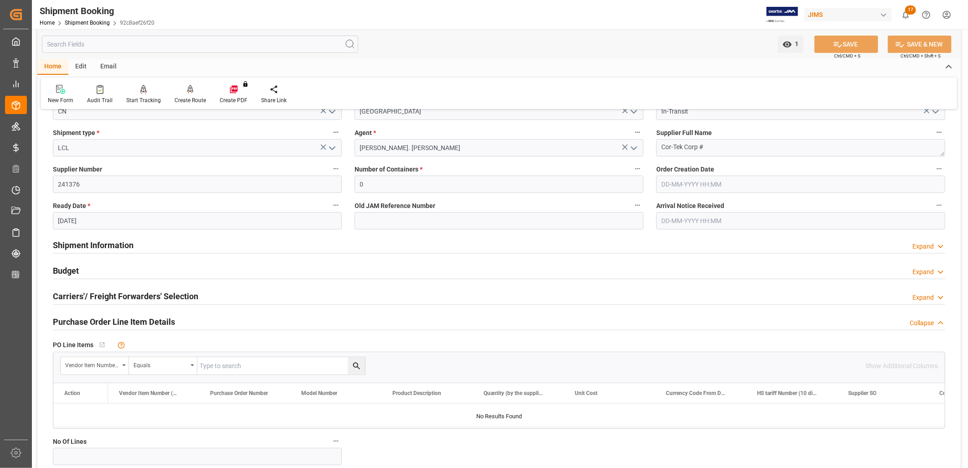
scroll to position [152, 0]
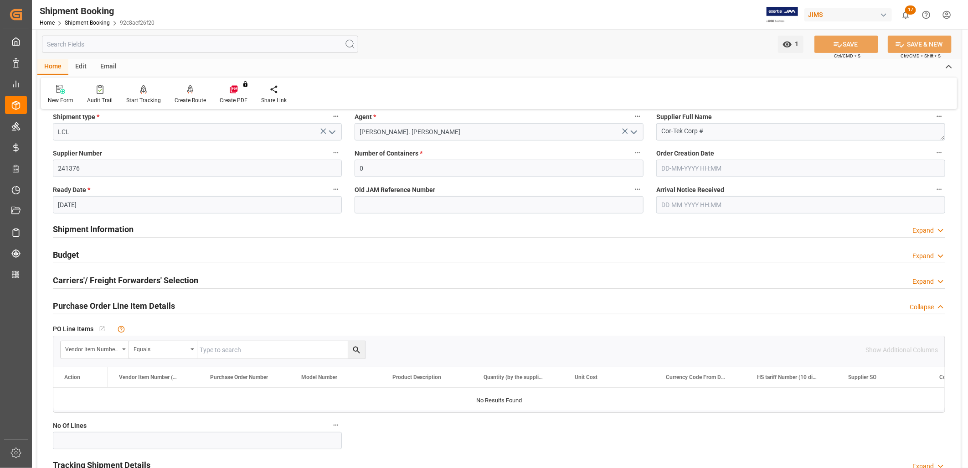
click at [108, 227] on h2 "Shipment Information" at bounding box center [93, 229] width 81 height 12
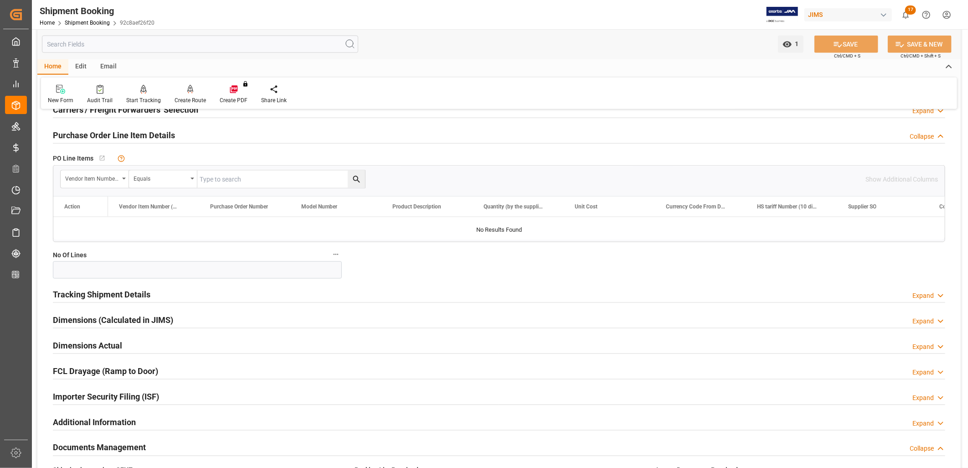
scroll to position [709, 0]
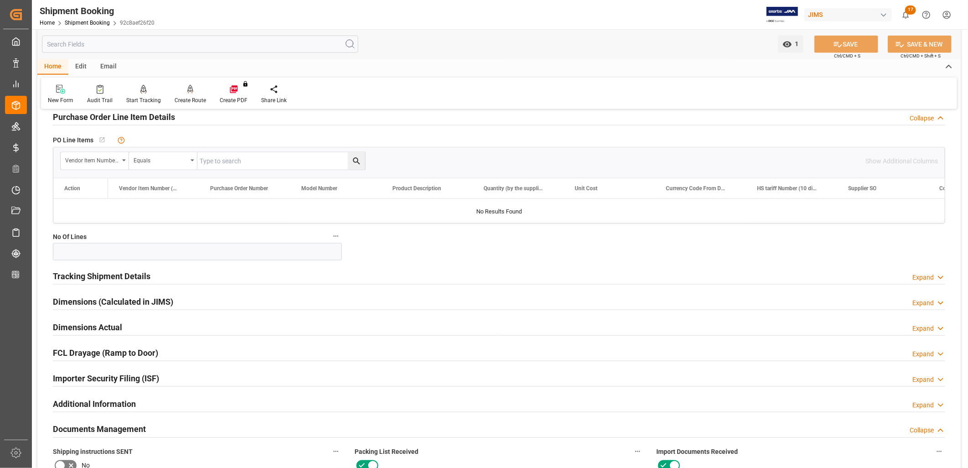
click at [128, 275] on h2 "Tracking Shipment Details" at bounding box center [102, 276] width 98 height 12
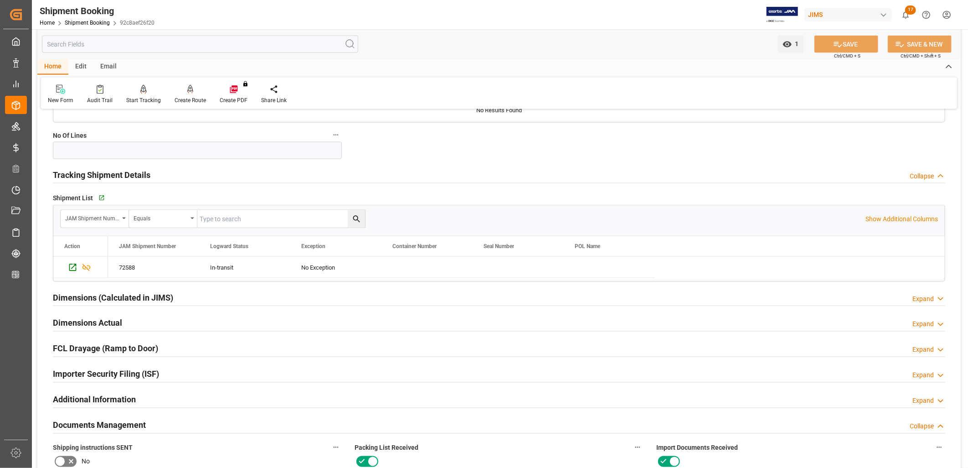
scroll to position [860, 0]
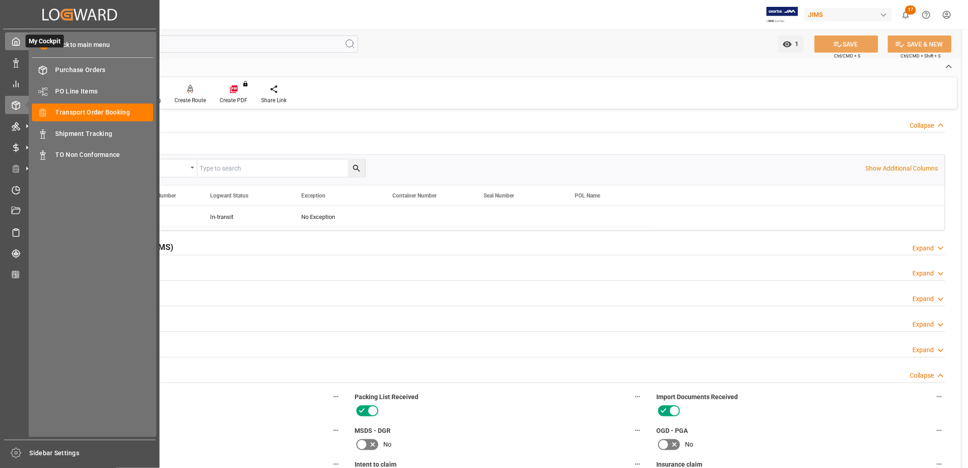
click at [14, 42] on icon at bounding box center [15, 41] width 9 height 9
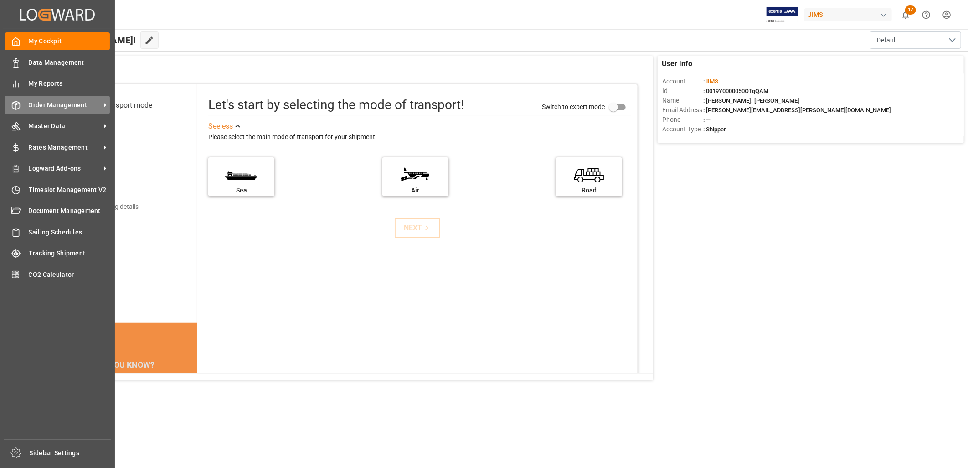
click at [48, 100] on span "Order Management" at bounding box center [65, 105] width 72 height 10
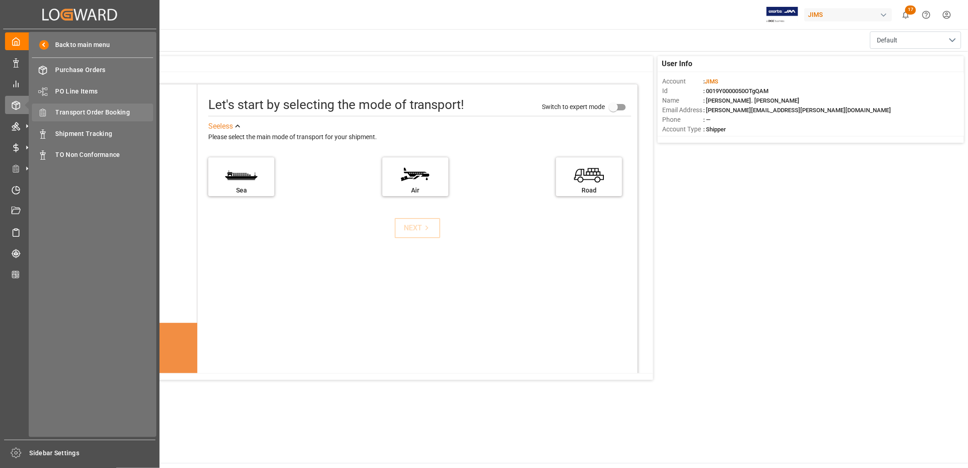
click at [100, 108] on span "Transport Order Booking" at bounding box center [105, 113] width 98 height 10
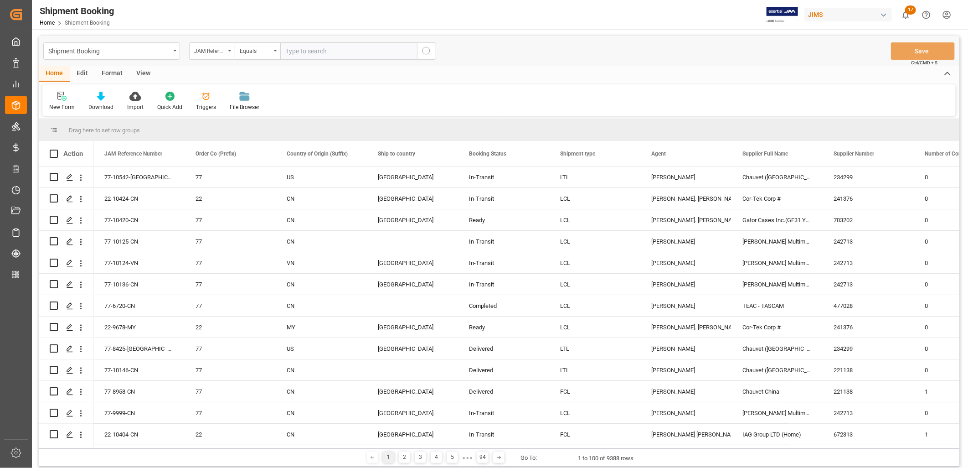
click at [295, 53] on input "text" at bounding box center [348, 50] width 137 height 17
click at [70, 198] on polygon "Press SPACE to select this row." at bounding box center [69, 197] width 5 height 5
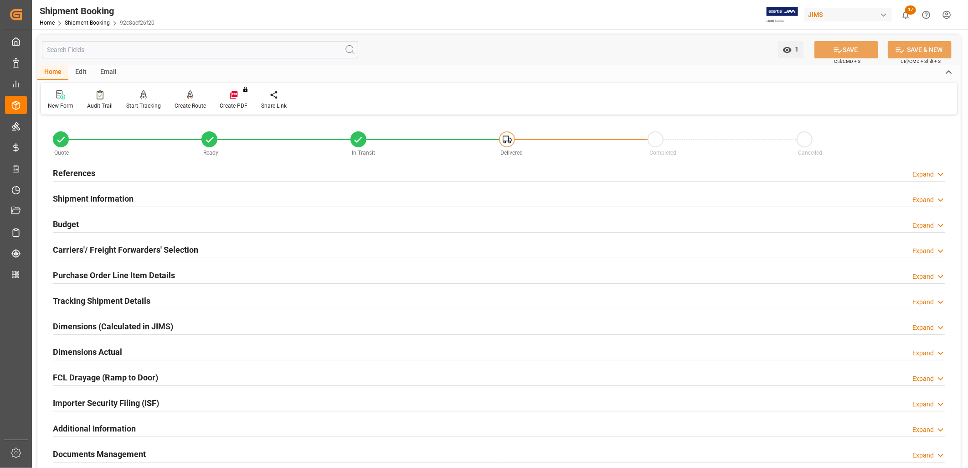
click at [139, 275] on h2 "Purchase Order Line Item Details" at bounding box center [114, 275] width 122 height 12
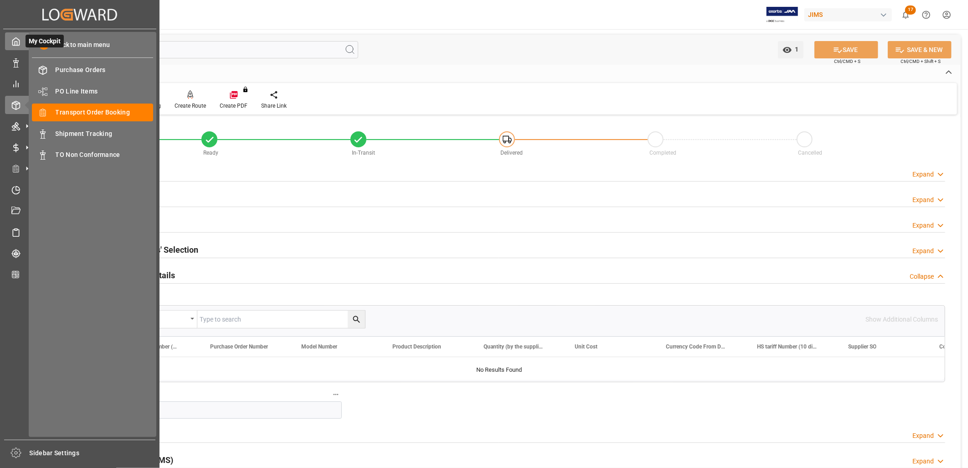
click at [15, 40] on icon at bounding box center [15, 41] width 9 height 9
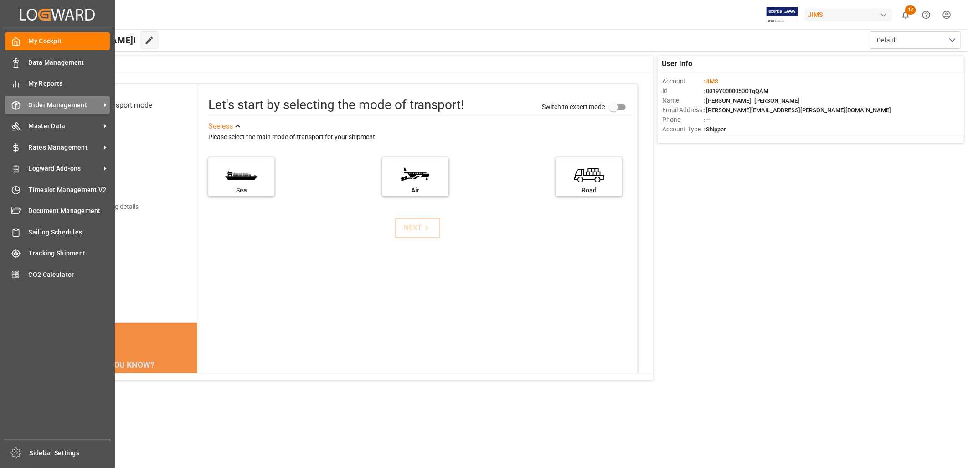
click at [67, 102] on span "Order Management" at bounding box center [65, 105] width 72 height 10
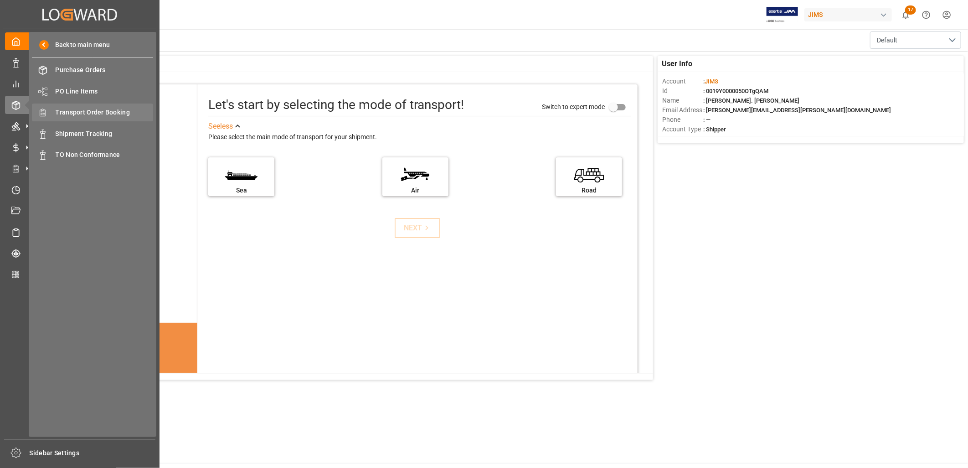
click at [94, 112] on span "Transport Order Booking" at bounding box center [105, 113] width 98 height 10
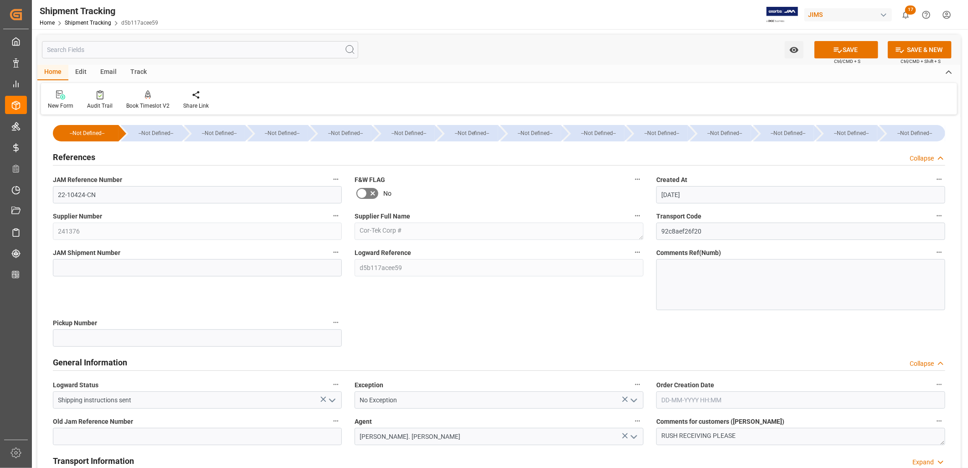
scroll to position [405, 0]
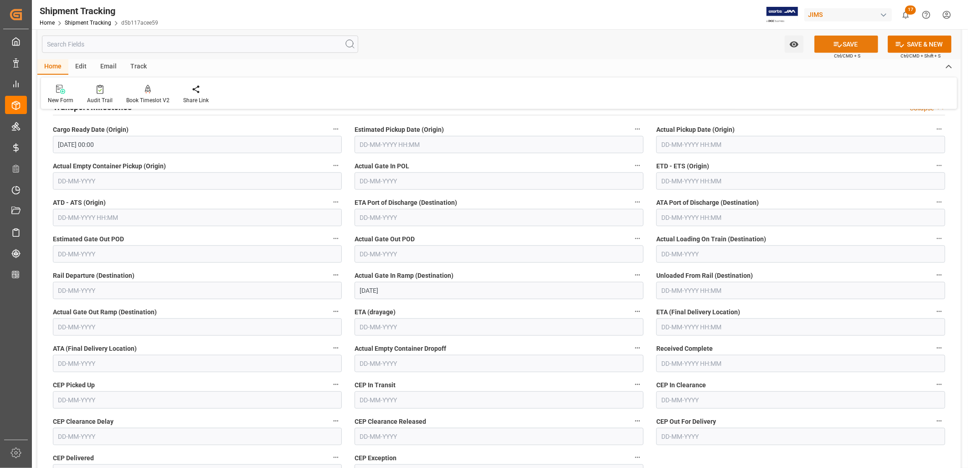
click at [867, 41] on button "SAVE" at bounding box center [846, 44] width 64 height 17
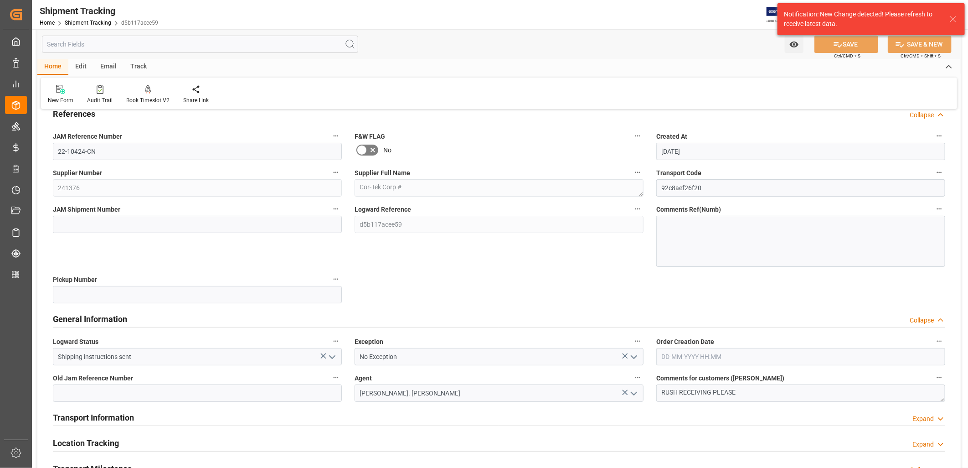
scroll to position [0, 0]
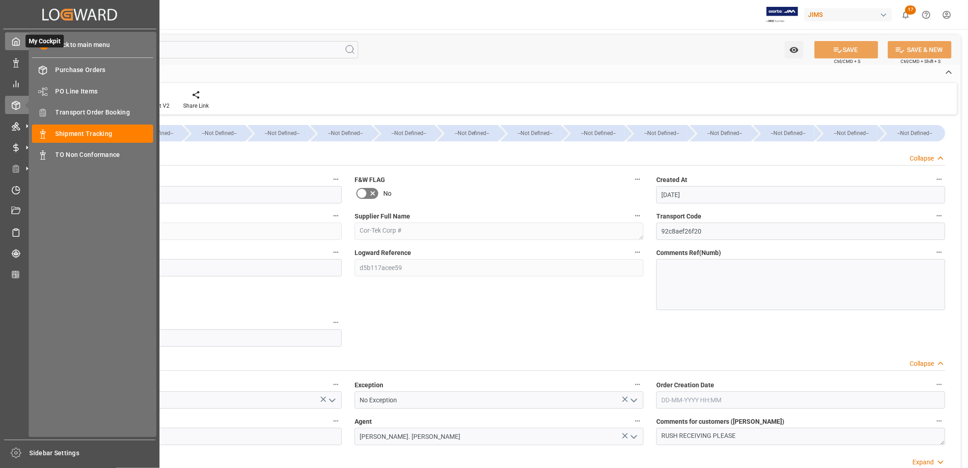
click at [20, 40] on icon at bounding box center [15, 41] width 9 height 9
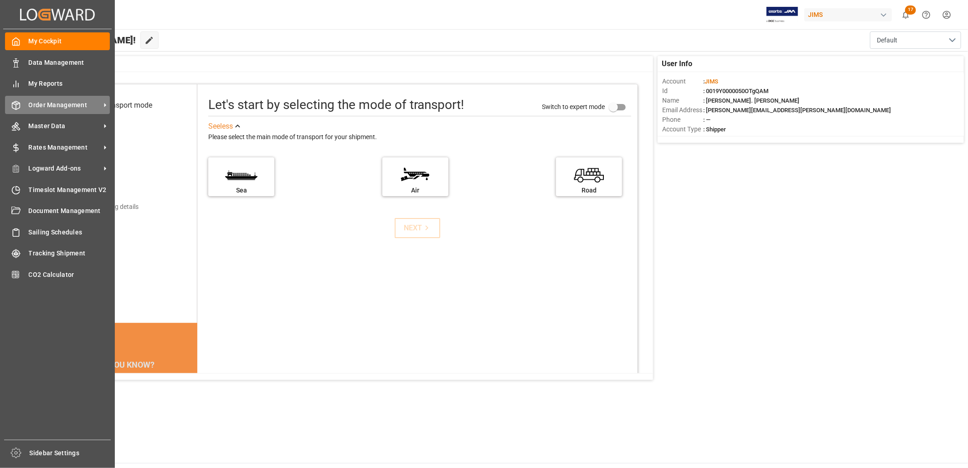
click at [54, 105] on span "Order Management" at bounding box center [65, 105] width 72 height 10
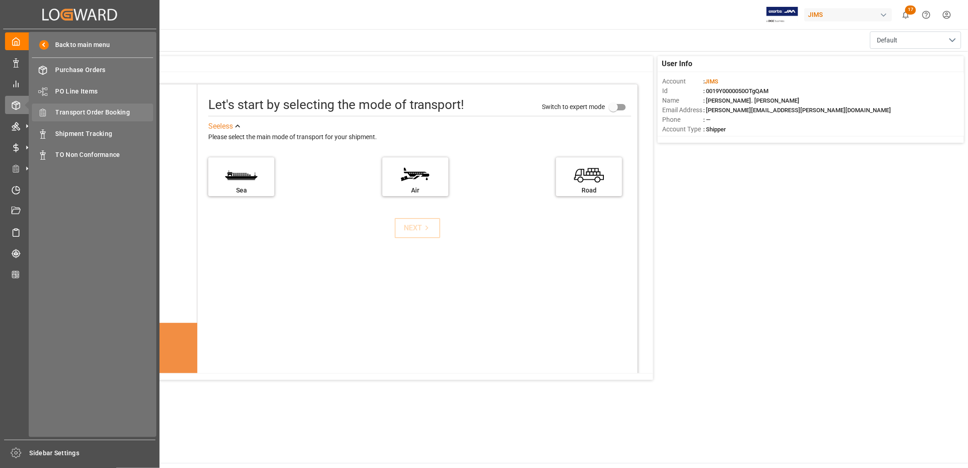
click at [102, 109] on span "Transport Order Booking" at bounding box center [105, 113] width 98 height 10
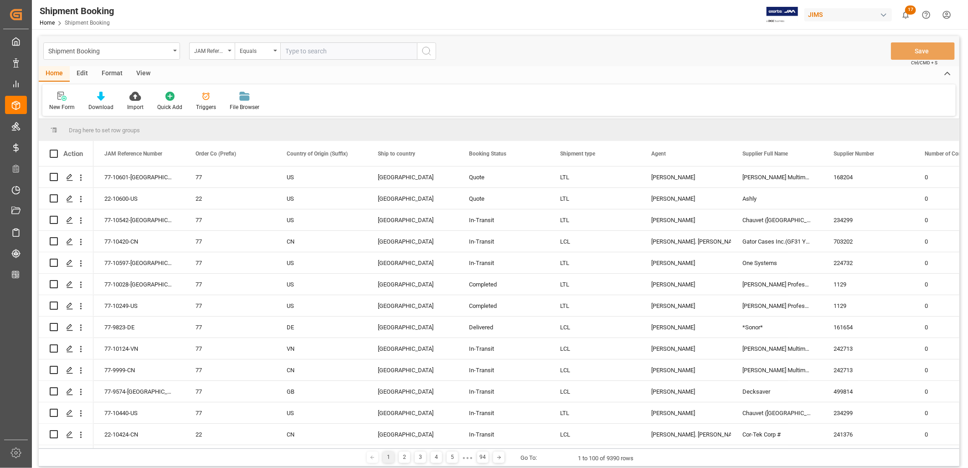
click at [288, 51] on input "text" at bounding box center [348, 50] width 137 height 17
type input "22-10424-CN"
click at [426, 49] on icon "search button" at bounding box center [426, 51] width 11 height 11
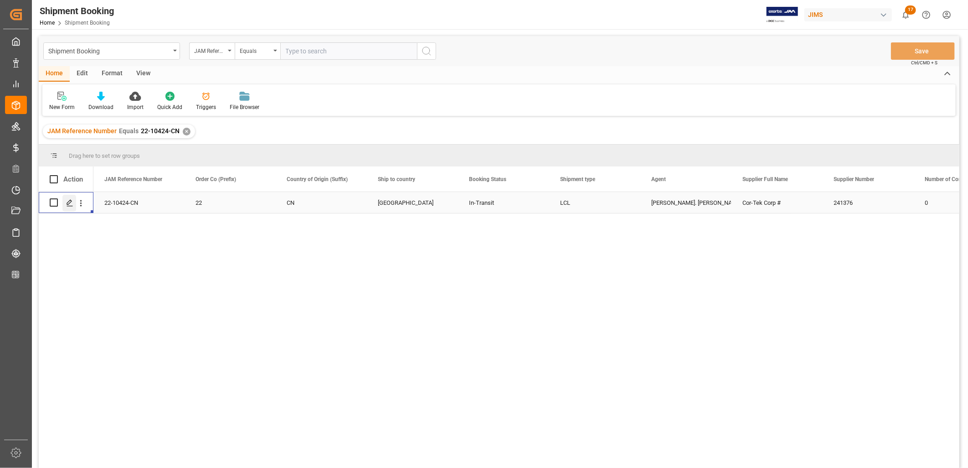
click at [70, 203] on icon "Press SPACE to select this row." at bounding box center [69, 202] width 7 height 7
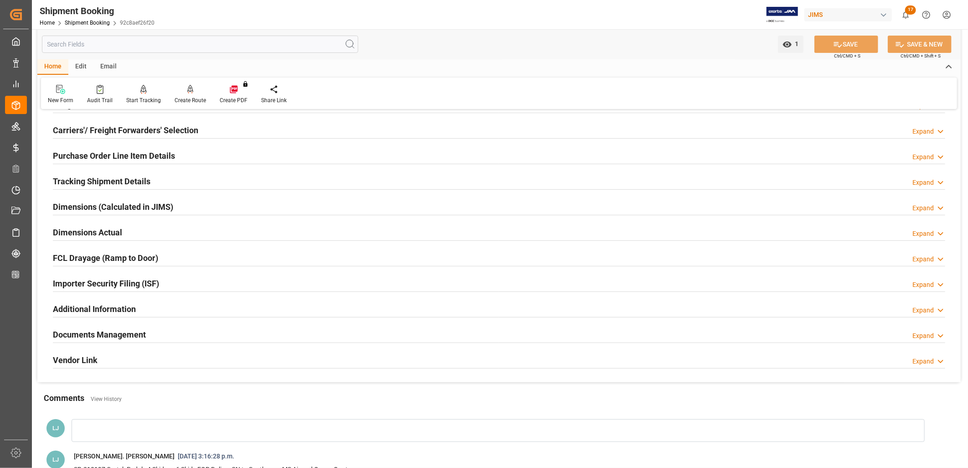
scroll to position [152, 0]
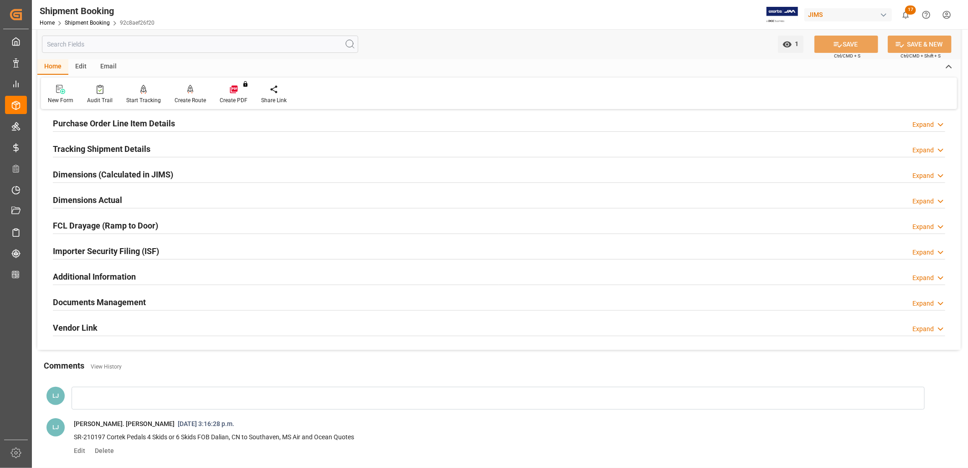
click at [119, 299] on h2 "Documents Management" at bounding box center [99, 302] width 93 height 12
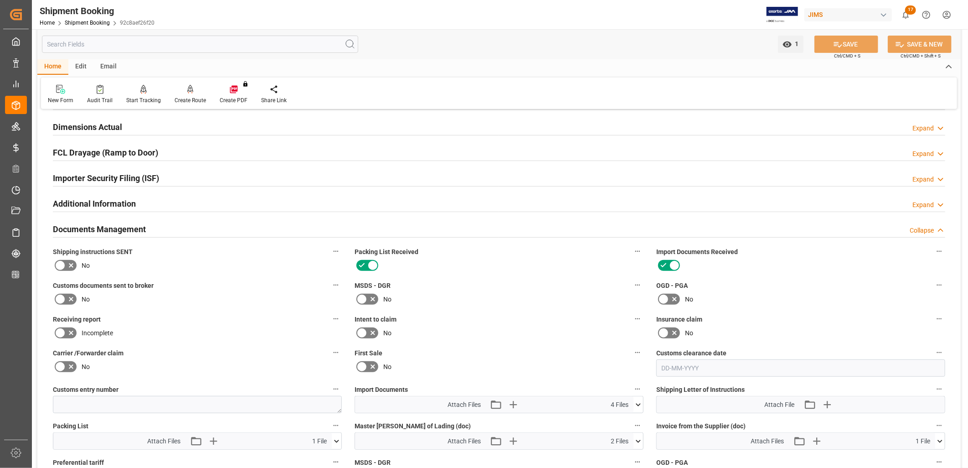
scroll to position [354, 0]
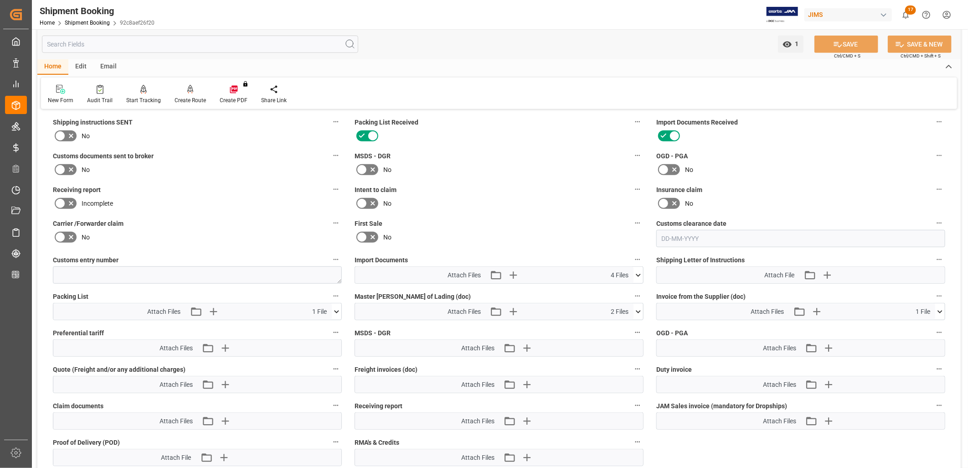
click at [637, 274] on icon at bounding box center [638, 275] width 10 height 10
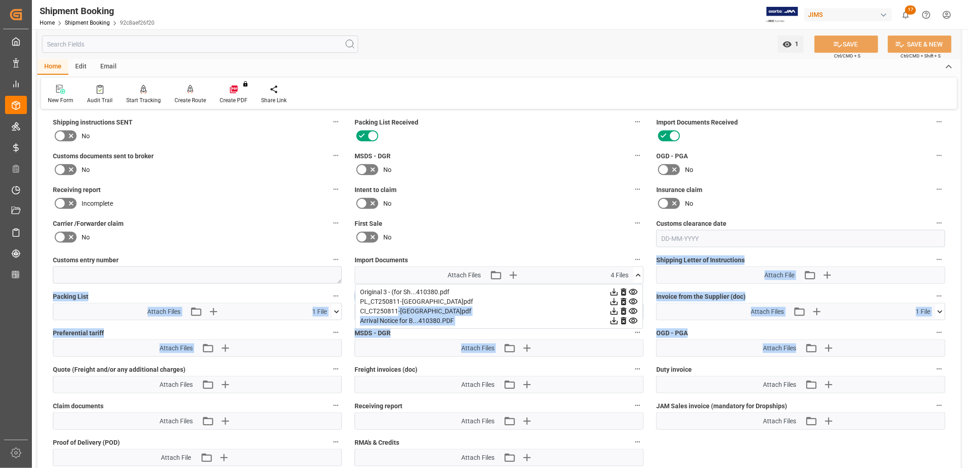
drag, startPoint x: 398, startPoint y: 308, endPoint x: 843, endPoint y: 342, distance: 446.4
click at [843, 342] on div "Quote Ready In-Transit Delivered Completed Cancelled References Expand JAM Refe…" at bounding box center [498, 133] width 923 height 740
click at [607, 351] on div "Attach Files Attach existing file Upload new file" at bounding box center [499, 347] width 288 height 16
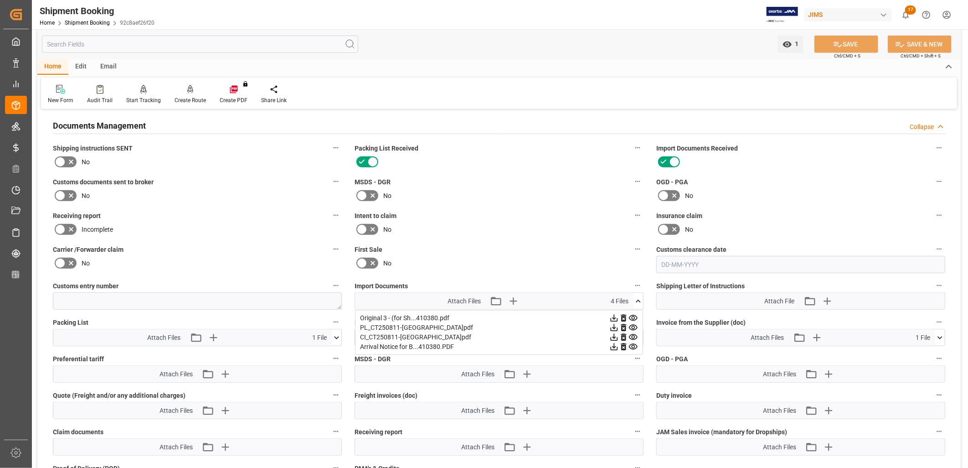
scroll to position [303, 0]
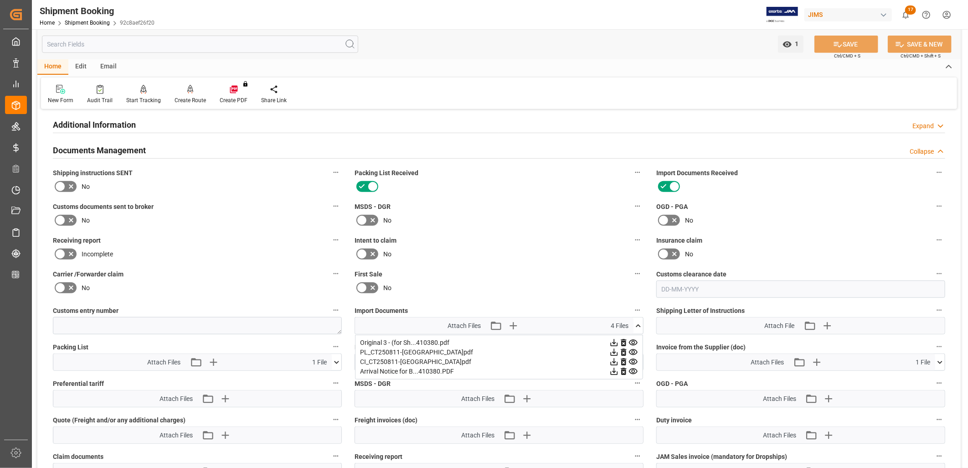
click at [640, 321] on icon at bounding box center [638, 326] width 10 height 10
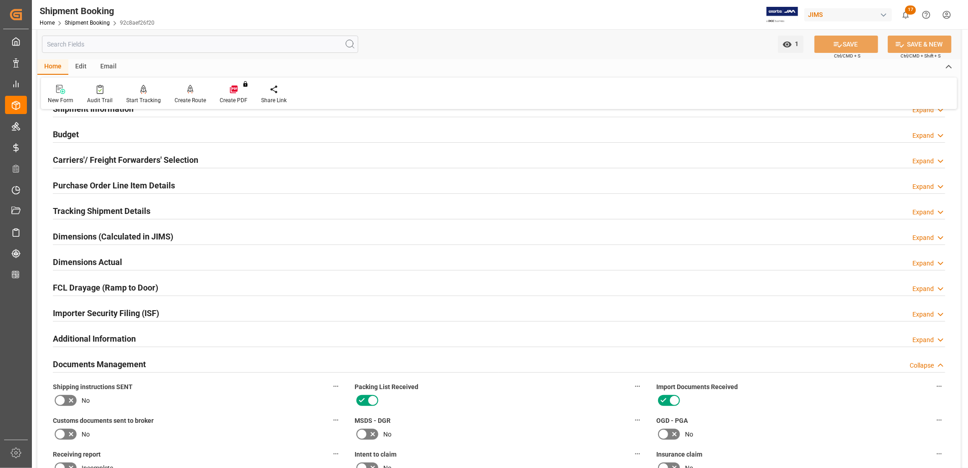
scroll to position [51, 0]
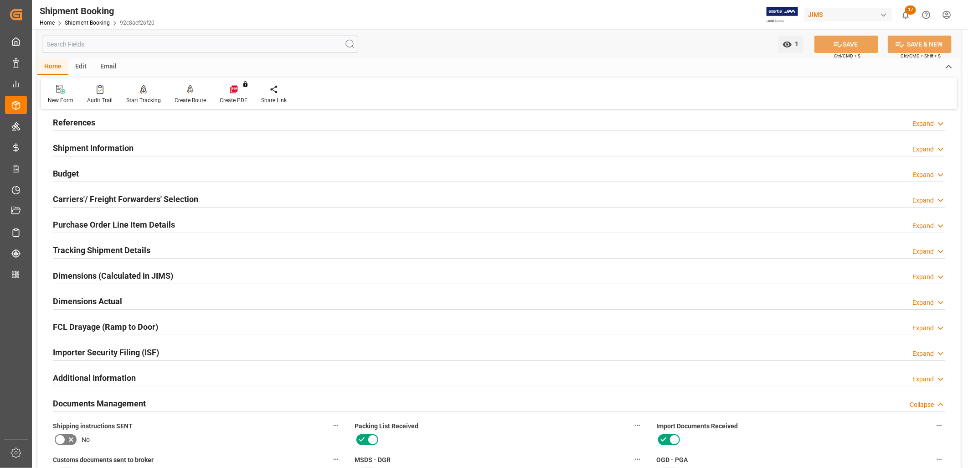
click at [154, 222] on h2 "Purchase Order Line Item Details" at bounding box center [114, 224] width 122 height 12
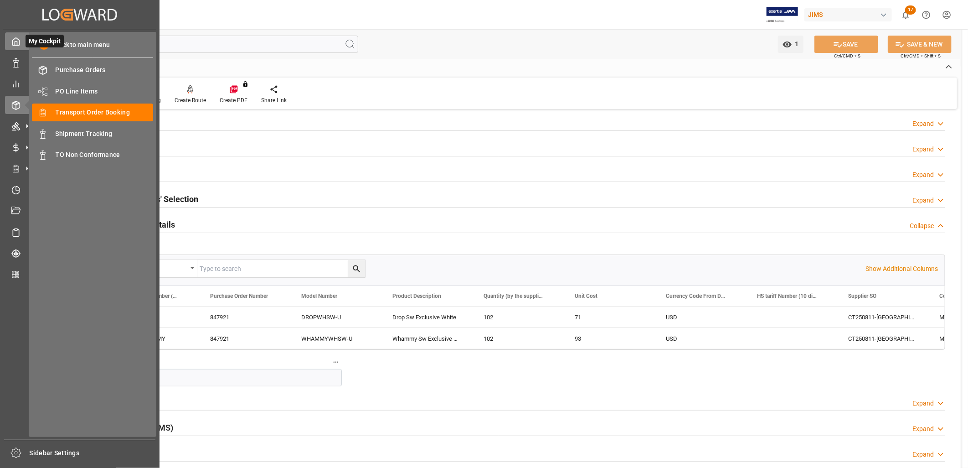
click at [16, 41] on icon at bounding box center [15, 41] width 9 height 9
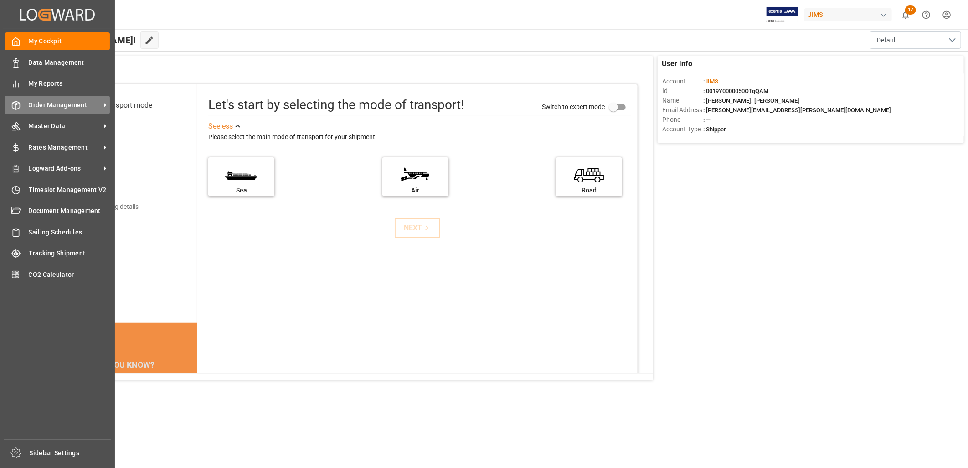
click at [59, 105] on span "Order Management" at bounding box center [65, 105] width 72 height 10
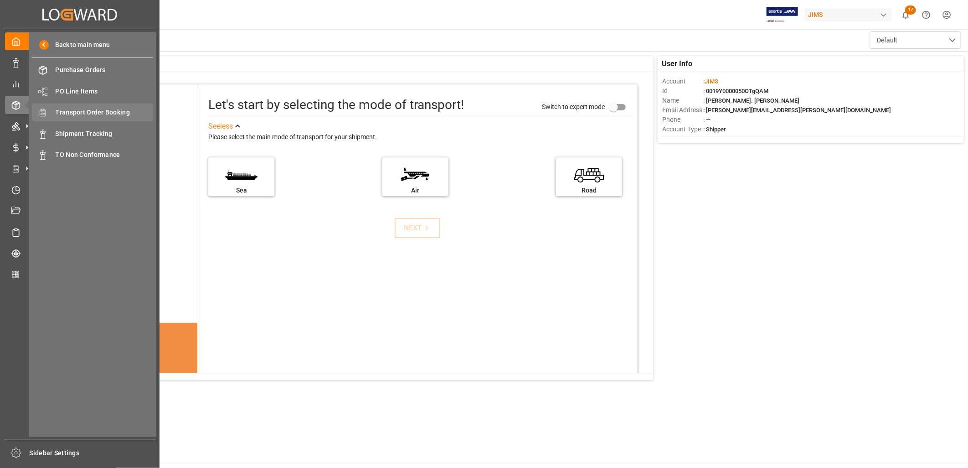
click at [96, 110] on span "Transport Order Booking" at bounding box center [105, 113] width 98 height 10
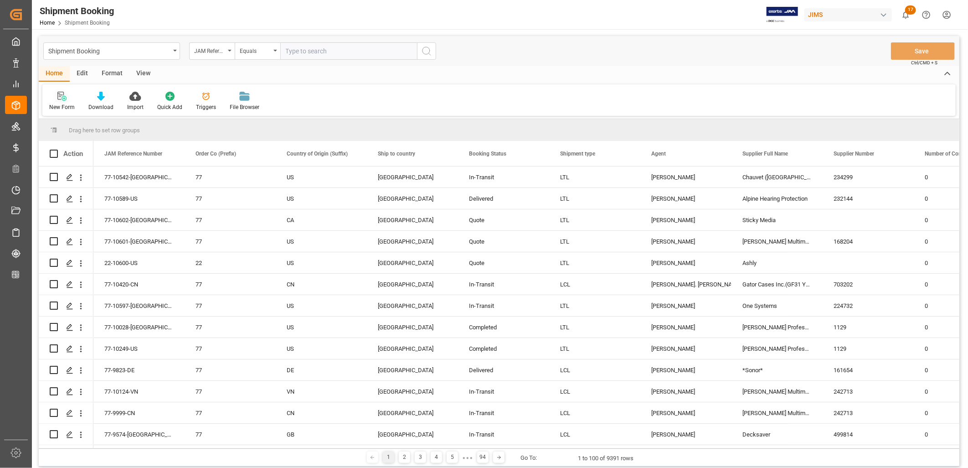
click at [62, 97] on icon at bounding box center [61, 96] width 9 height 9
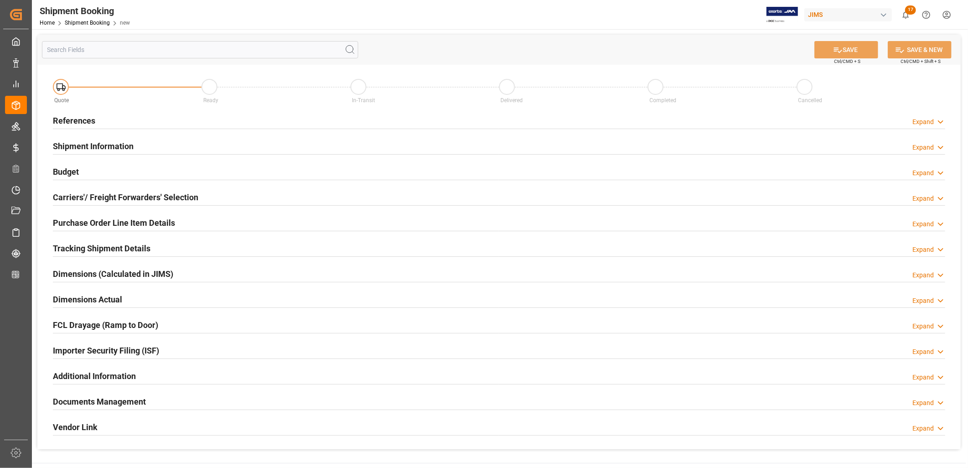
click at [84, 117] on h2 "References" at bounding box center [74, 120] width 42 height 12
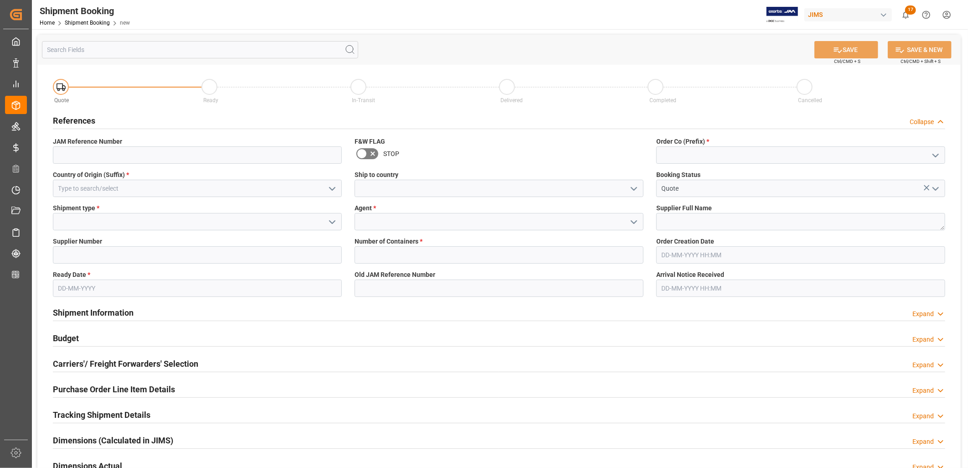
click at [632, 185] on icon "open menu" at bounding box center [633, 188] width 11 height 11
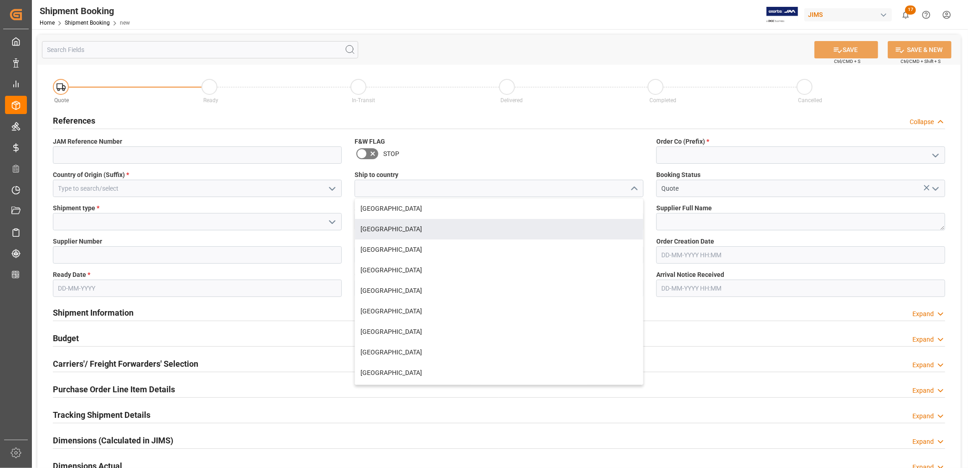
click at [392, 228] on div "[GEOGRAPHIC_DATA]" at bounding box center [499, 229] width 288 height 21
type input "[GEOGRAPHIC_DATA]"
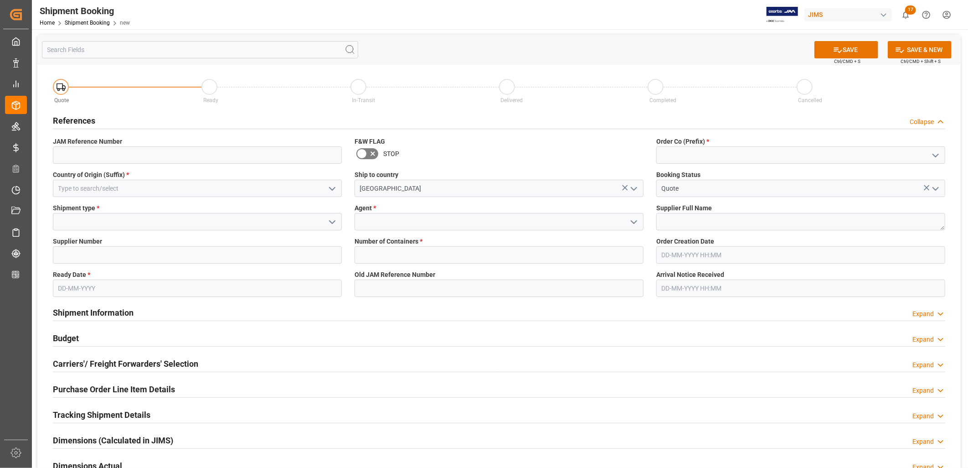
click at [936, 154] on icon "open menu" at bounding box center [935, 155] width 11 height 11
click at [666, 172] on div "22" at bounding box center [801, 175] width 288 height 21
type input "22"
click at [331, 188] on icon "open menu" at bounding box center [332, 188] width 11 height 11
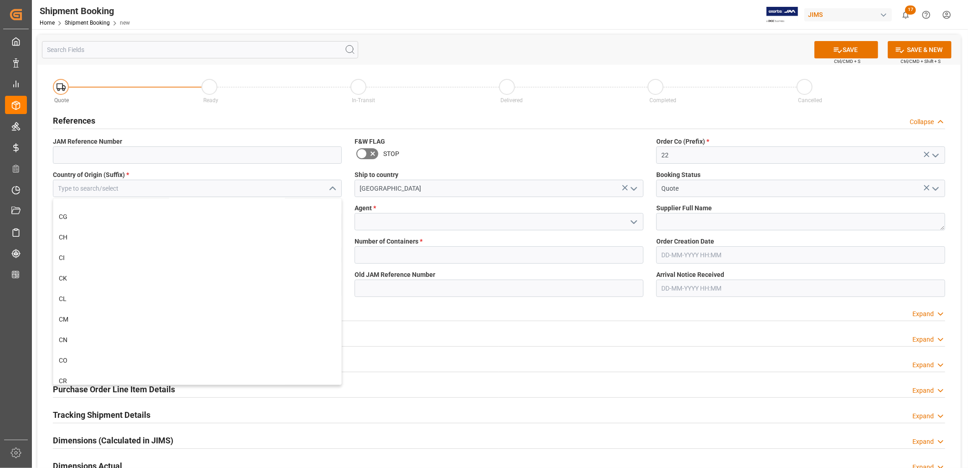
scroll to position [911, 0]
click at [72, 320] on div "CN" at bounding box center [197, 322] width 288 height 21
type input "CN"
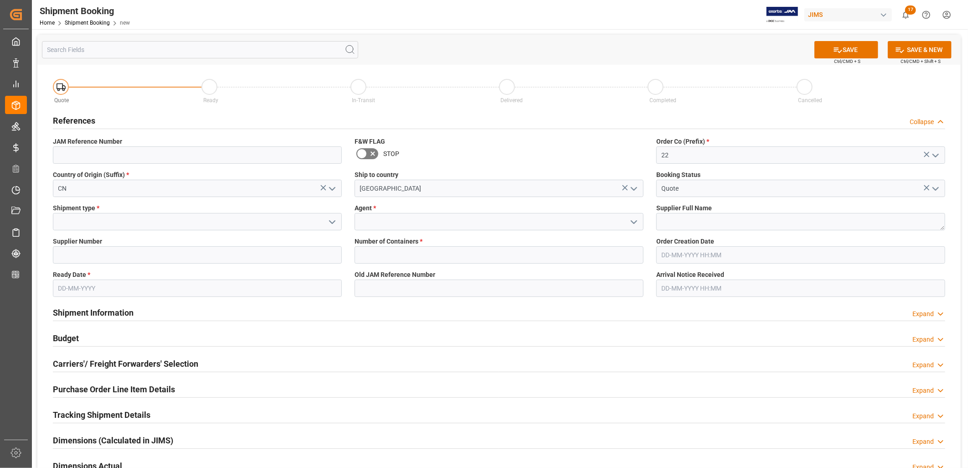
click at [331, 221] on polyline "open menu" at bounding box center [331, 222] width 5 height 3
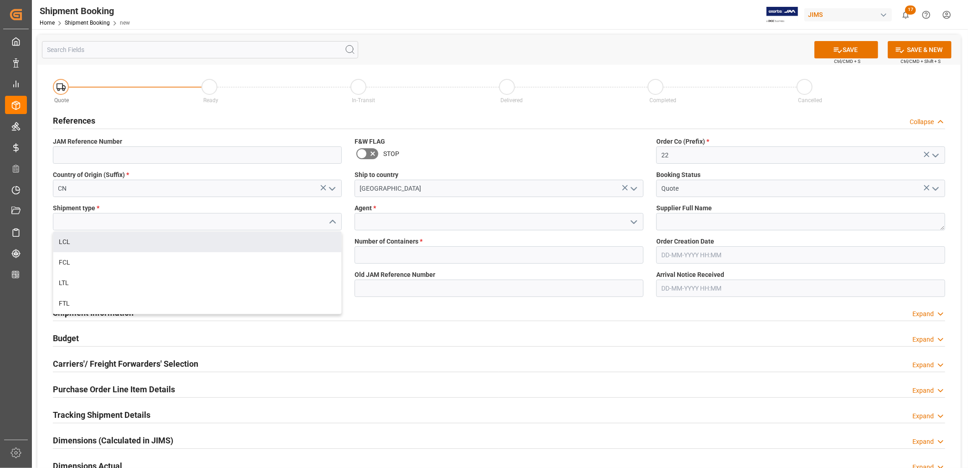
click at [63, 240] on div "LCL" at bounding box center [197, 241] width 288 height 21
type input "LCL"
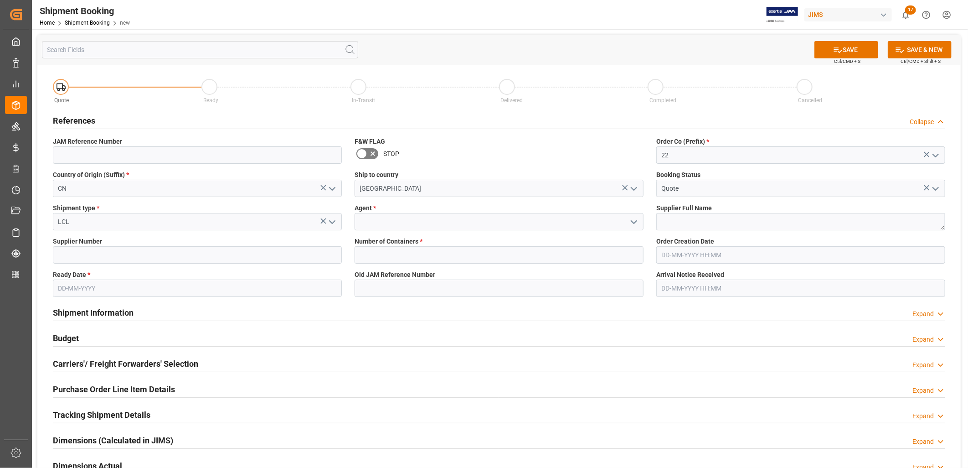
click at [635, 219] on icon "open menu" at bounding box center [633, 221] width 11 height 11
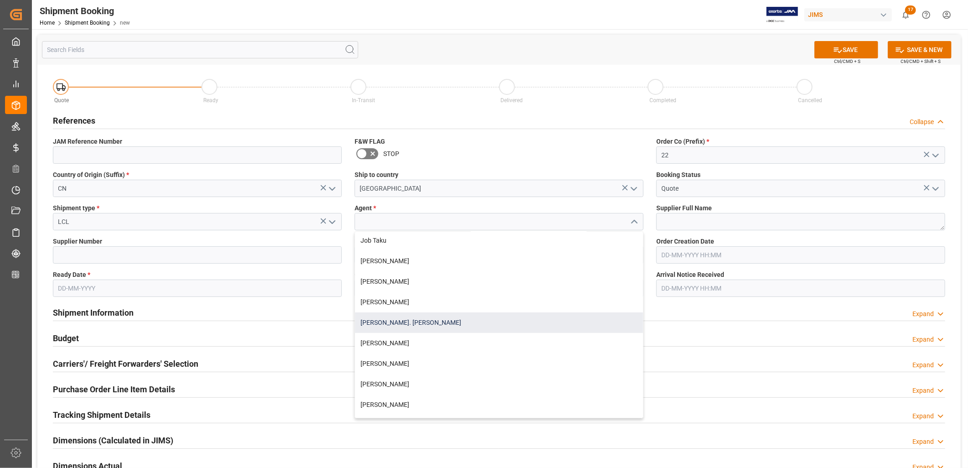
scroll to position [253, 0]
click at [408, 316] on div "[PERSON_NAME]. [PERSON_NAME]" at bounding box center [499, 317] width 288 height 21
type input "[PERSON_NAME]. [PERSON_NAME]"
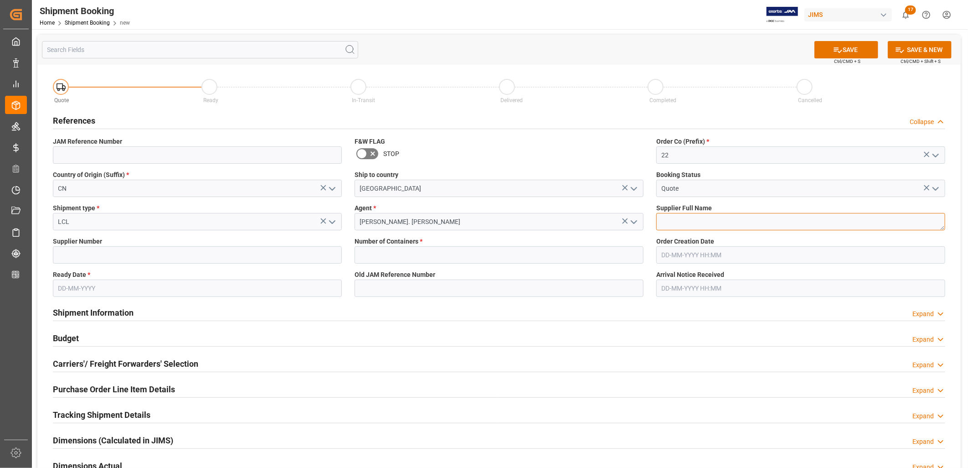
click at [677, 218] on textarea at bounding box center [800, 221] width 289 height 17
type textarea "Cor-Tek Corp"
click at [148, 252] on input at bounding box center [197, 254] width 289 height 17
type input "241376"
click at [401, 254] on input "text" at bounding box center [499, 254] width 289 height 17
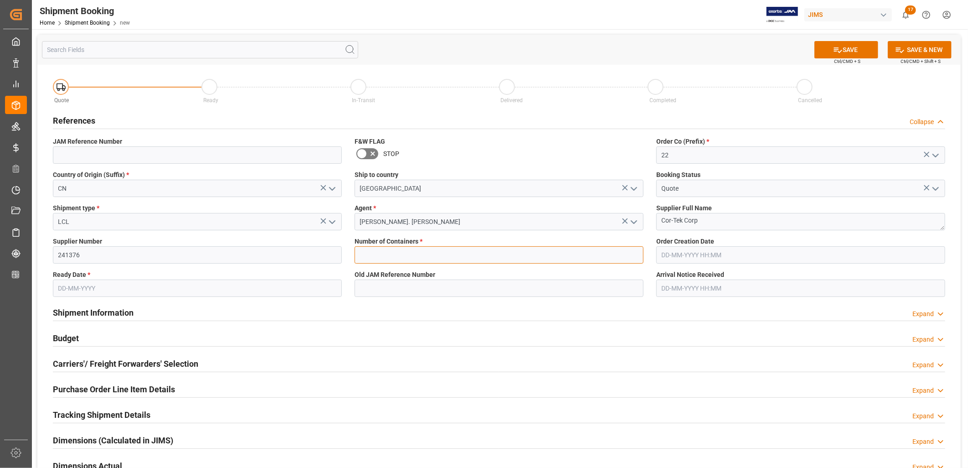
type input "0"
type input "[DATE]"
click at [844, 51] on button "SAVE" at bounding box center [846, 49] width 64 height 17
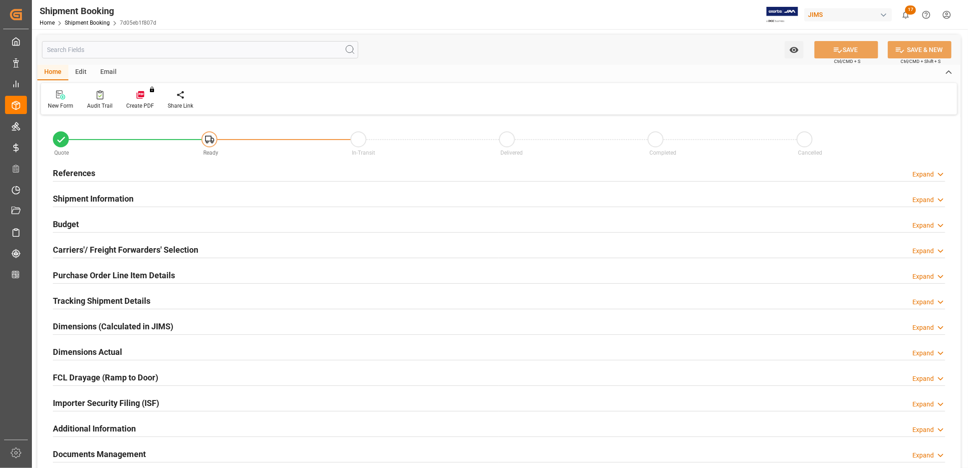
type input "0"
type input "[DATE]"
click at [81, 171] on h2 "References" at bounding box center [74, 173] width 42 height 12
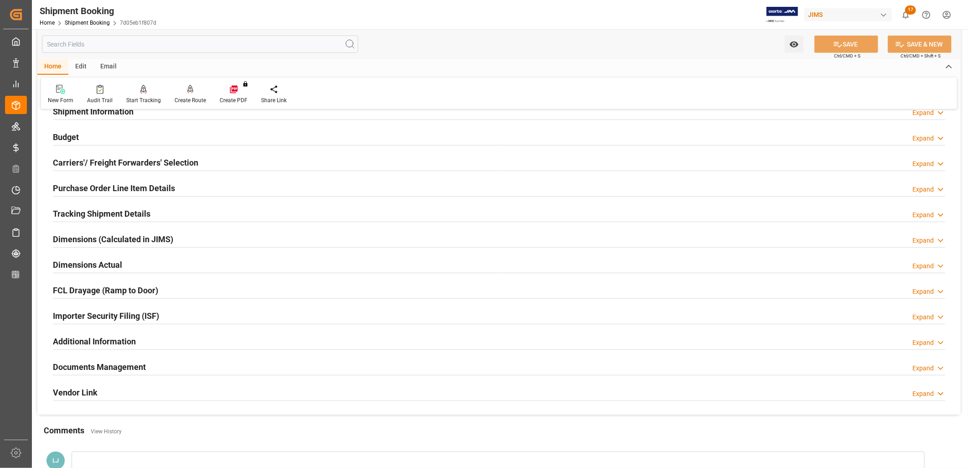
scroll to position [399, 0]
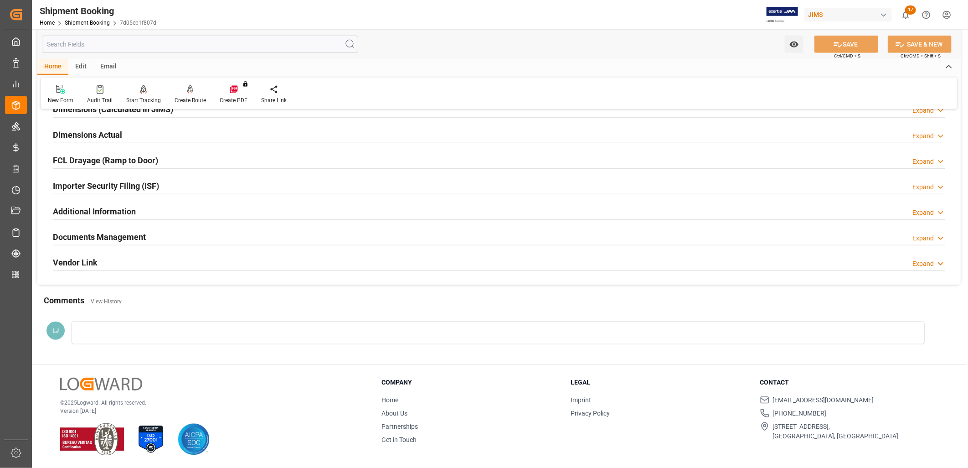
click at [130, 235] on h2 "Documents Management" at bounding box center [99, 237] width 93 height 12
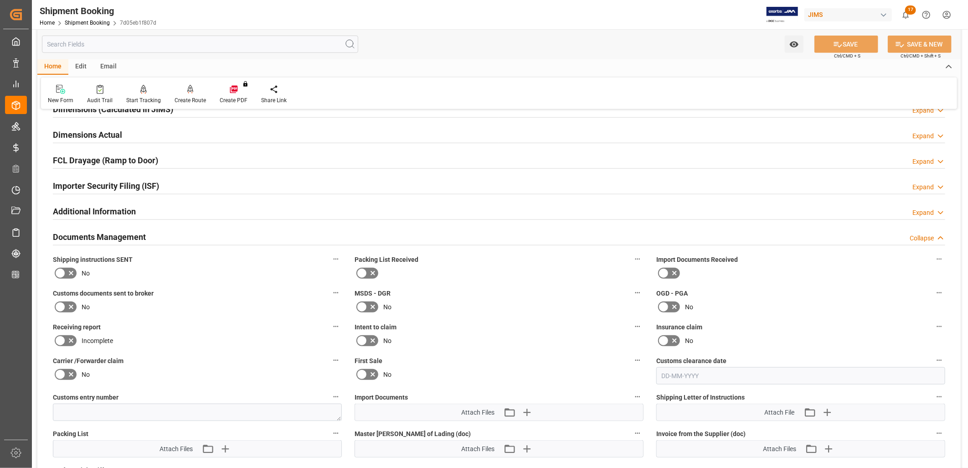
click at [359, 272] on icon at bounding box center [361, 273] width 5 height 4
click at [0, 0] on input "checkbox" at bounding box center [0, 0] width 0 height 0
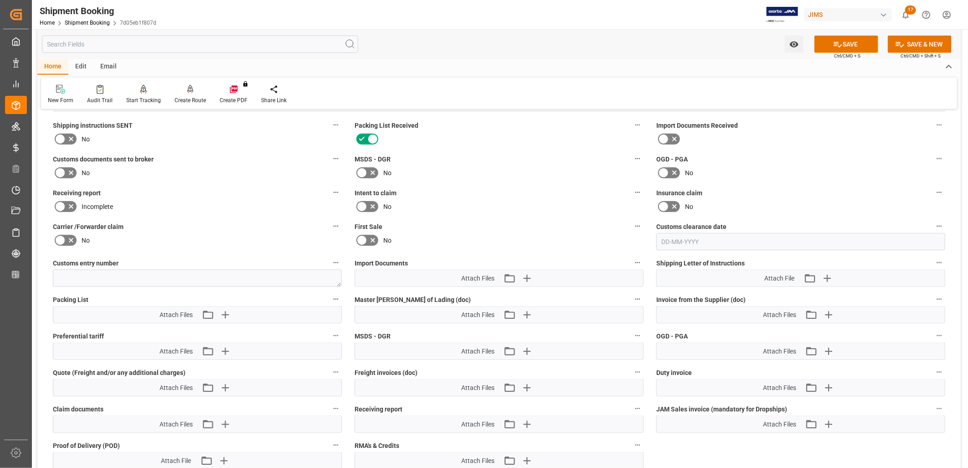
scroll to position [551, 0]
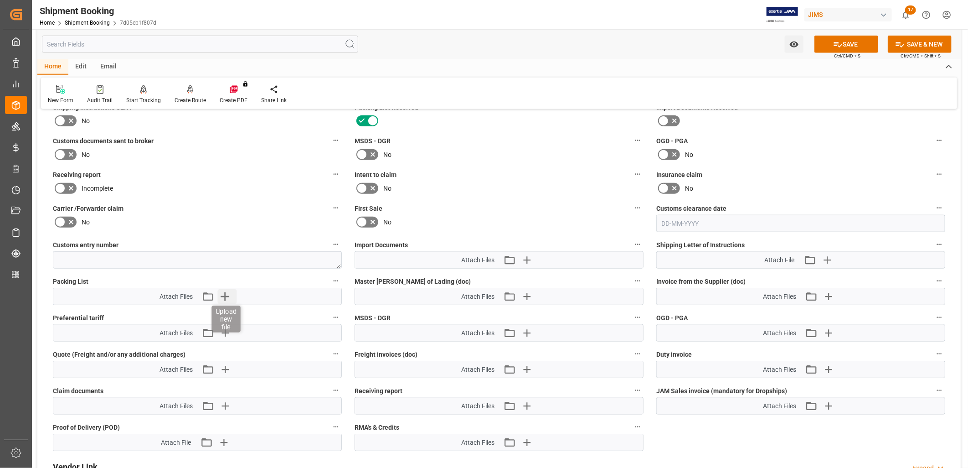
click at [225, 294] on icon "button" at bounding box center [225, 296] width 9 height 9
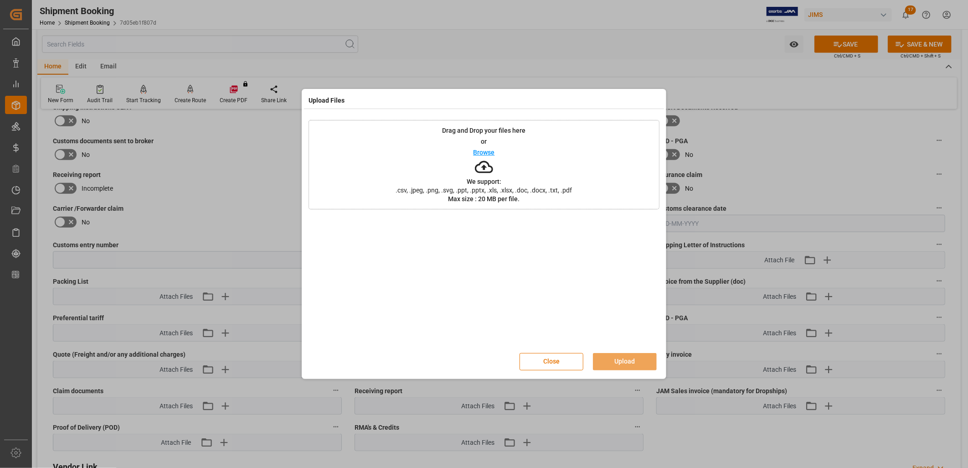
click at [486, 151] on p "Browse" at bounding box center [483, 152] width 21 height 6
click at [637, 360] on button "Upload" at bounding box center [625, 361] width 64 height 17
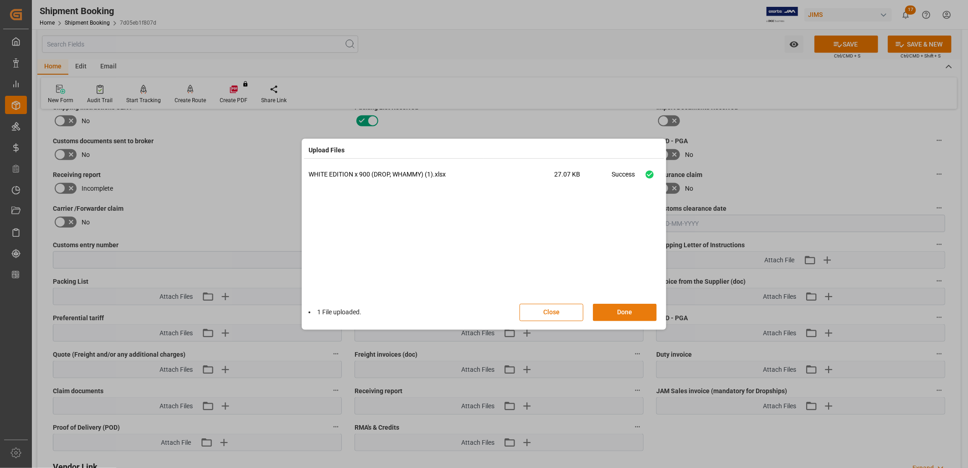
click at [632, 312] on button "Done" at bounding box center [625, 311] width 64 height 17
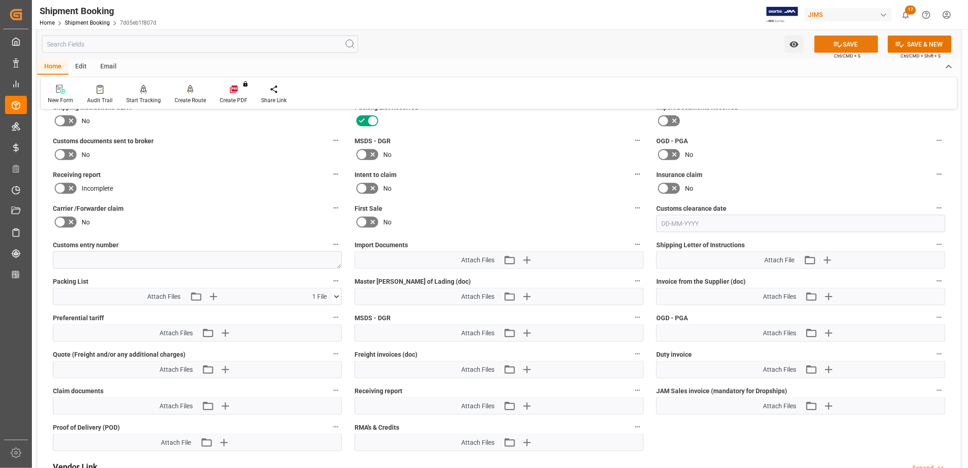
click at [845, 43] on button "SAVE" at bounding box center [846, 44] width 64 height 17
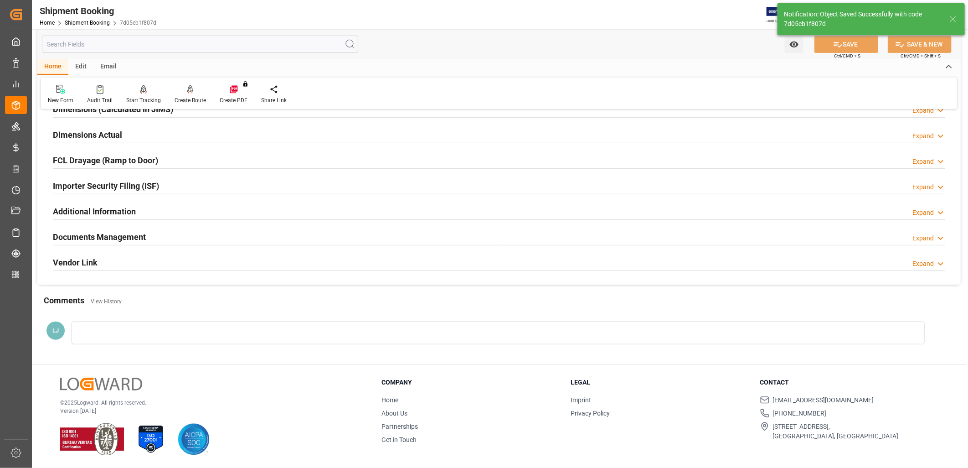
type input "Ready"
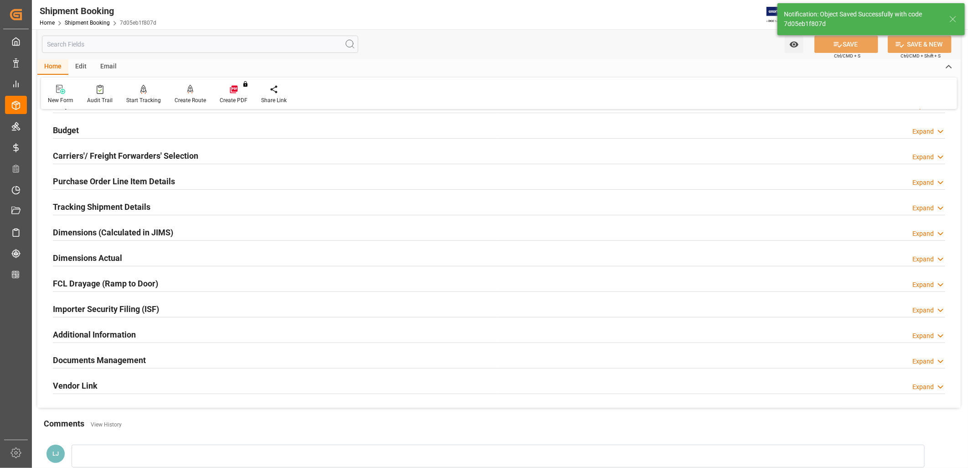
scroll to position [0, 0]
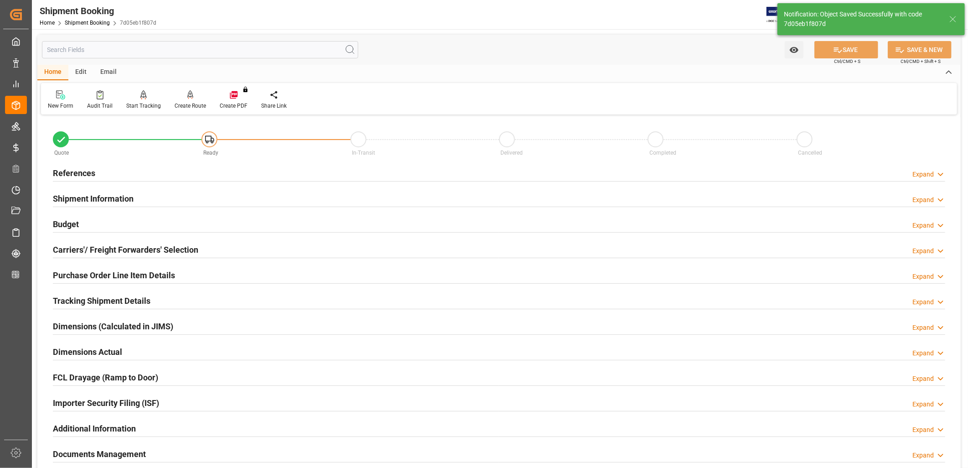
click at [82, 170] on h2 "References" at bounding box center [74, 173] width 42 height 12
